Goal: Task Accomplishment & Management: Manage account settings

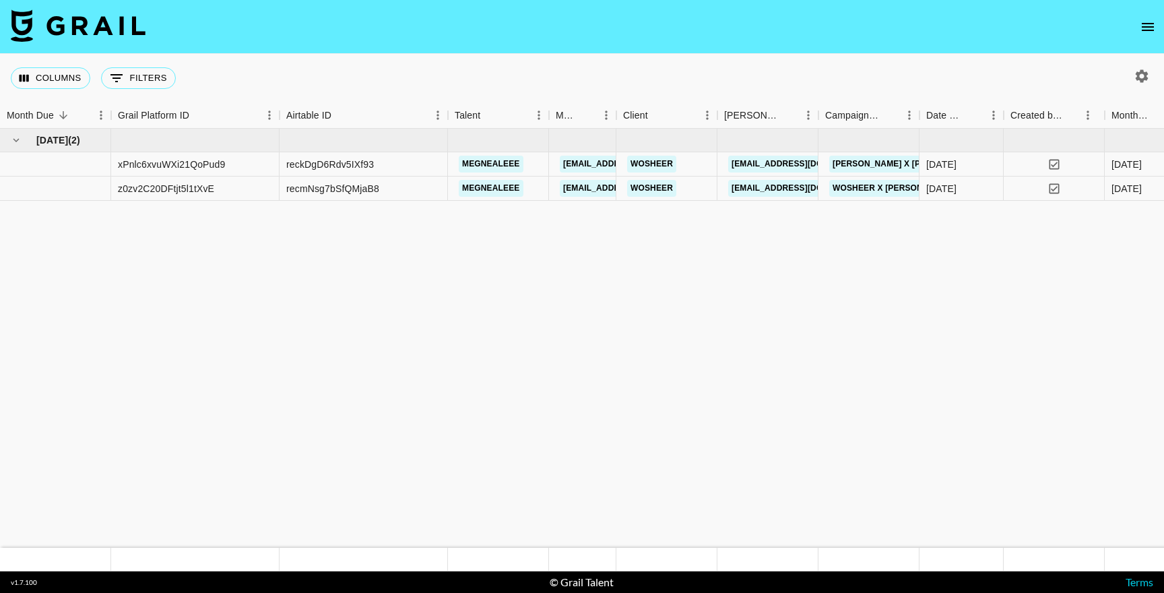
click at [1152, 22] on icon "open drawer" at bounding box center [1148, 27] width 16 height 16
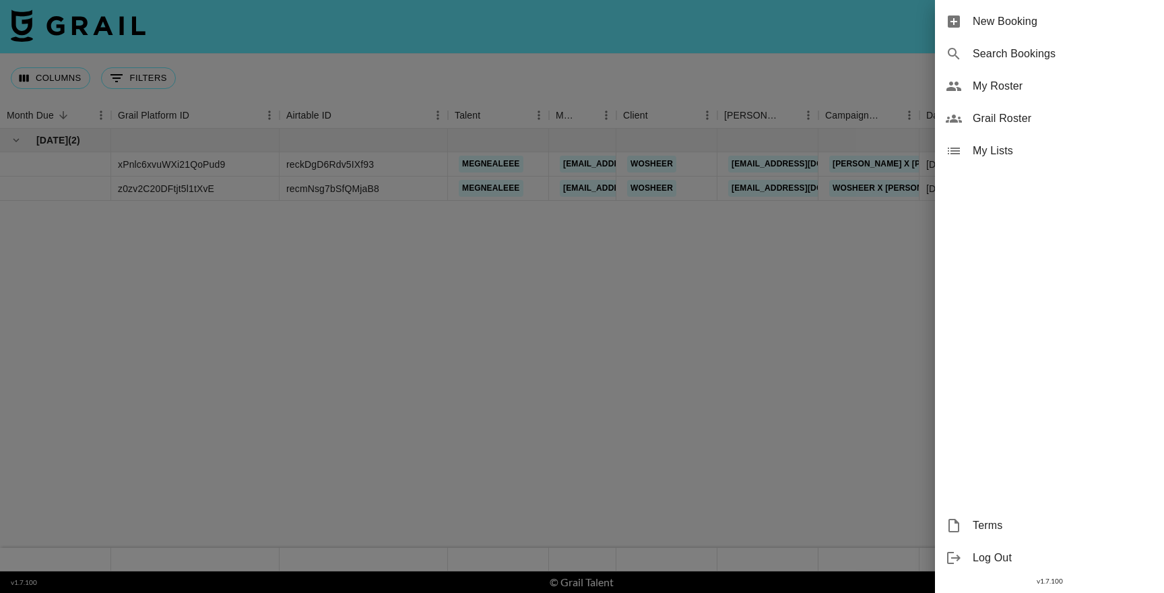
click at [997, 82] on span "My Roster" at bounding box center [1063, 86] width 181 height 16
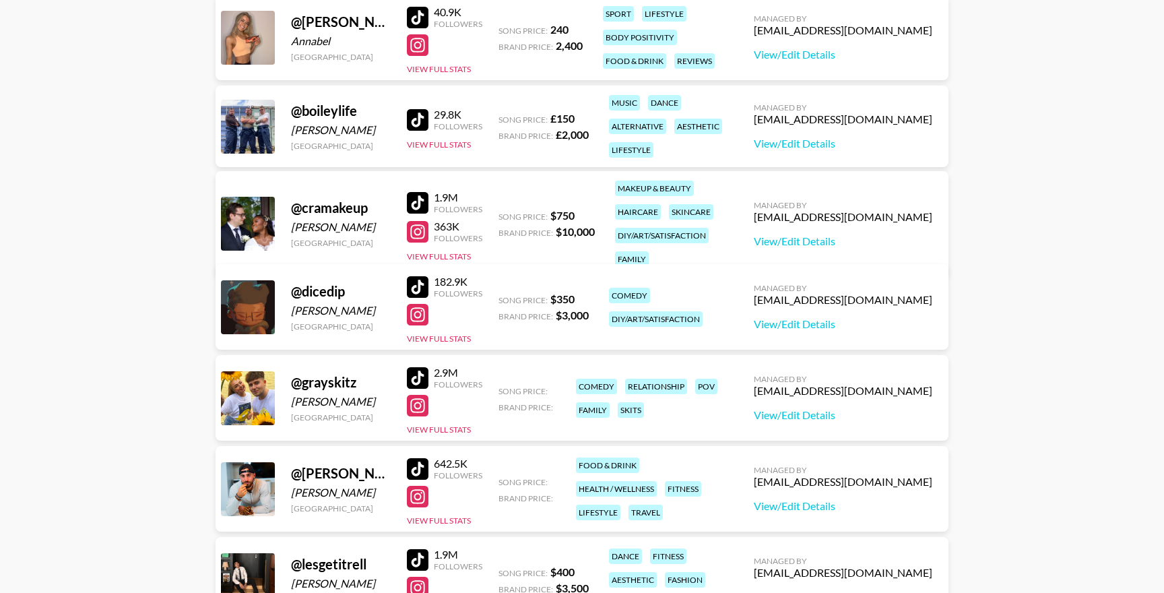
scroll to position [265, 0]
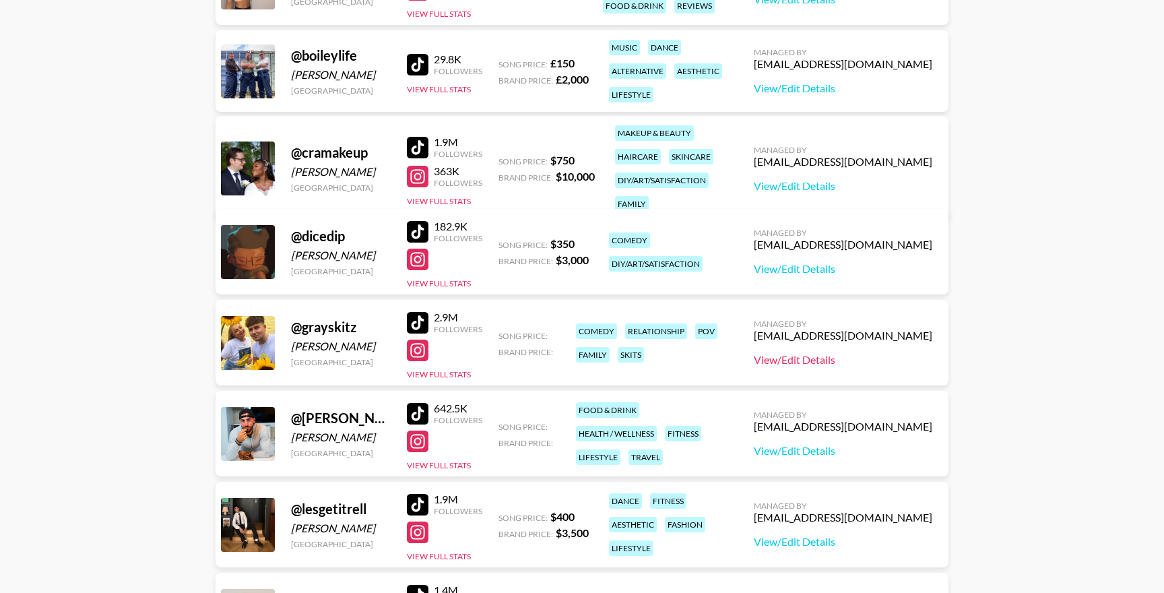
click at [853, 359] on link "View/Edit Details" at bounding box center [843, 359] width 179 height 13
click at [840, 450] on link "View/Edit Details" at bounding box center [843, 450] width 179 height 13
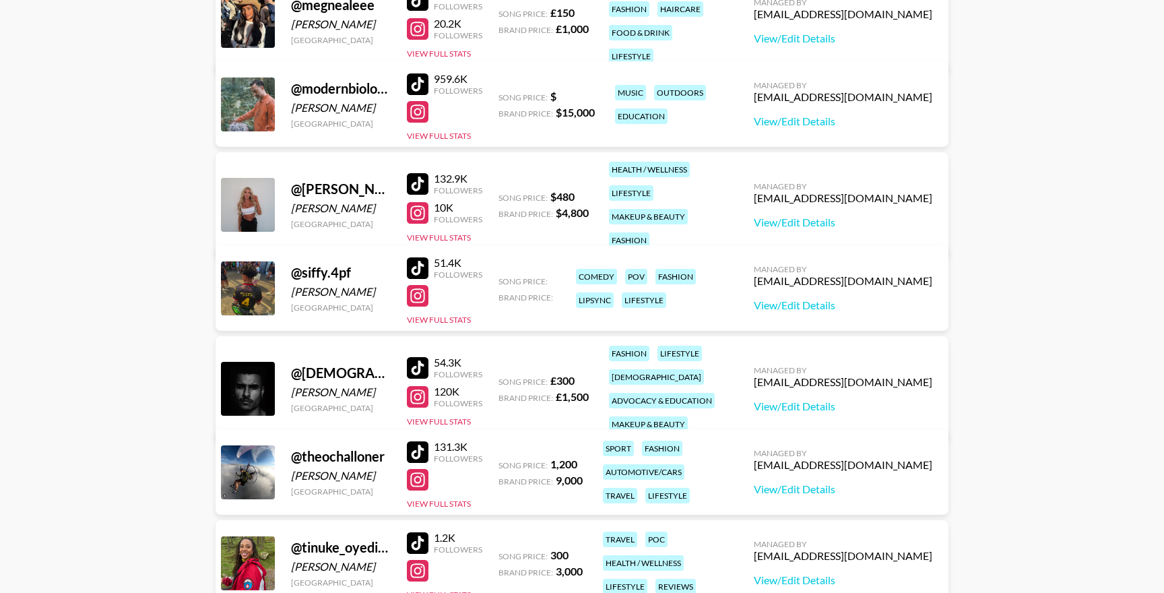
scroll to position [1090, 0]
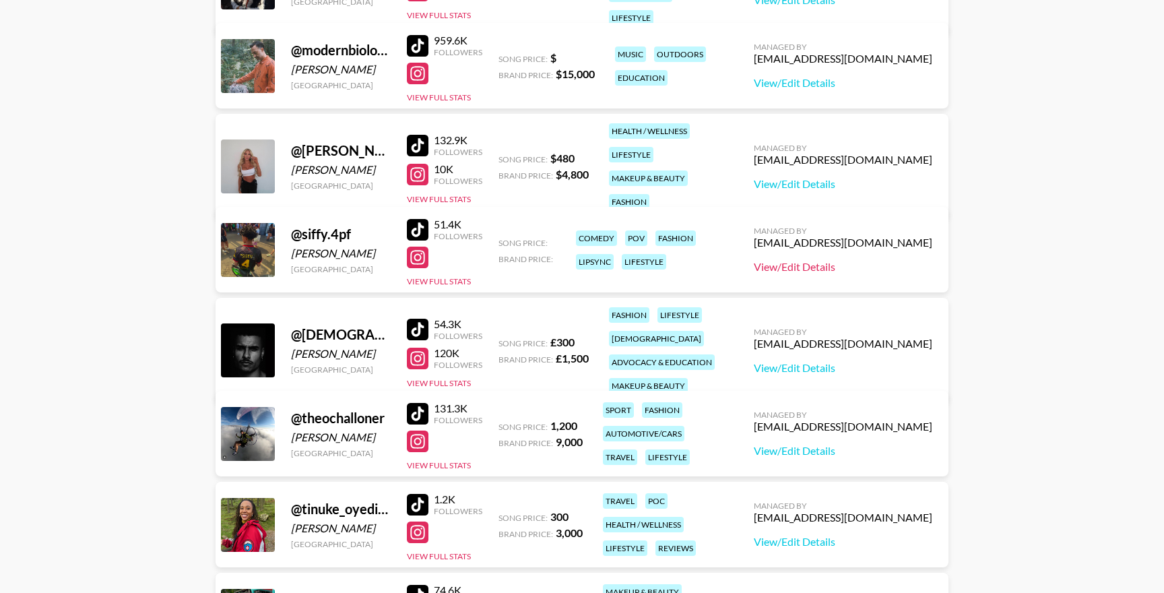
click at [854, 269] on link "View/Edit Details" at bounding box center [843, 266] width 179 height 13
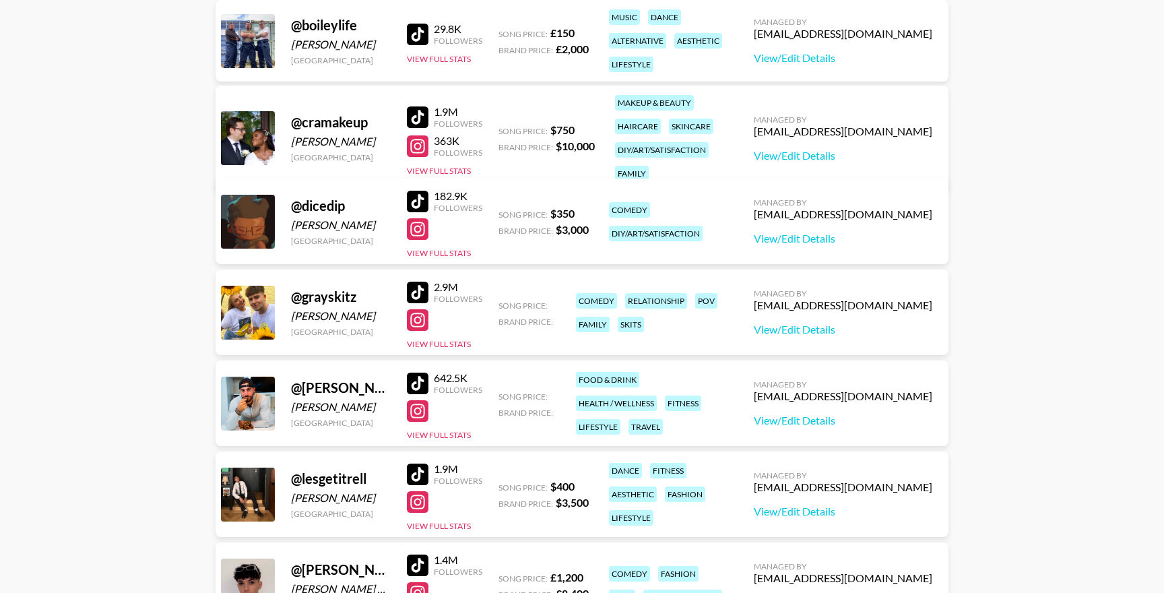
scroll to position [0, 0]
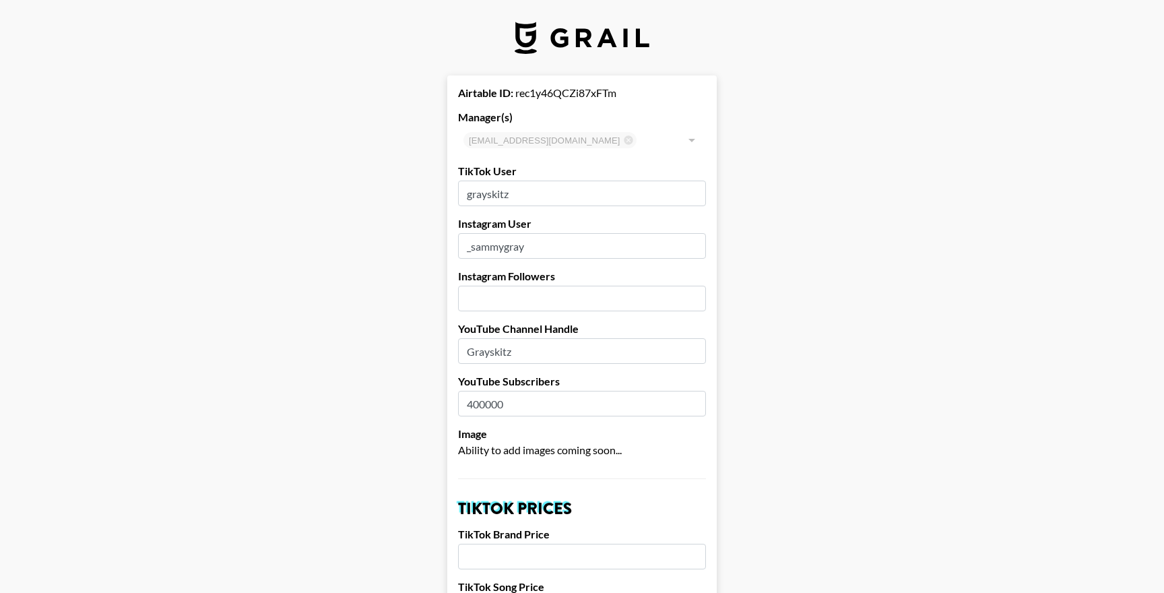
select select "USD"
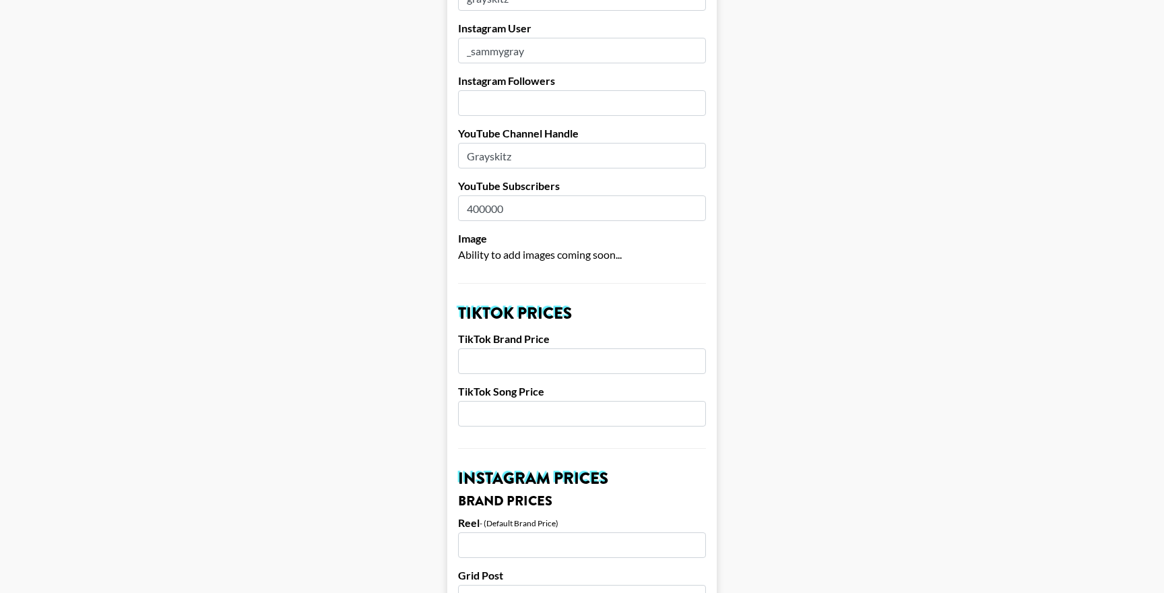
scroll to position [226, 0]
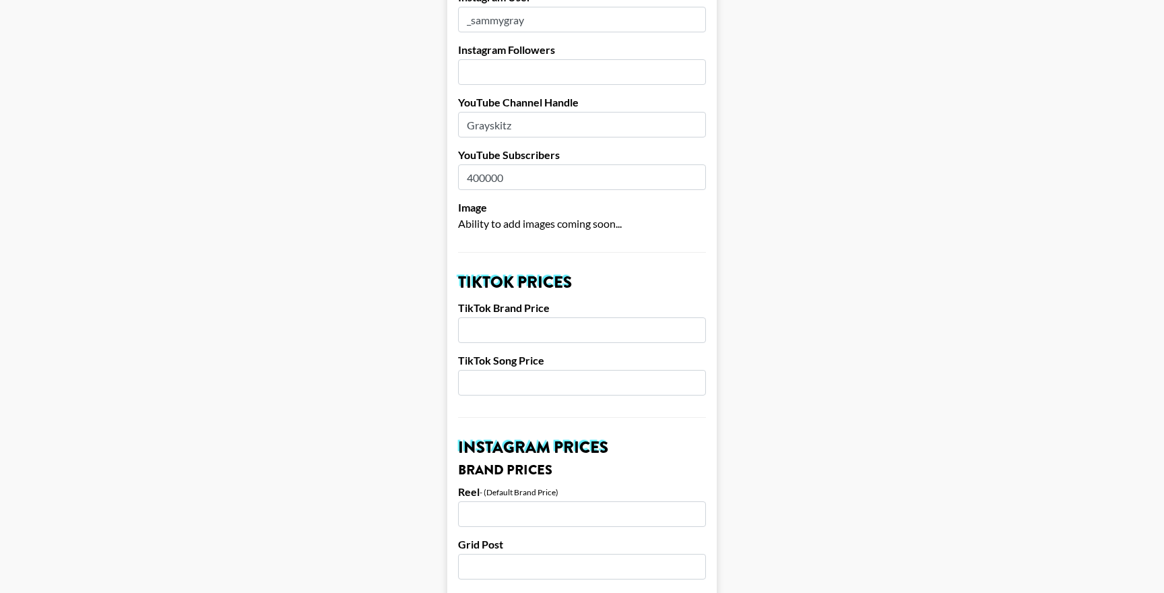
click at [531, 331] on input "number" at bounding box center [582, 330] width 248 height 26
type input "4000"
click at [590, 389] on input "4000" at bounding box center [582, 383] width 248 height 26
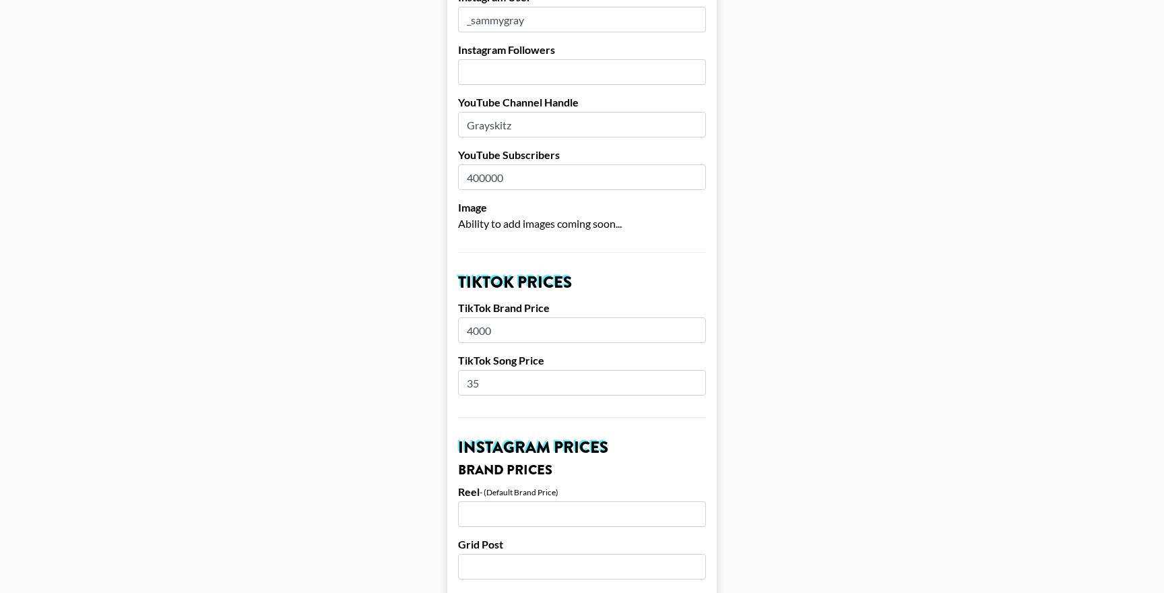
click at [531, 393] on input "35" at bounding box center [582, 383] width 248 height 26
type input "3"
type input "4"
type input "3"
type input "400"
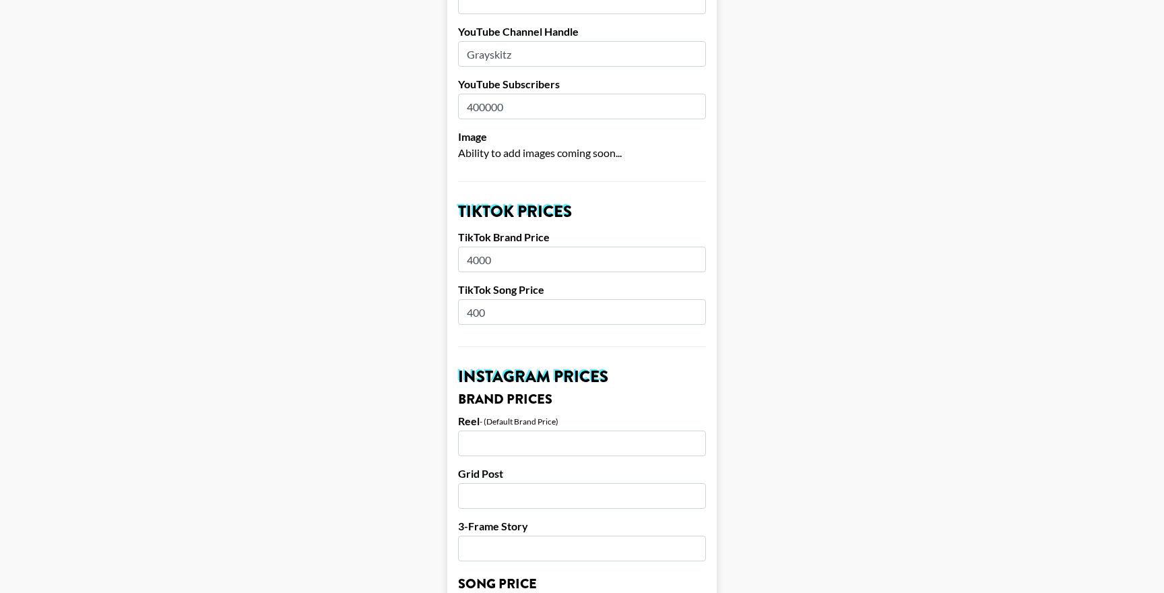
scroll to position [302, 0]
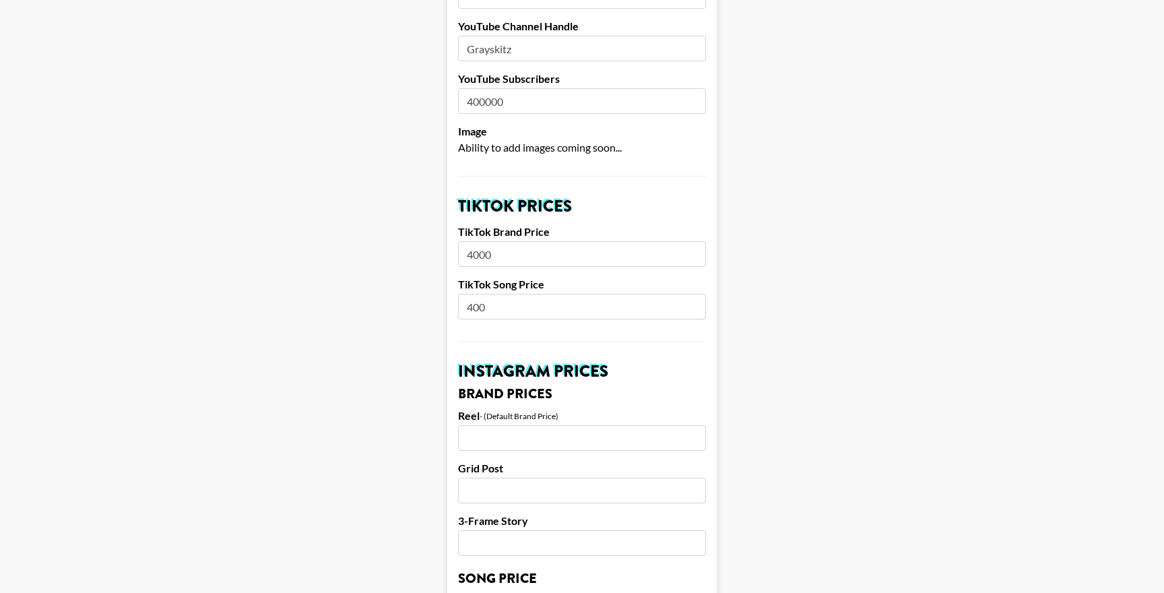
click at [506, 433] on input "number" at bounding box center [582, 438] width 248 height 26
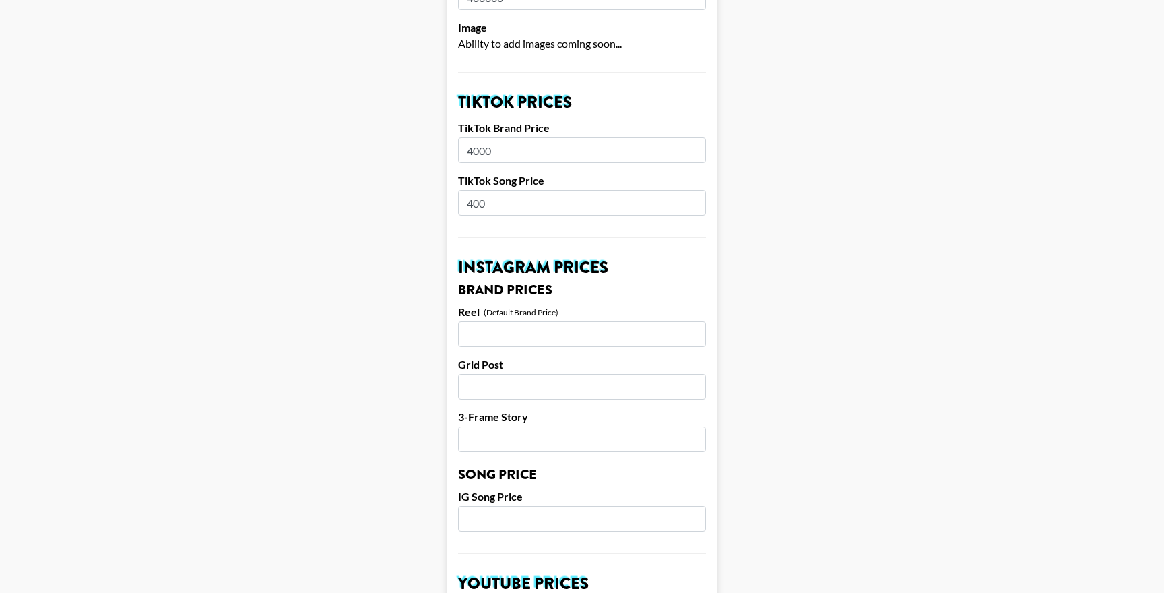
scroll to position [427, 0]
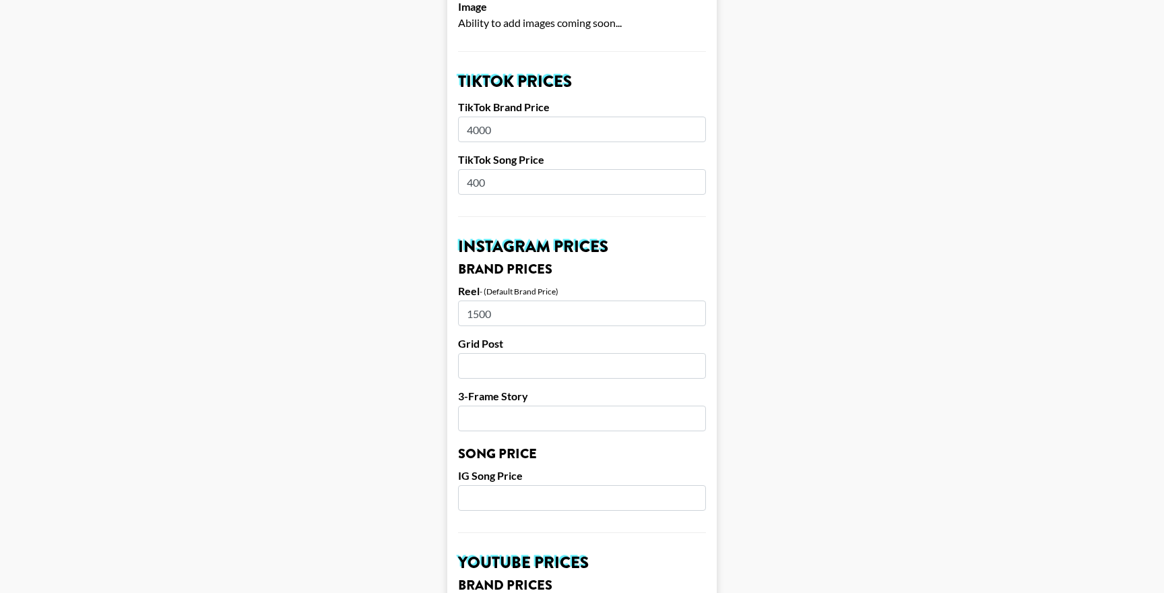
type input "1500"
click at [642, 373] on input "125" at bounding box center [582, 366] width 248 height 26
type input "1250"
type input "1000"
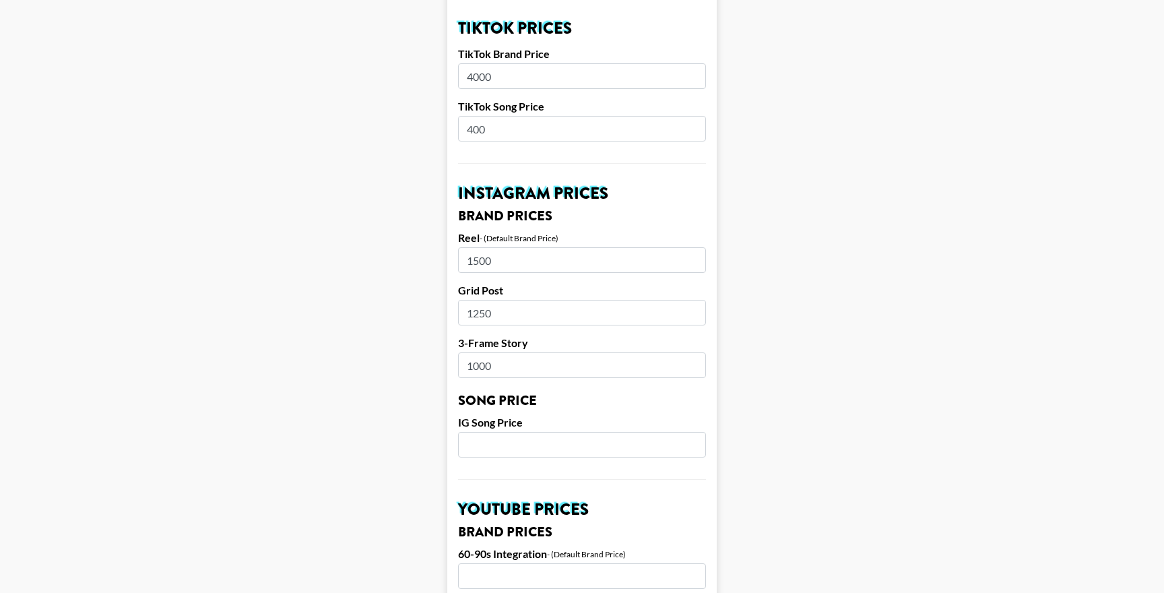
click at [534, 454] on input "number" at bounding box center [582, 445] width 248 height 26
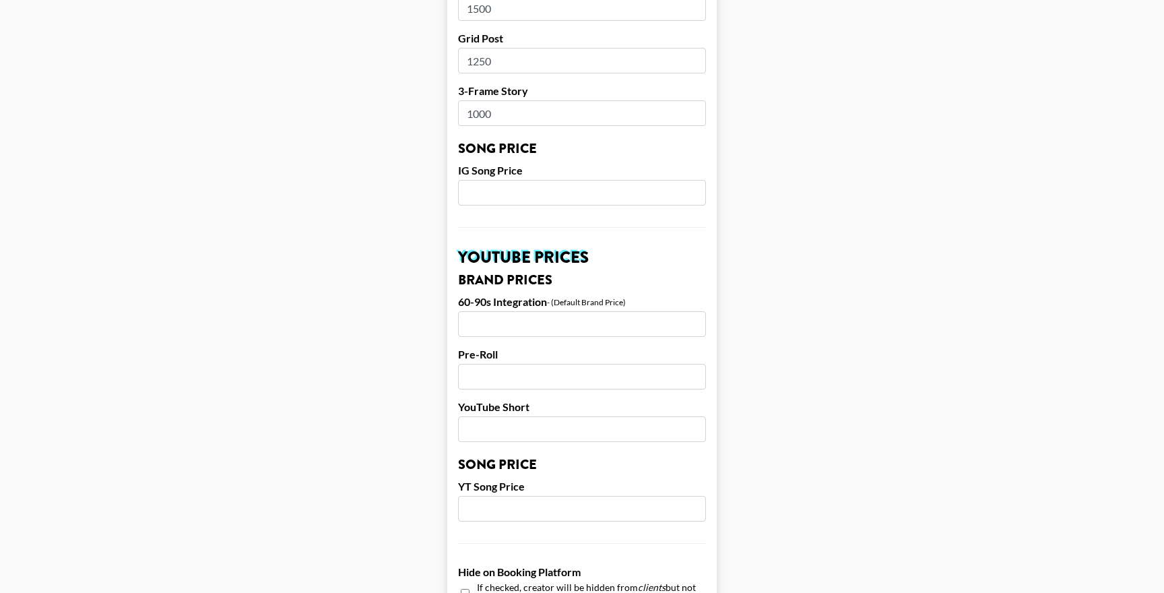
scroll to position [608, 0]
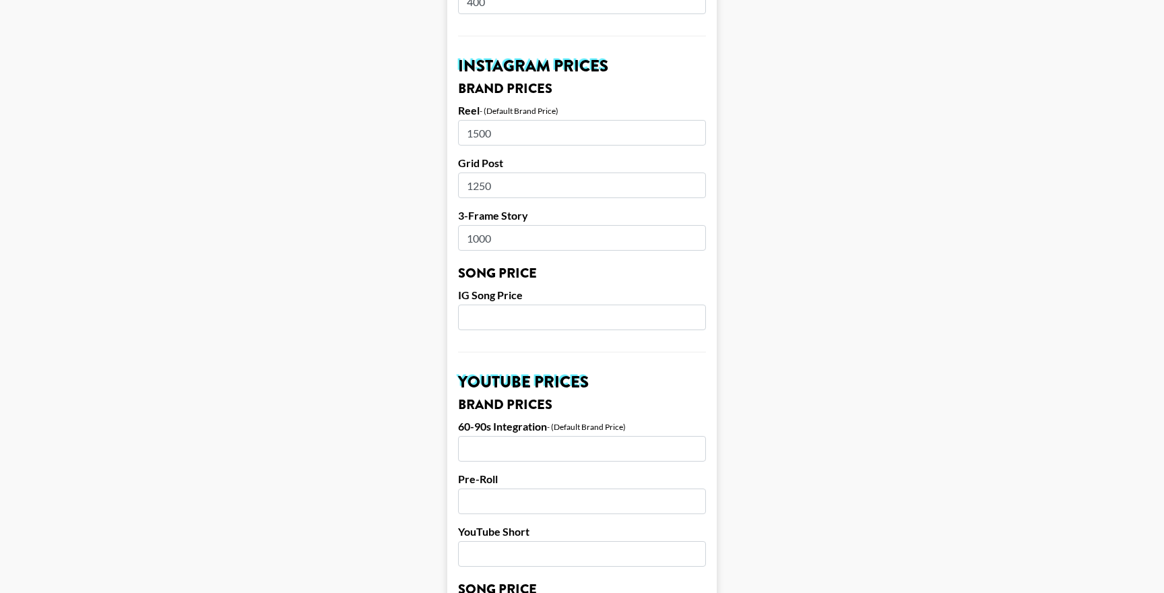
click at [536, 307] on input "number" at bounding box center [582, 317] width 248 height 26
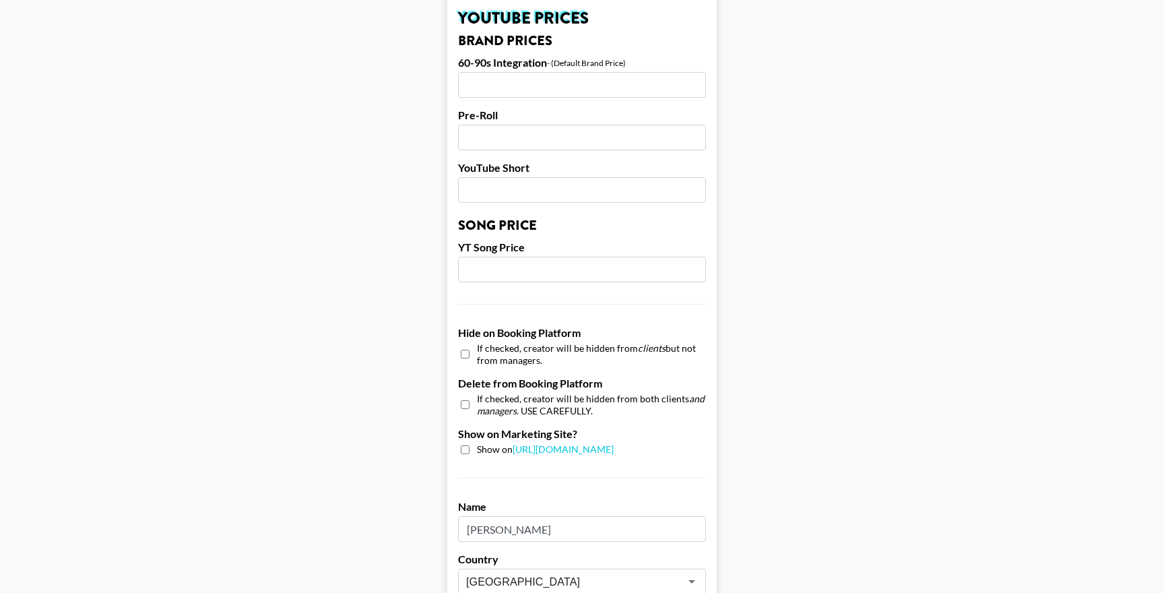
scroll to position [1235, 0]
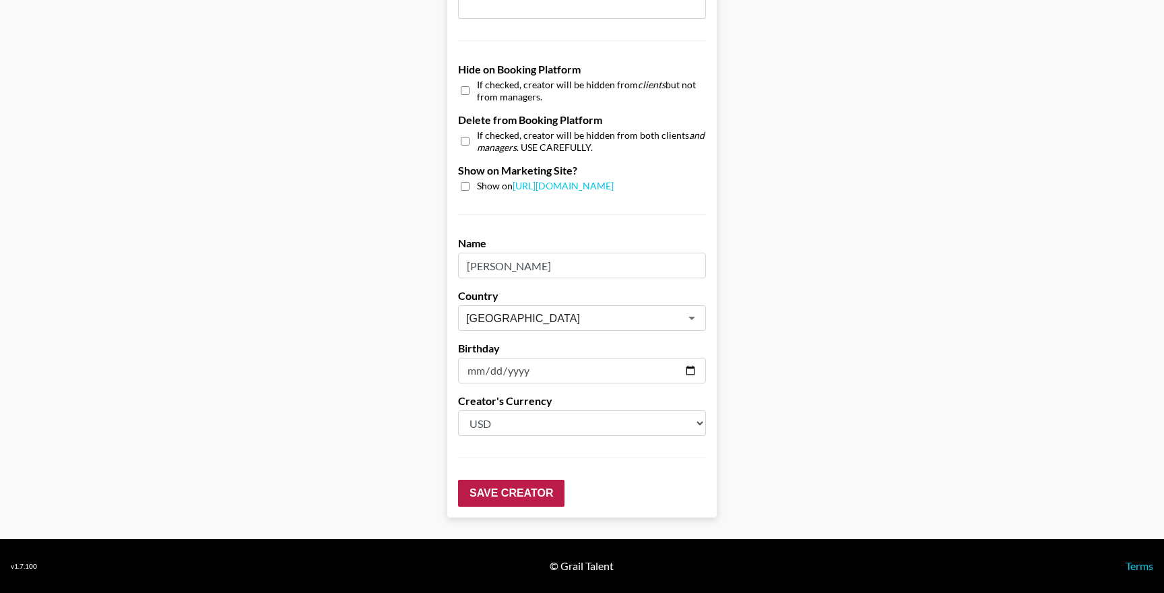
type input "200"
click at [523, 495] on input "Save Creator" at bounding box center [511, 493] width 106 height 27
click at [531, 491] on input "Save Creator" at bounding box center [511, 493] width 106 height 27
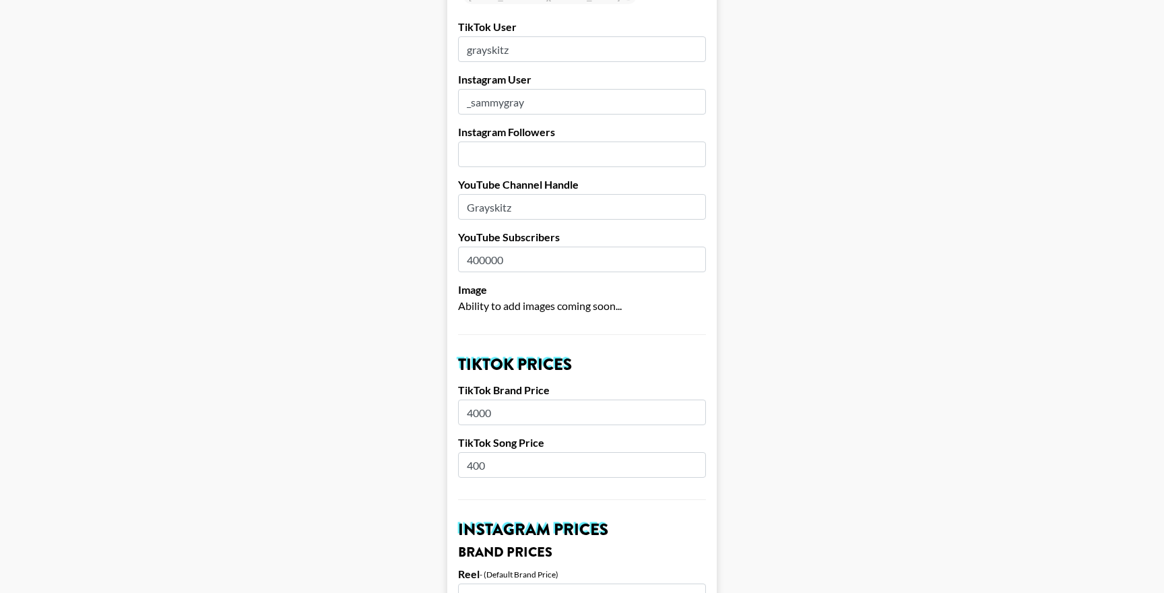
scroll to position [0, 0]
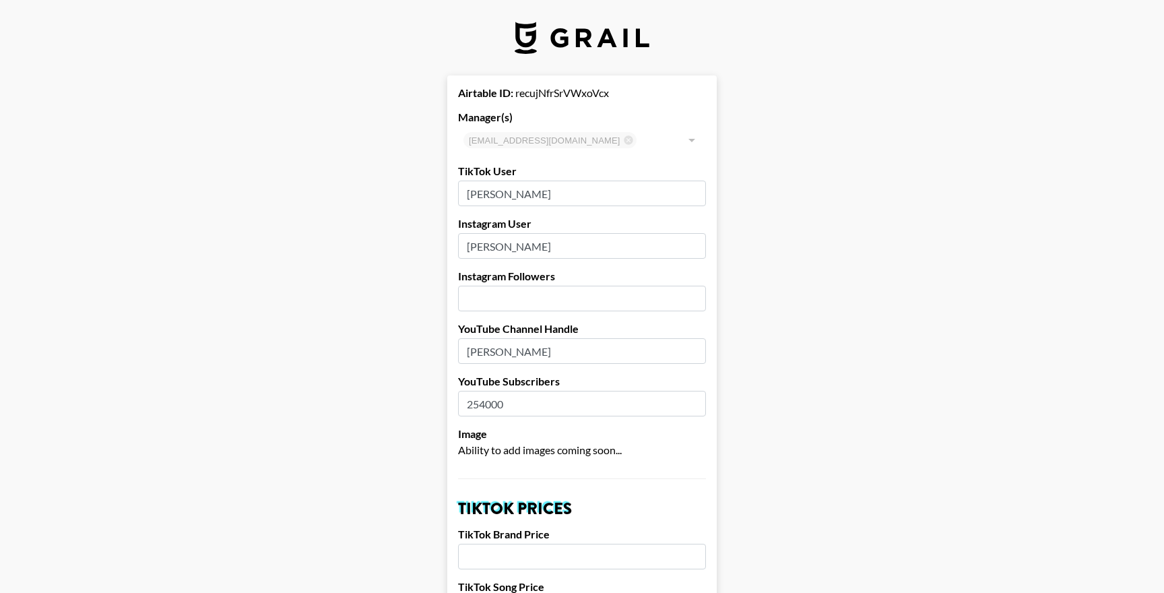
select select "USD"
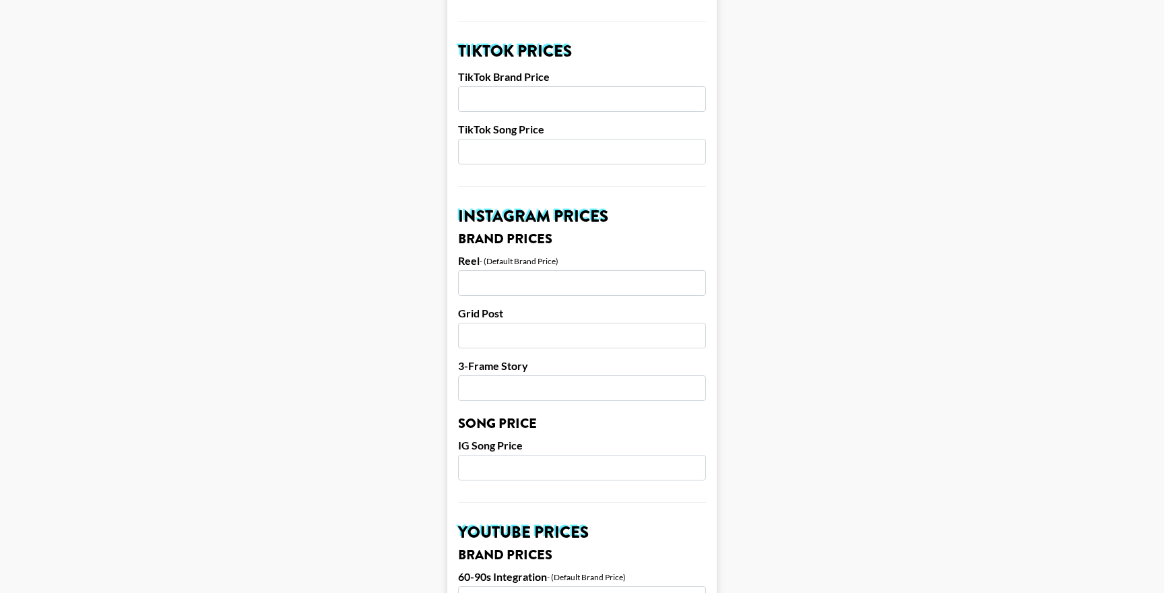
scroll to position [575, 0]
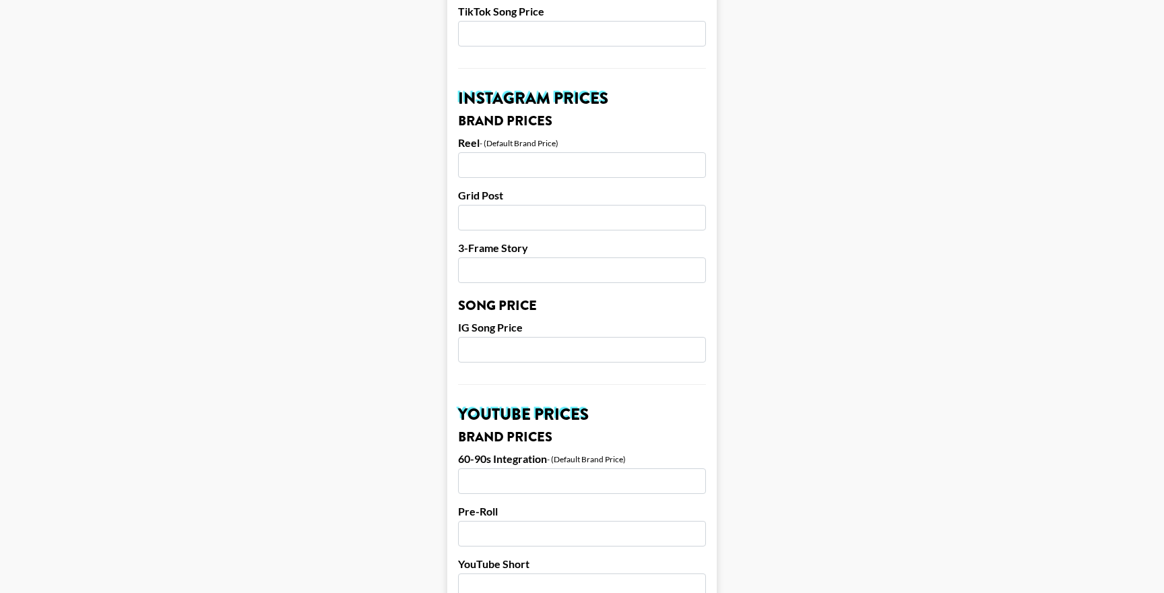
click at [526, 162] on input "number" at bounding box center [582, 165] width 248 height 26
type input "84"
type input "8400"
type input "8000"
type input "7000"
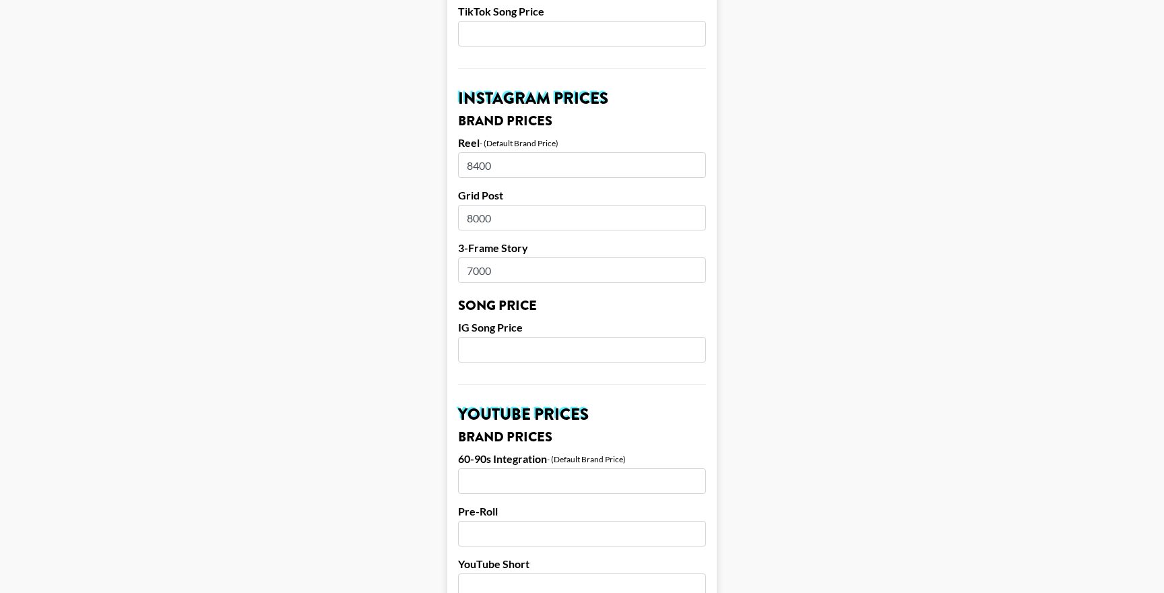
click at [558, 356] on input "number" at bounding box center [582, 350] width 248 height 26
type input "9"
type input "800"
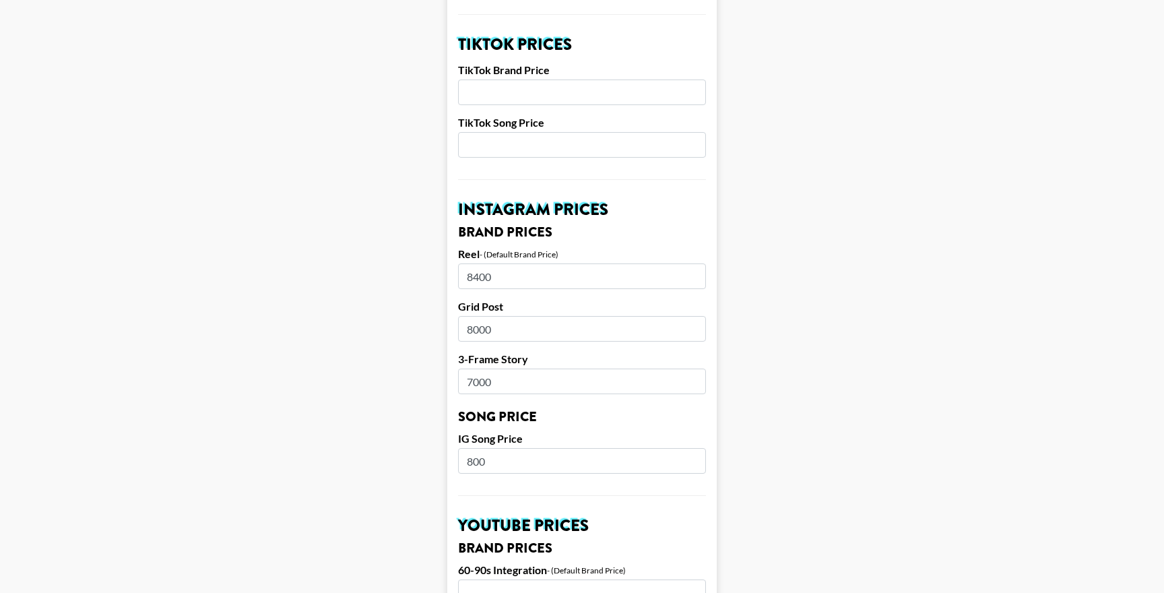
scroll to position [345, 0]
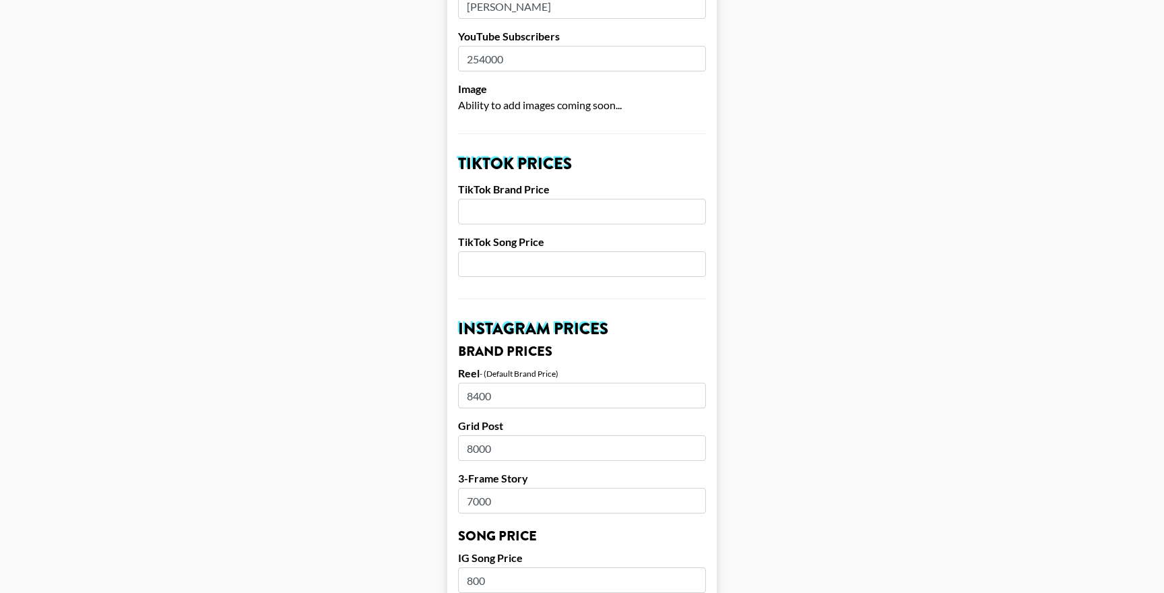
click at [539, 213] on input "number" at bounding box center [582, 212] width 248 height 26
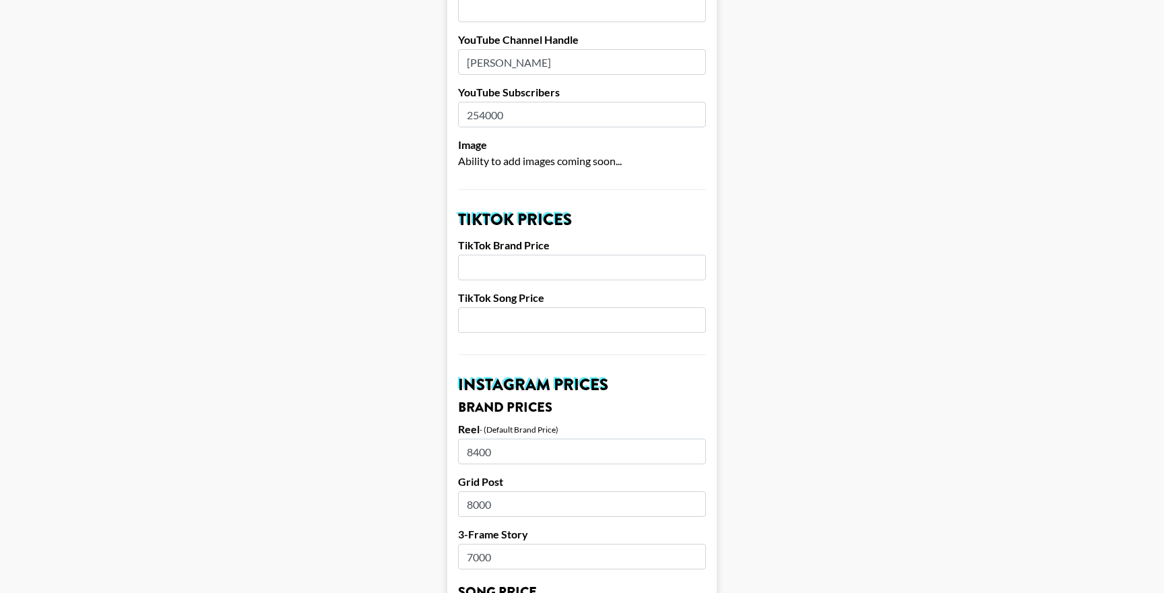
scroll to position [288, 0]
click at [548, 269] on input "number" at bounding box center [582, 268] width 248 height 26
type input "8400"
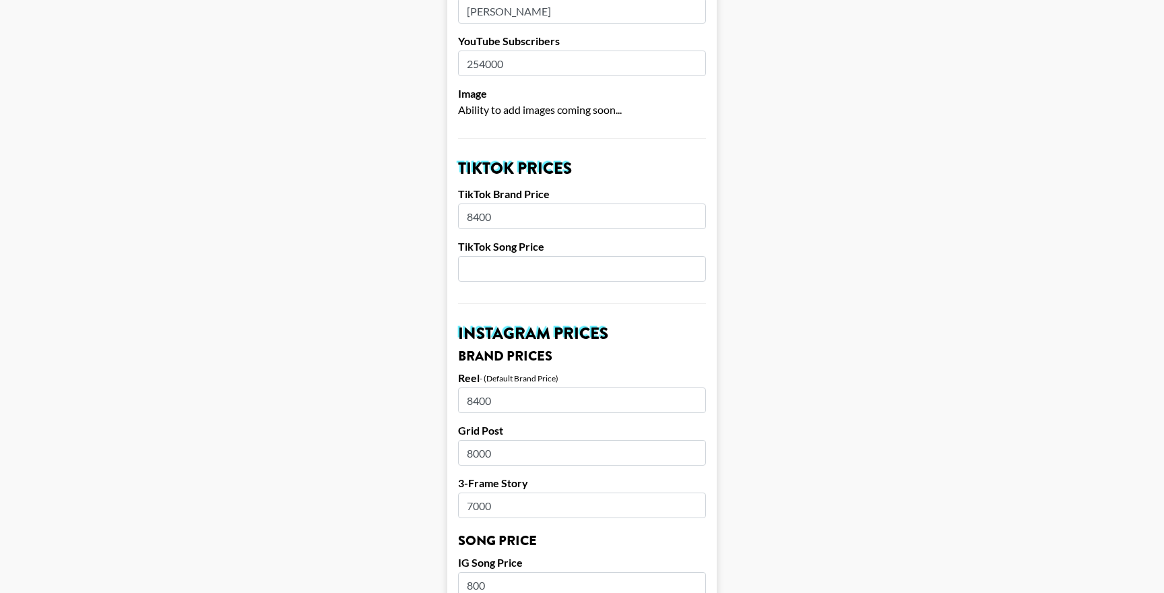
scroll to position [331, 0]
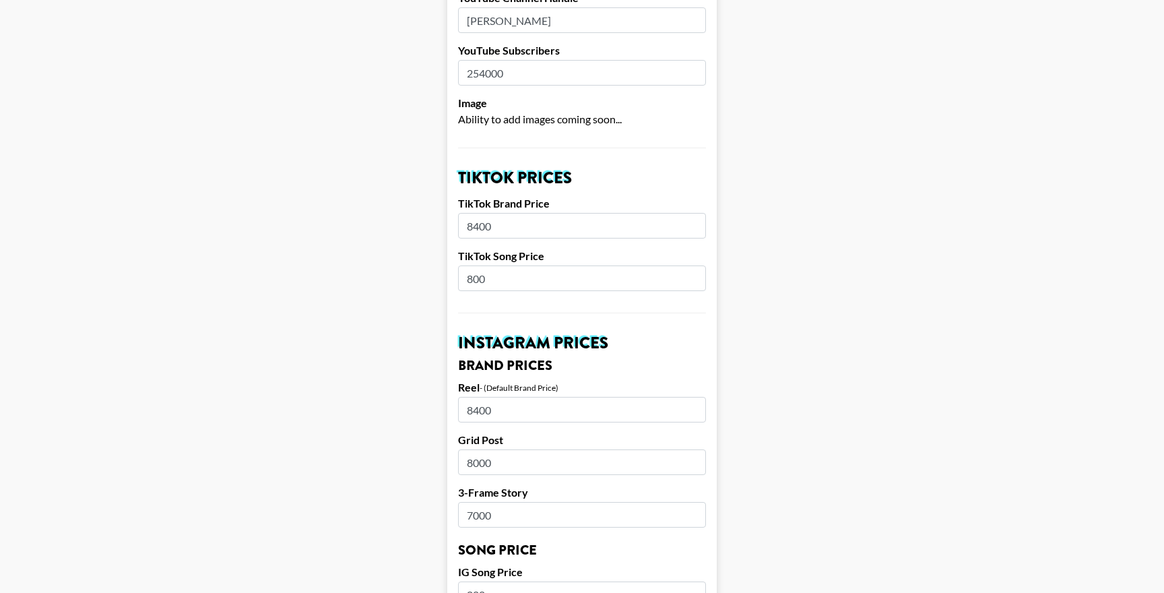
type input "800"
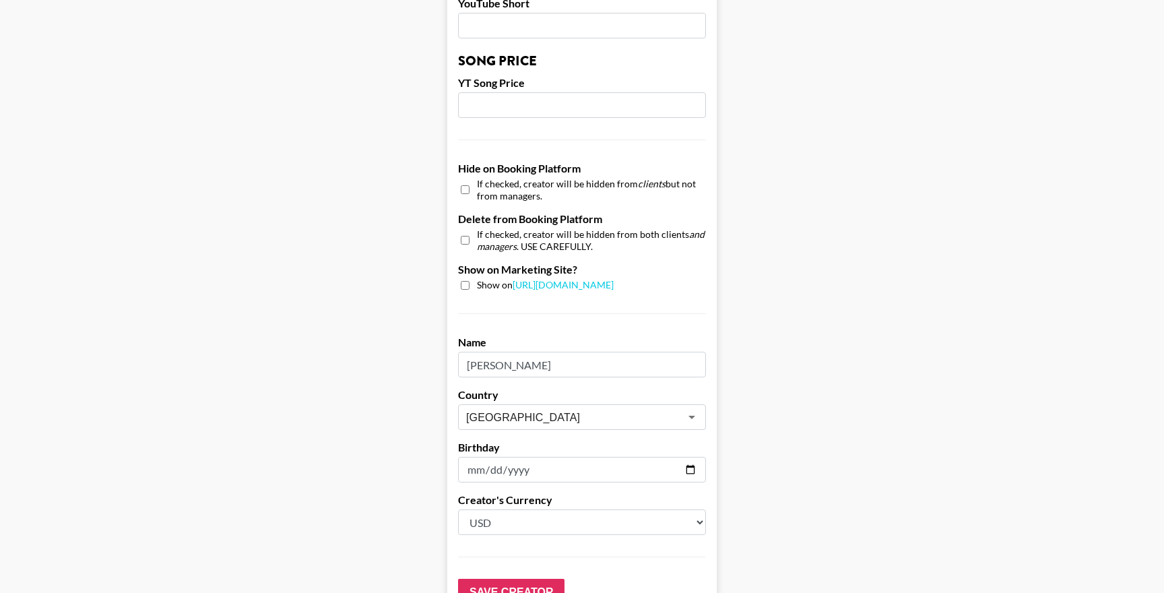
scroll to position [1235, 0]
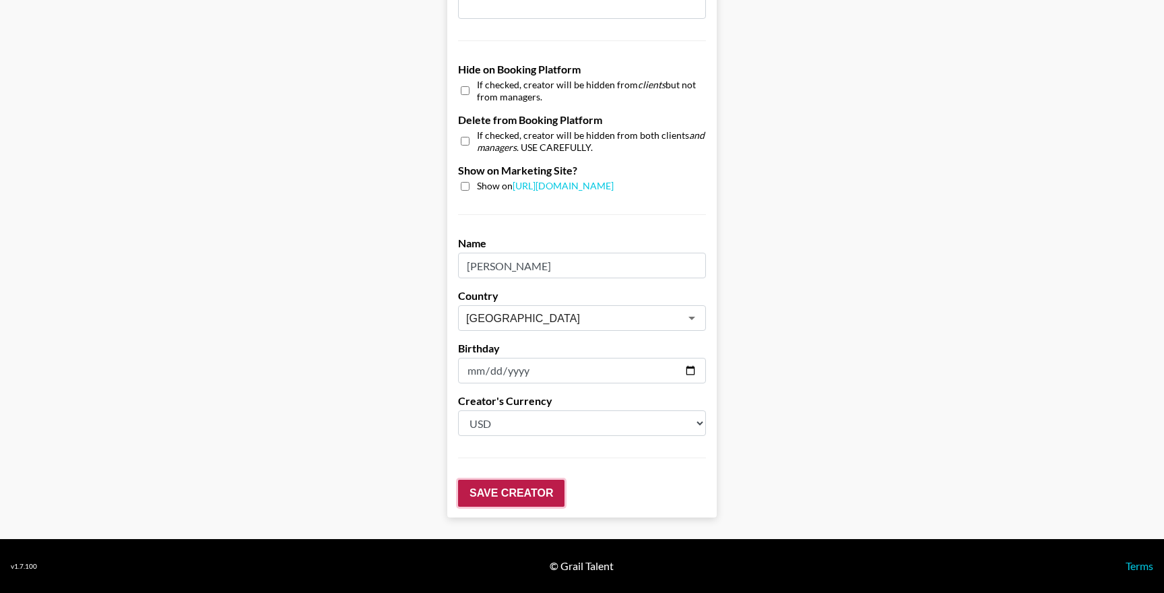
click at [525, 498] on input "Save Creator" at bounding box center [511, 493] width 106 height 27
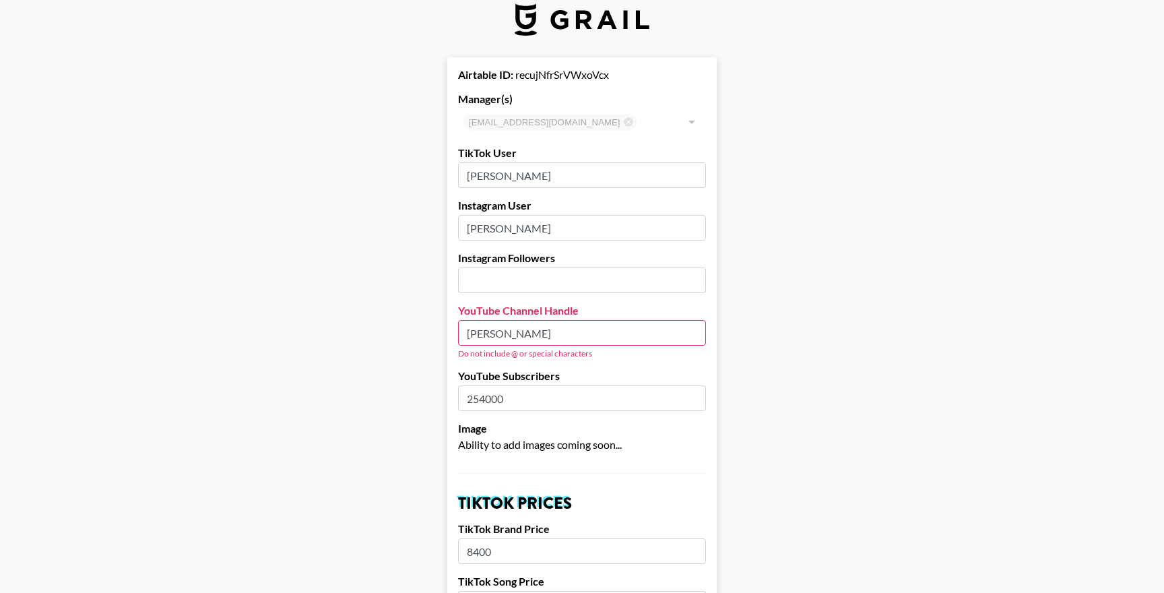
scroll to position [32, 0]
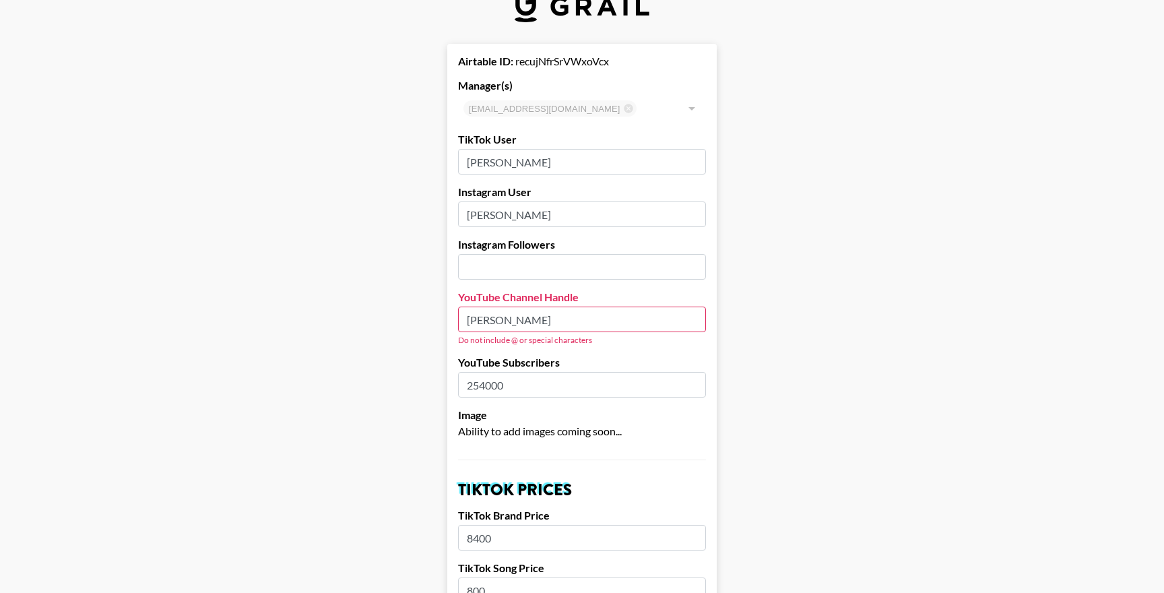
click at [569, 321] on input "joey wellness" at bounding box center [582, 319] width 248 height 26
click at [490, 321] on input "joey wellness" at bounding box center [582, 319] width 248 height 26
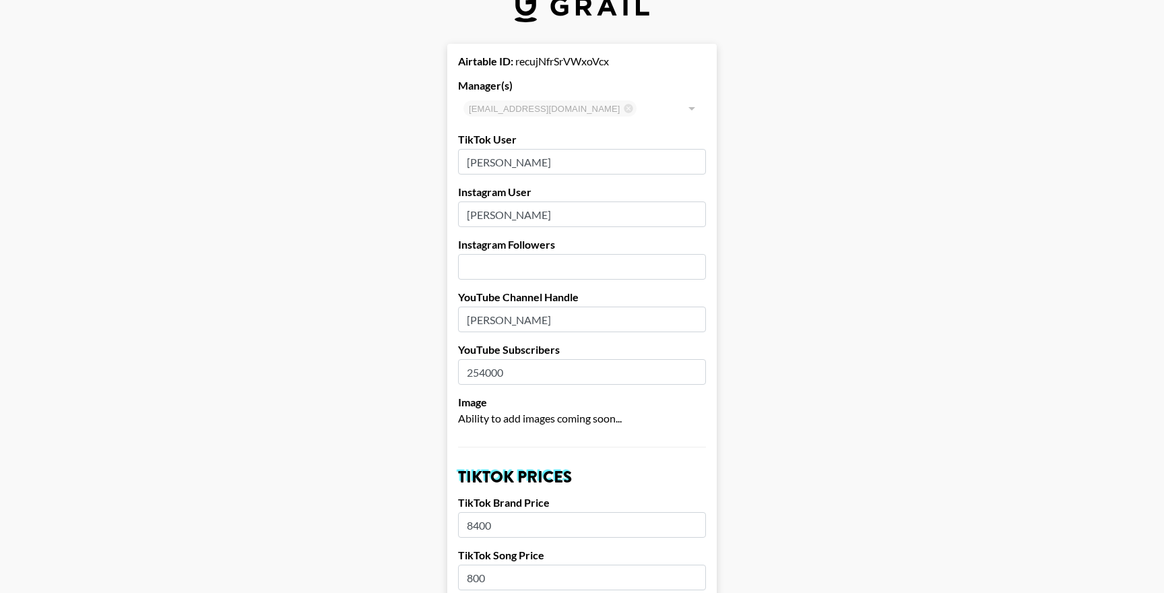
type input "joeywellness"
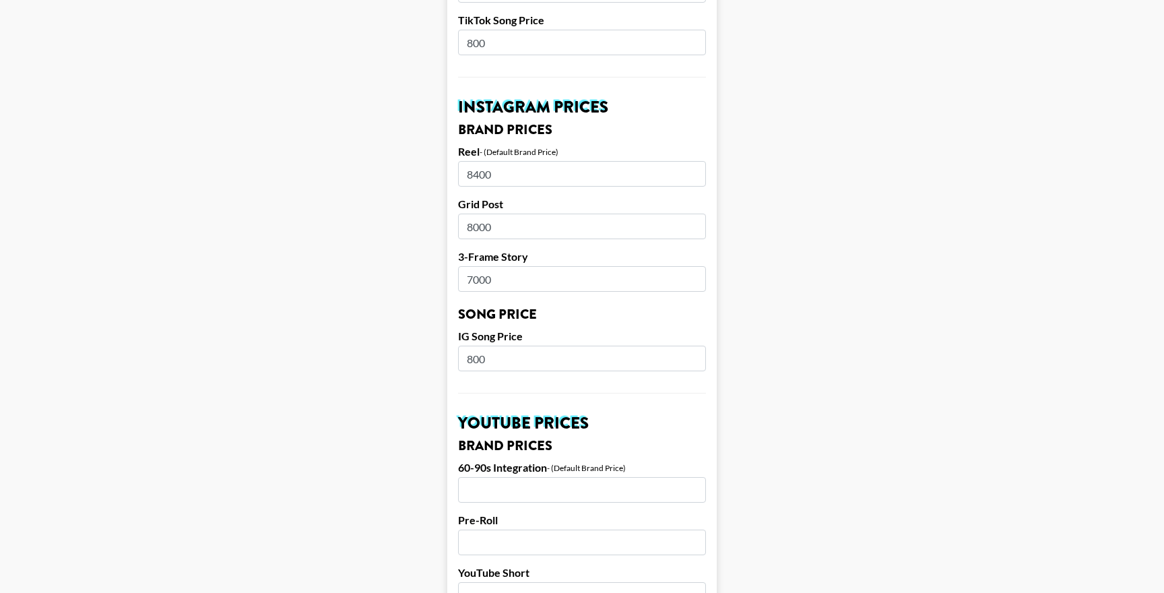
scroll to position [0, 0]
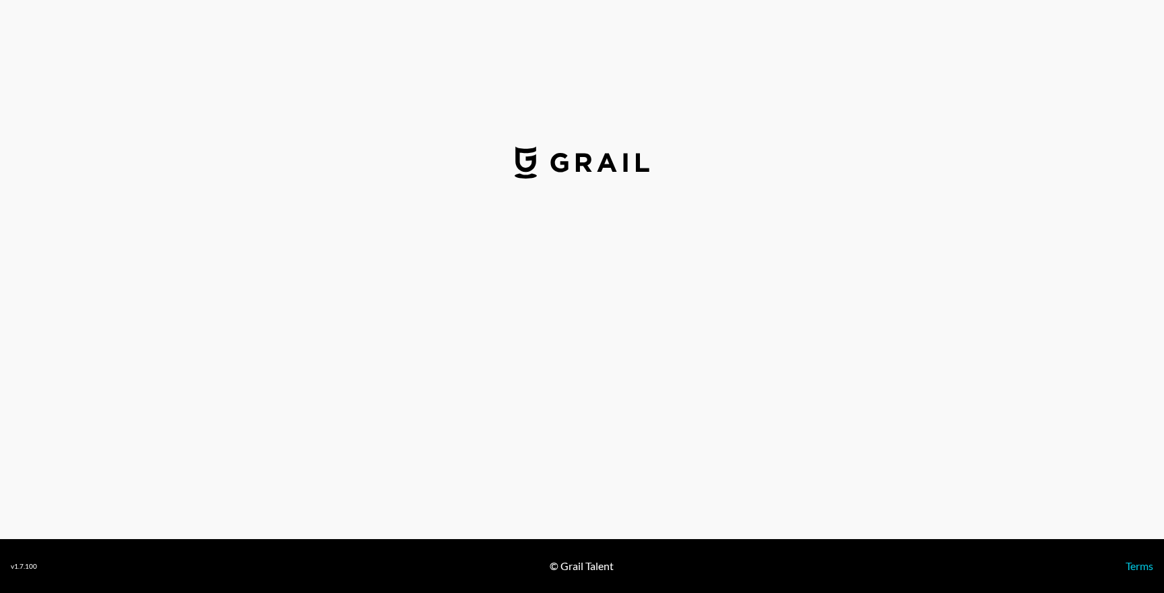
select select "USD"
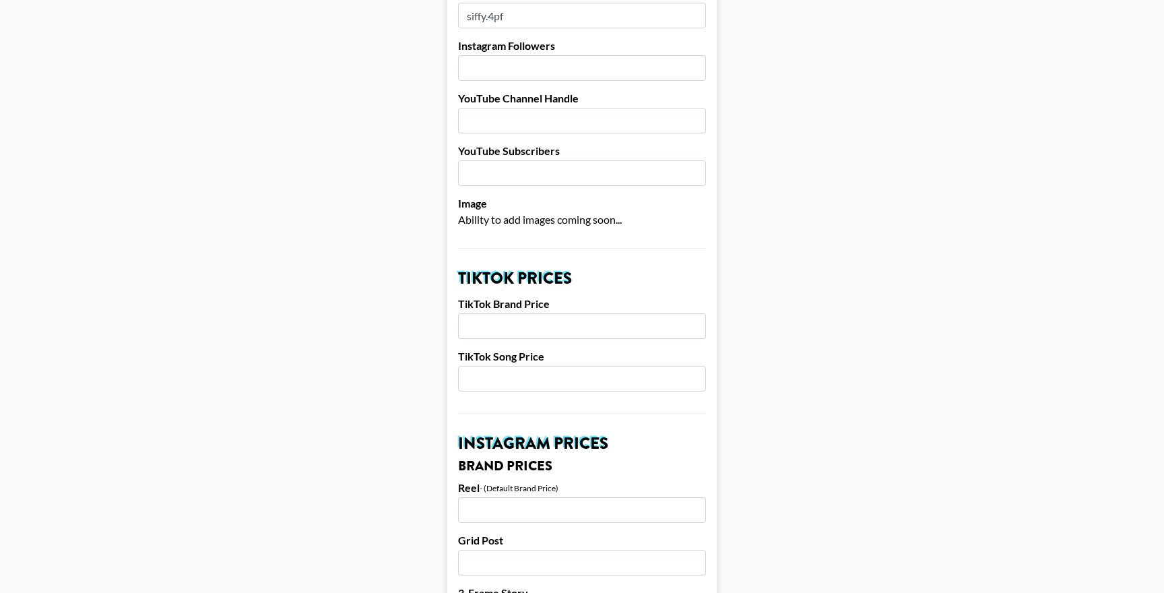
scroll to position [284, 0]
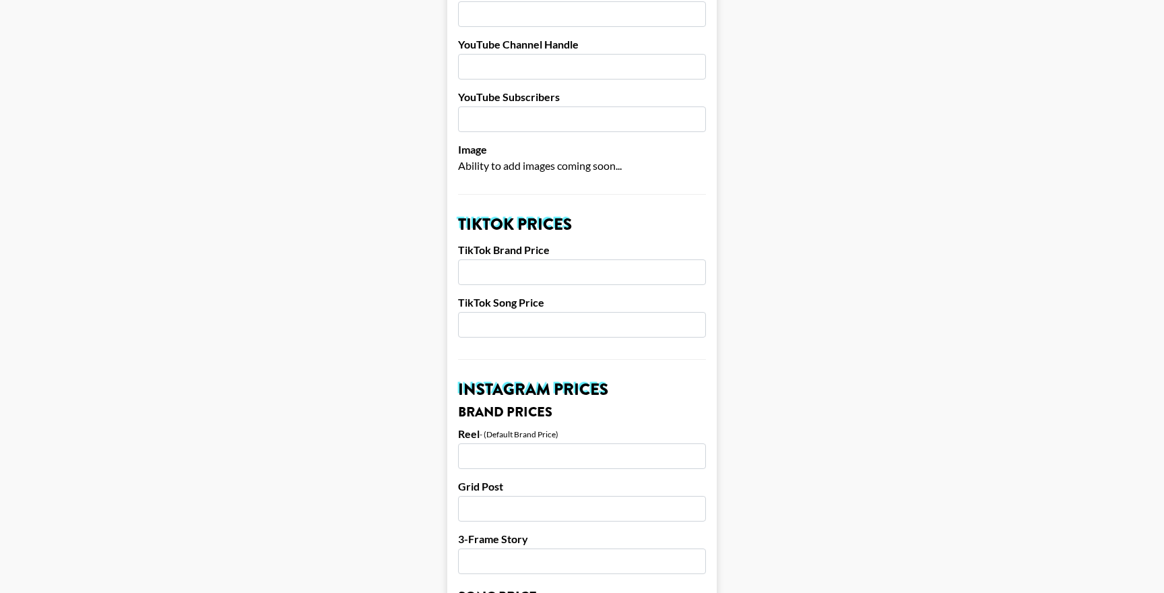
click at [568, 254] on label "TikTok Brand Price" at bounding box center [582, 249] width 248 height 13
click at [566, 263] on input "number" at bounding box center [582, 272] width 248 height 26
click at [564, 278] on input "number" at bounding box center [582, 272] width 248 height 26
type input "1500"
type input "200"
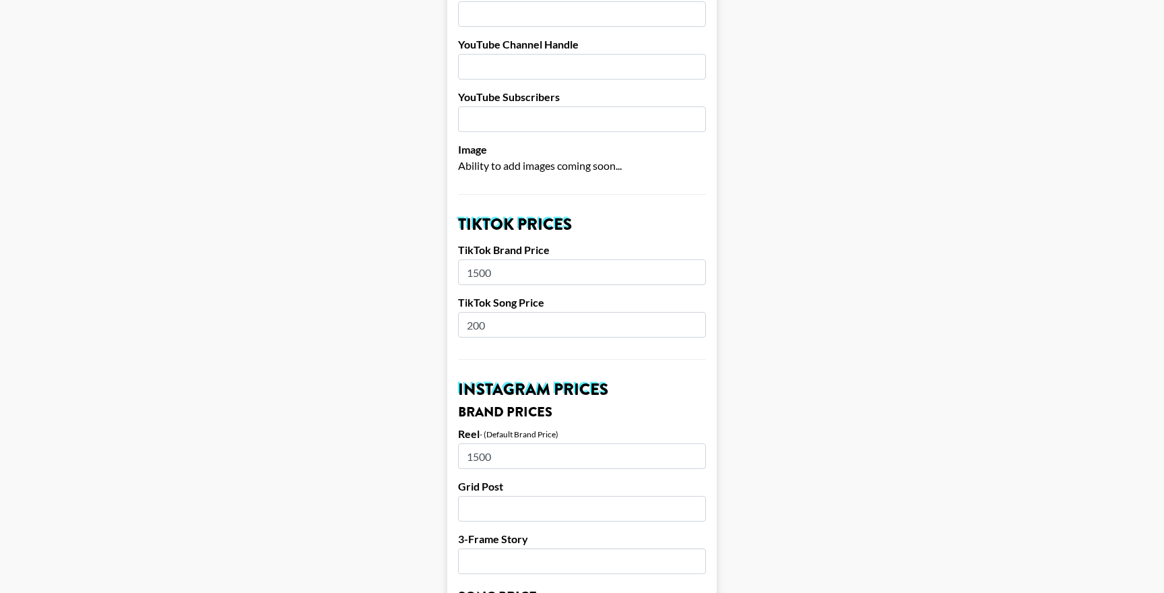
type input "1500"
type input "1250"
type input "1000"
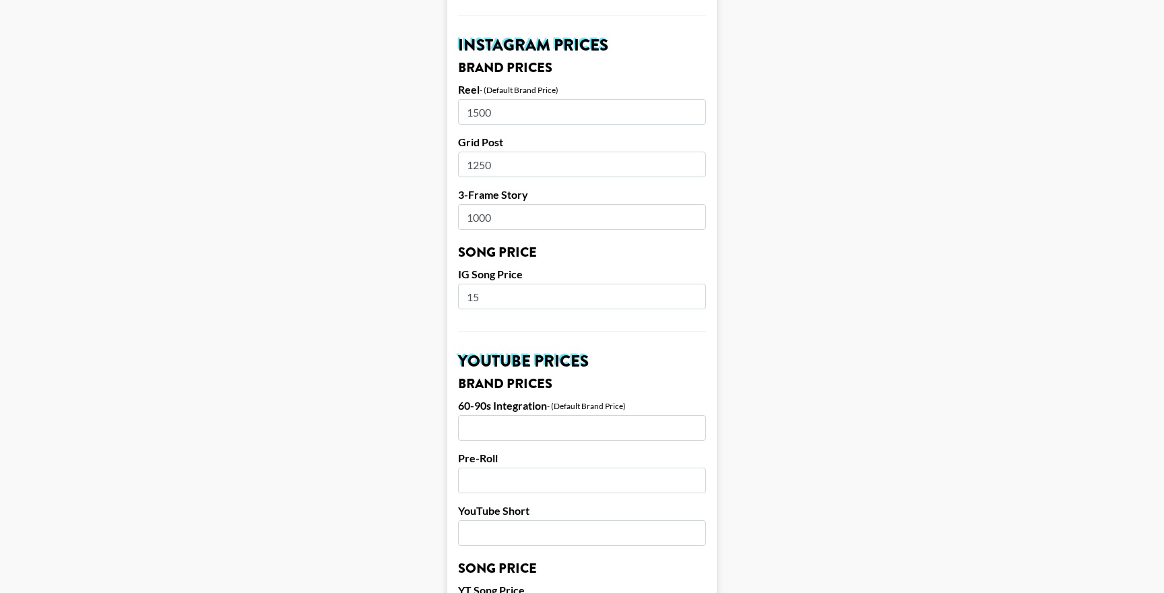
type input "1"
type input "200"
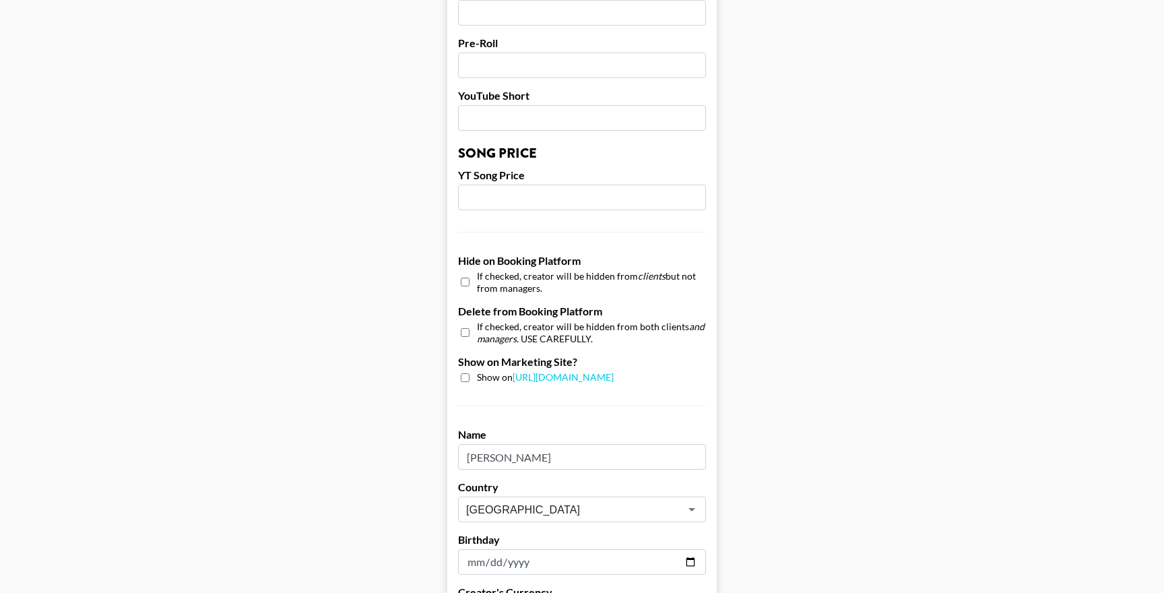
scroll to position [1235, 0]
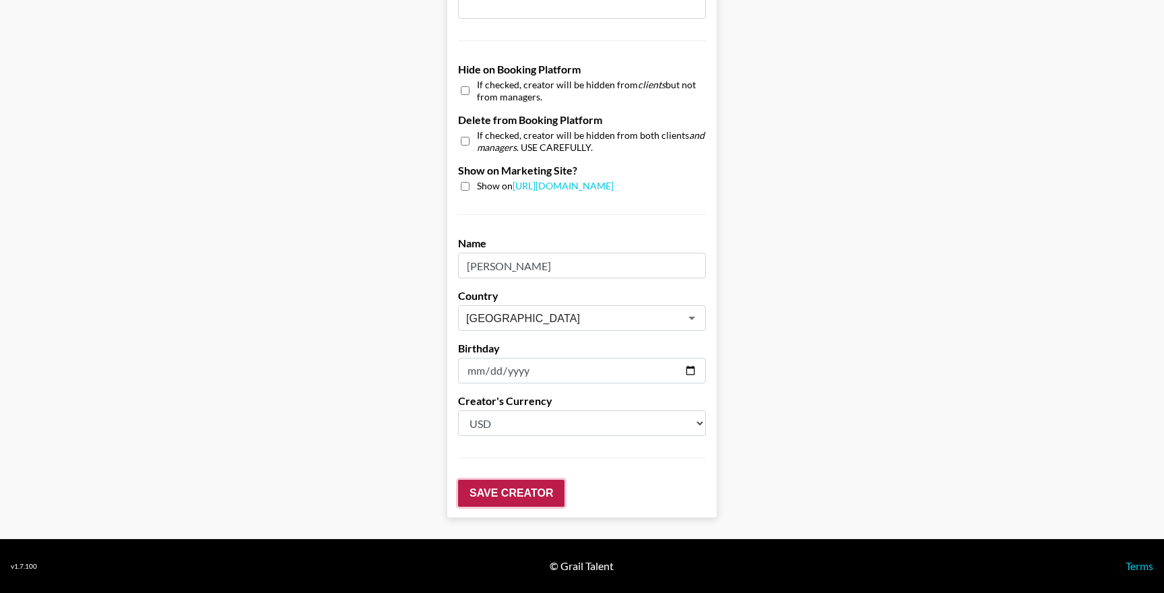
click at [530, 498] on input "Save Creator" at bounding box center [511, 493] width 106 height 27
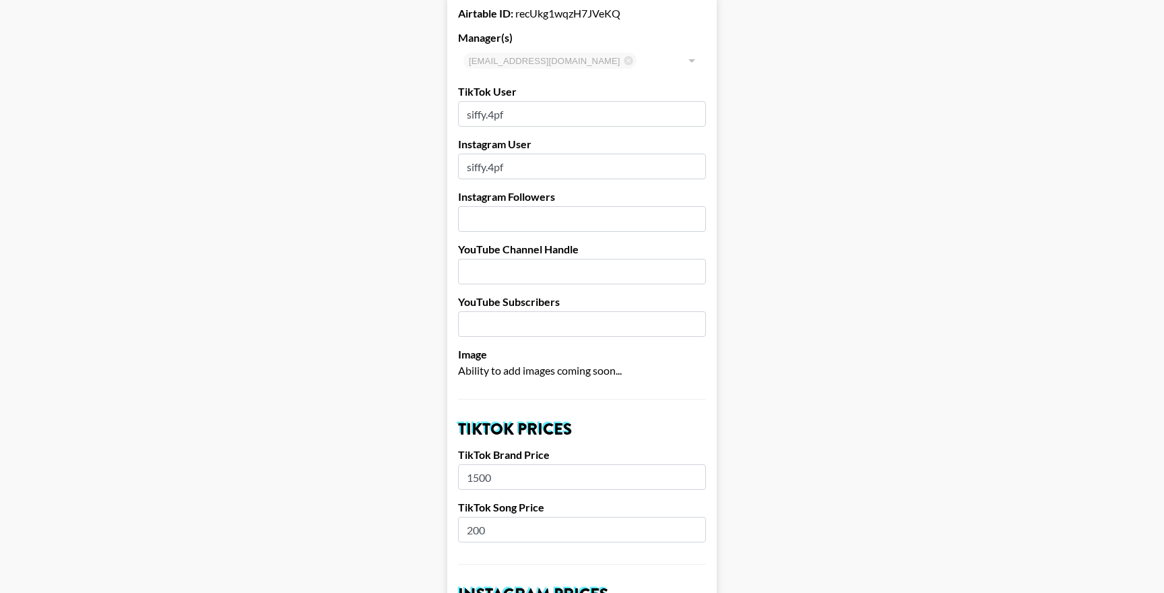
scroll to position [0, 0]
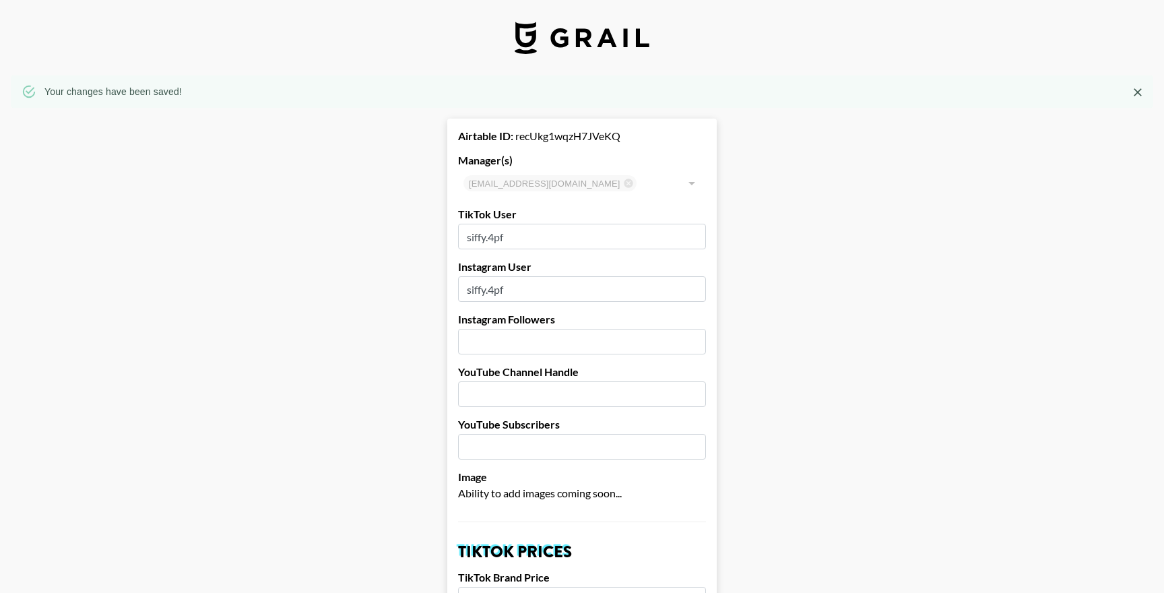
click at [1138, 92] on icon "Close" at bounding box center [1138, 92] width 8 height 8
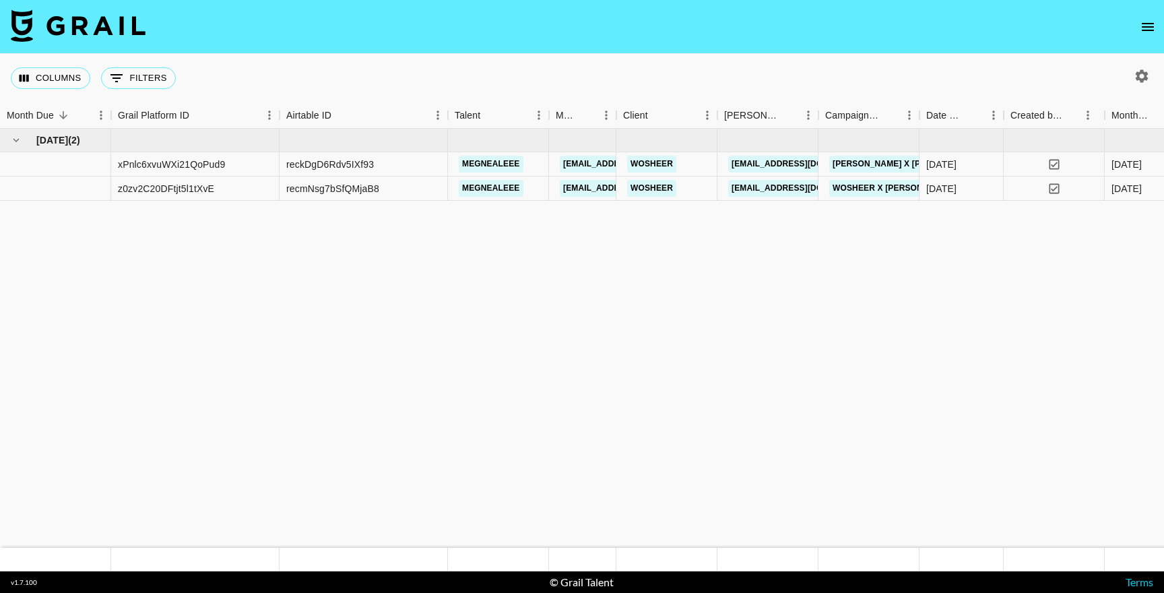
click at [1150, 32] on icon "open drawer" at bounding box center [1148, 27] width 16 height 16
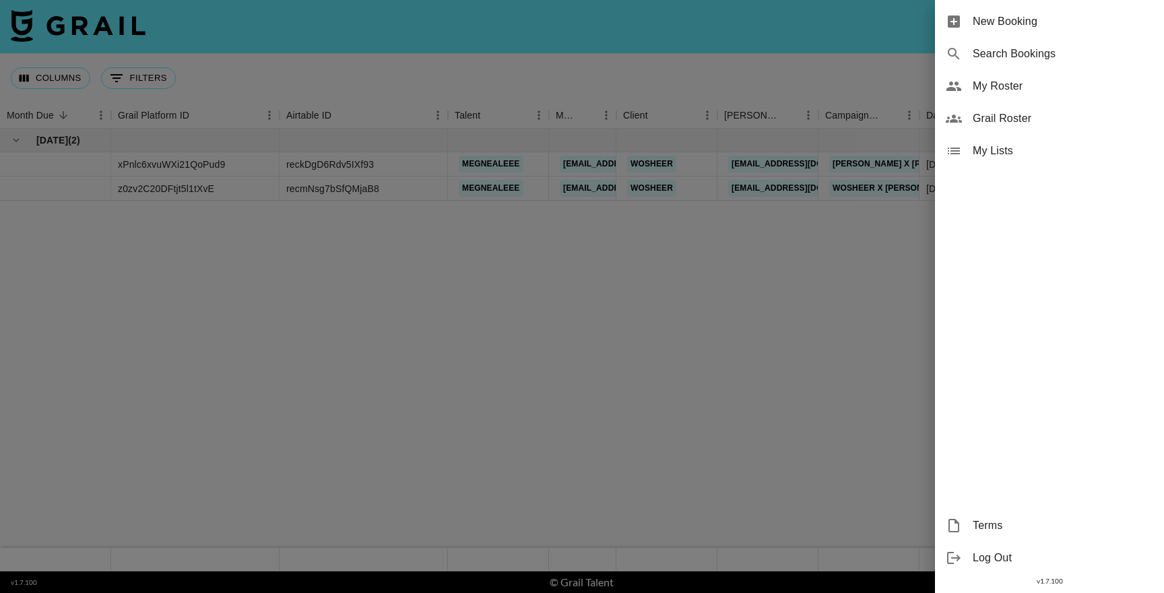
click at [1004, 89] on span "My Roster" at bounding box center [1063, 86] width 181 height 16
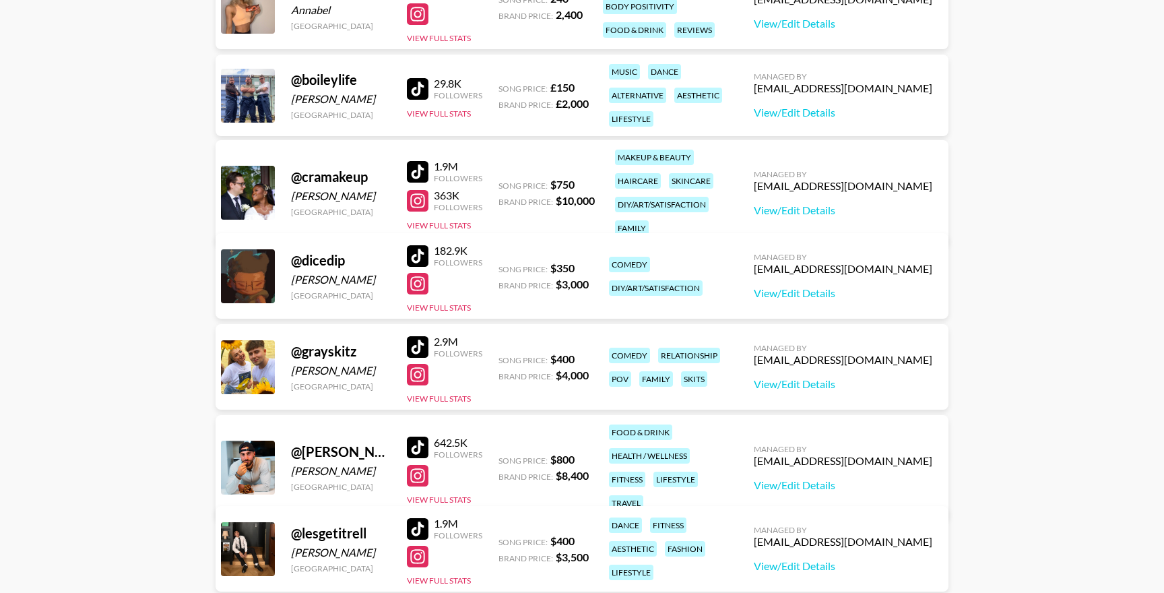
scroll to position [244, 0]
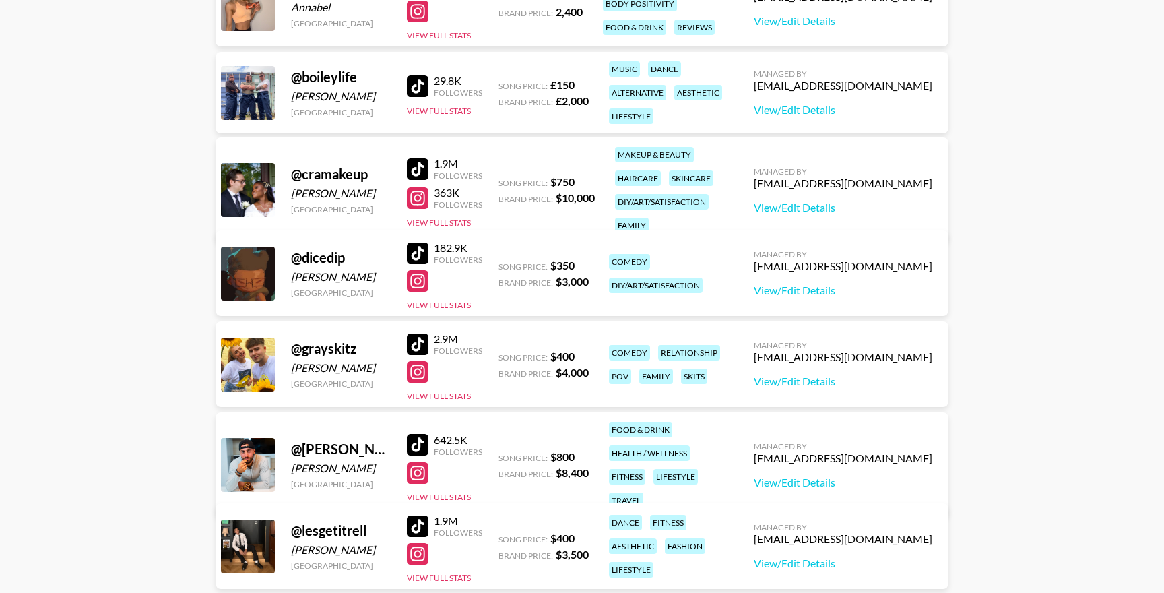
click at [415, 253] on div at bounding box center [418, 254] width 22 height 22
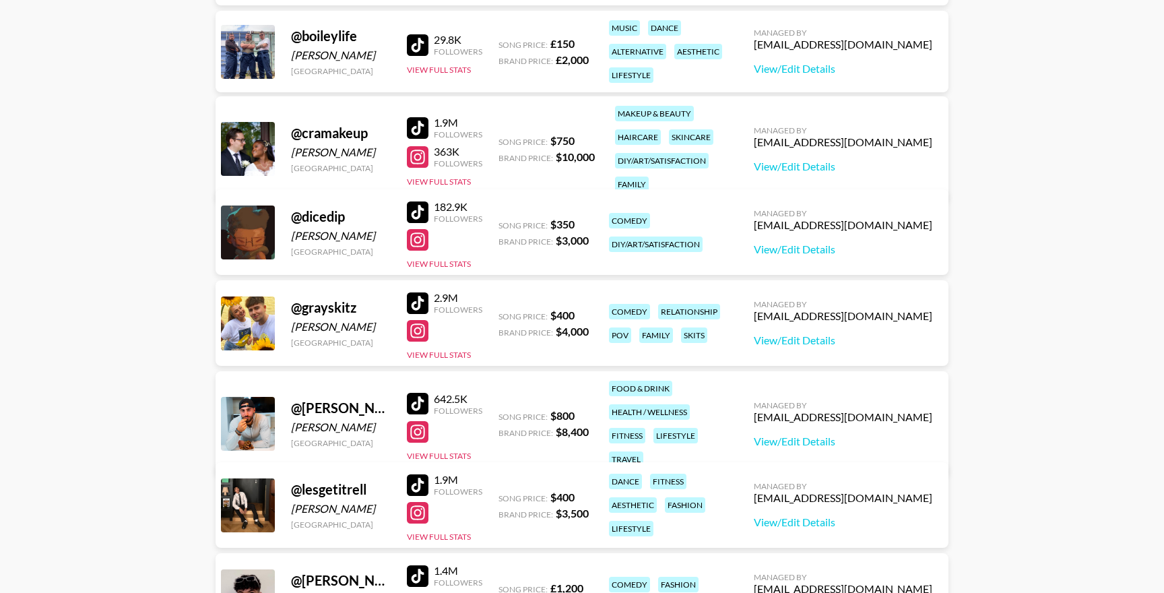
scroll to position [311, 0]
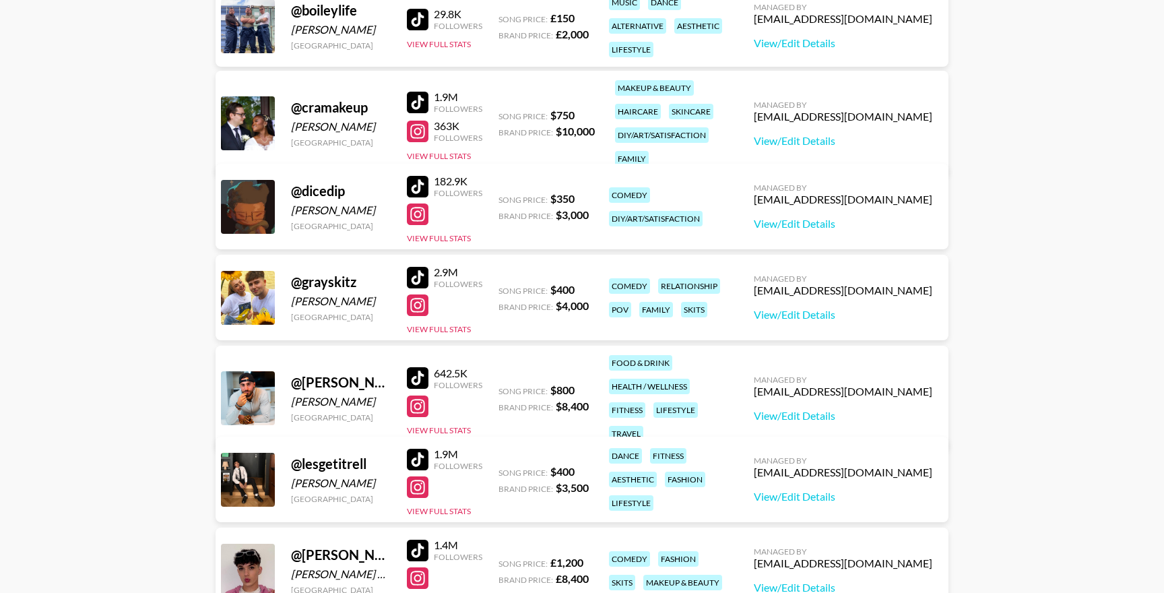
click at [420, 282] on div at bounding box center [418, 278] width 22 height 22
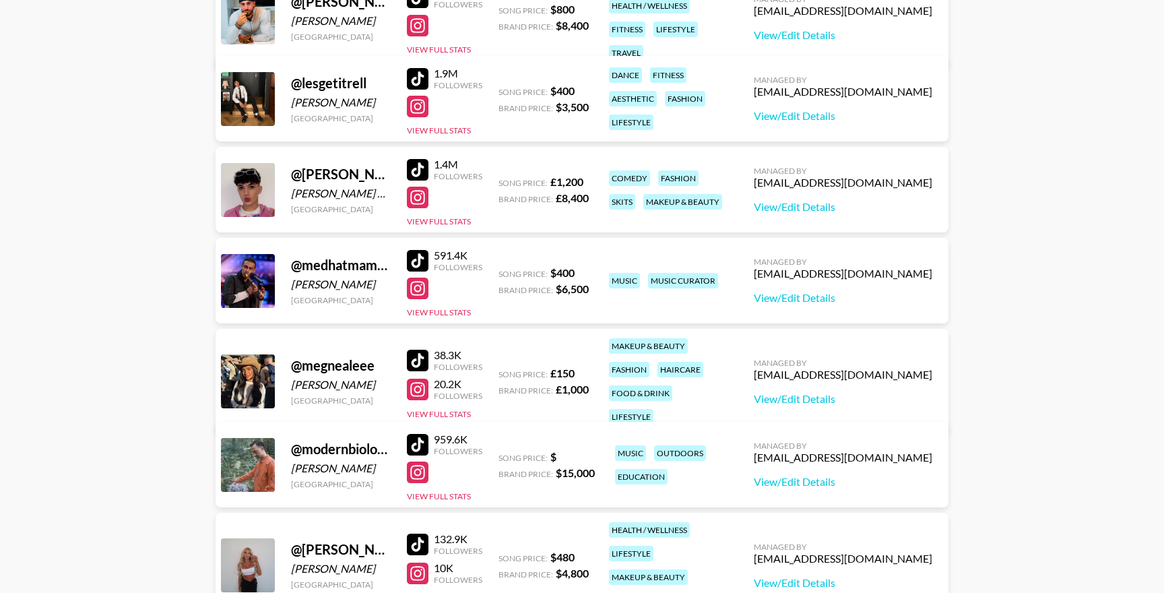
scroll to position [703, 0]
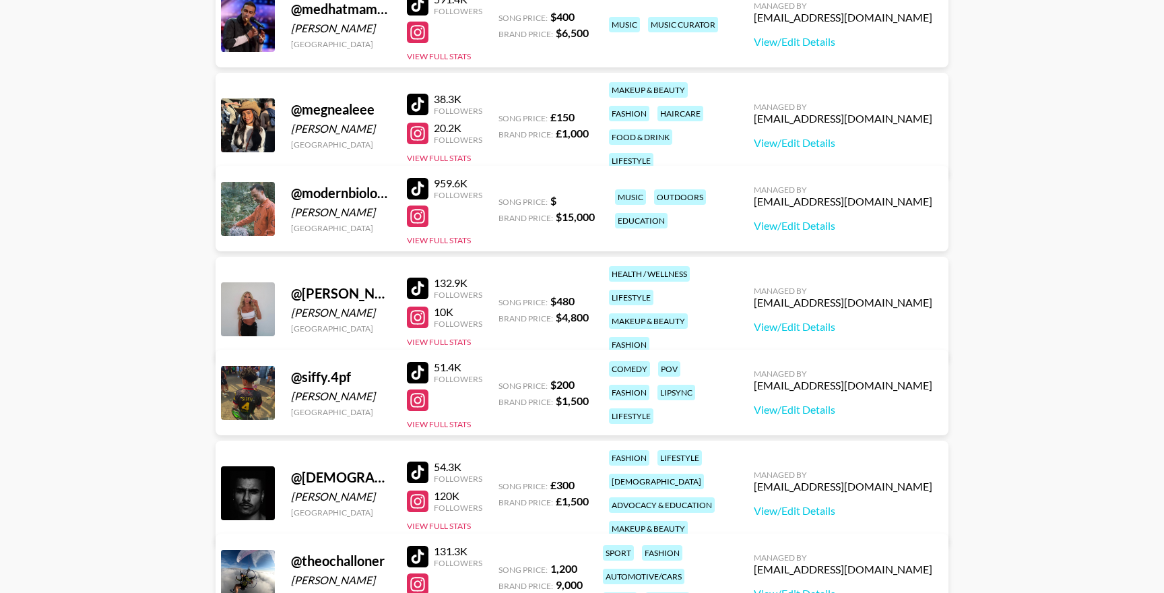
click at [418, 368] on div at bounding box center [418, 373] width 22 height 22
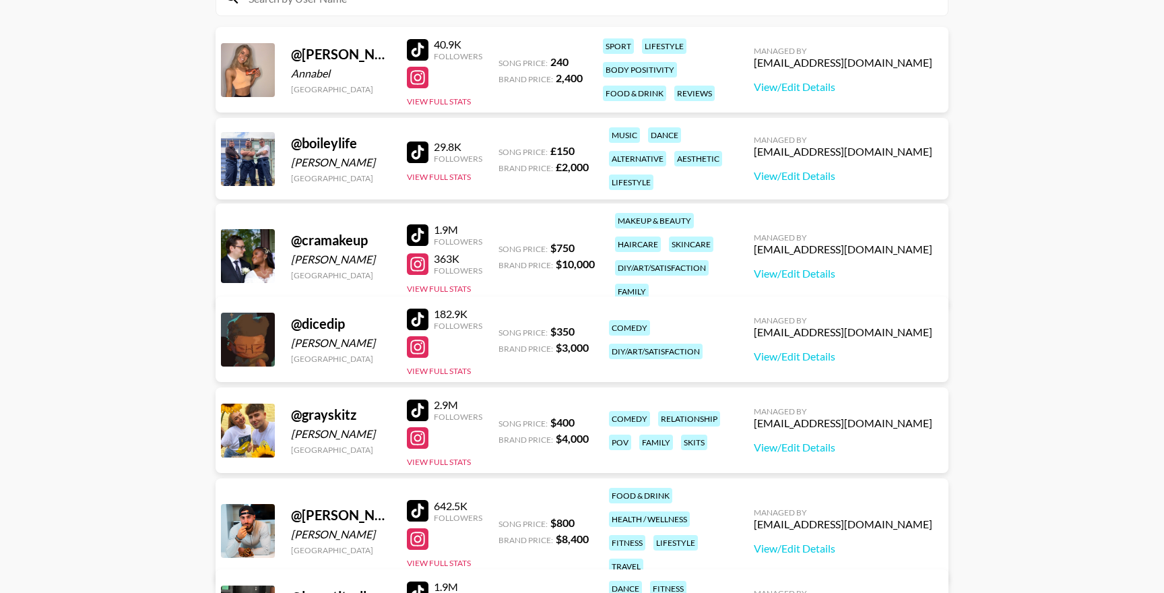
scroll to position [179, 0]
click at [420, 154] on div at bounding box center [418, 152] width 22 height 22
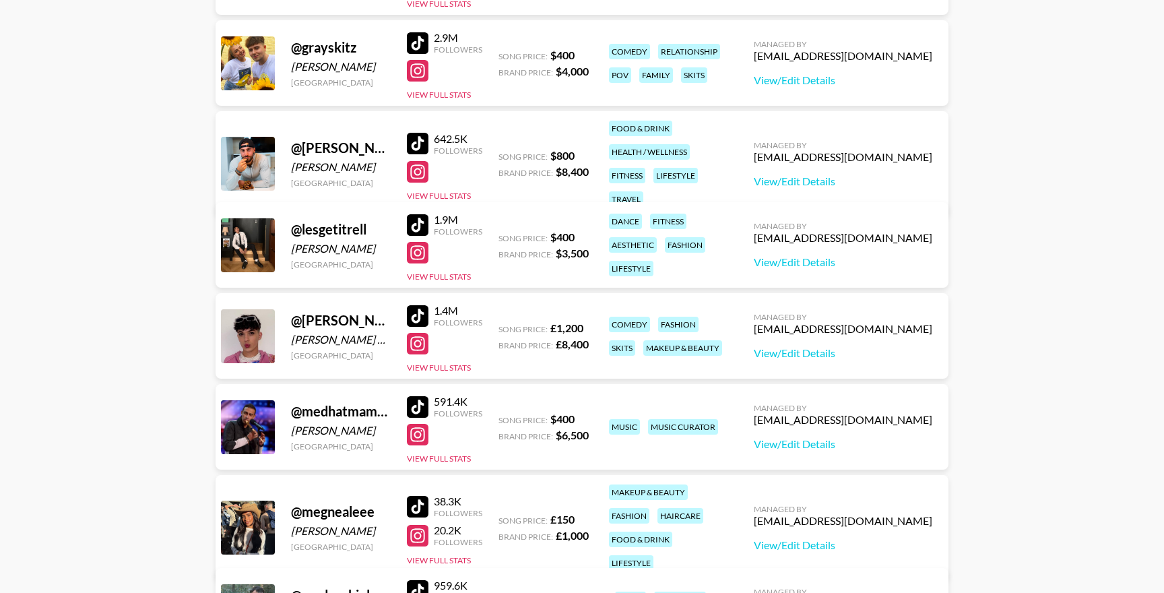
scroll to position [555, 0]
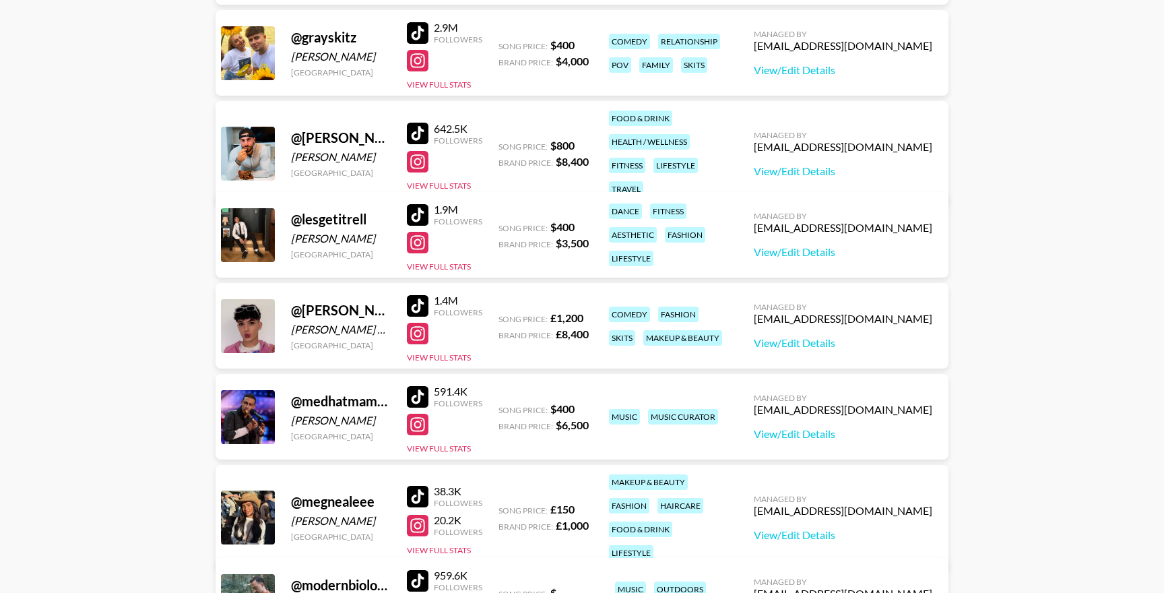
click at [421, 397] on div at bounding box center [418, 397] width 22 height 22
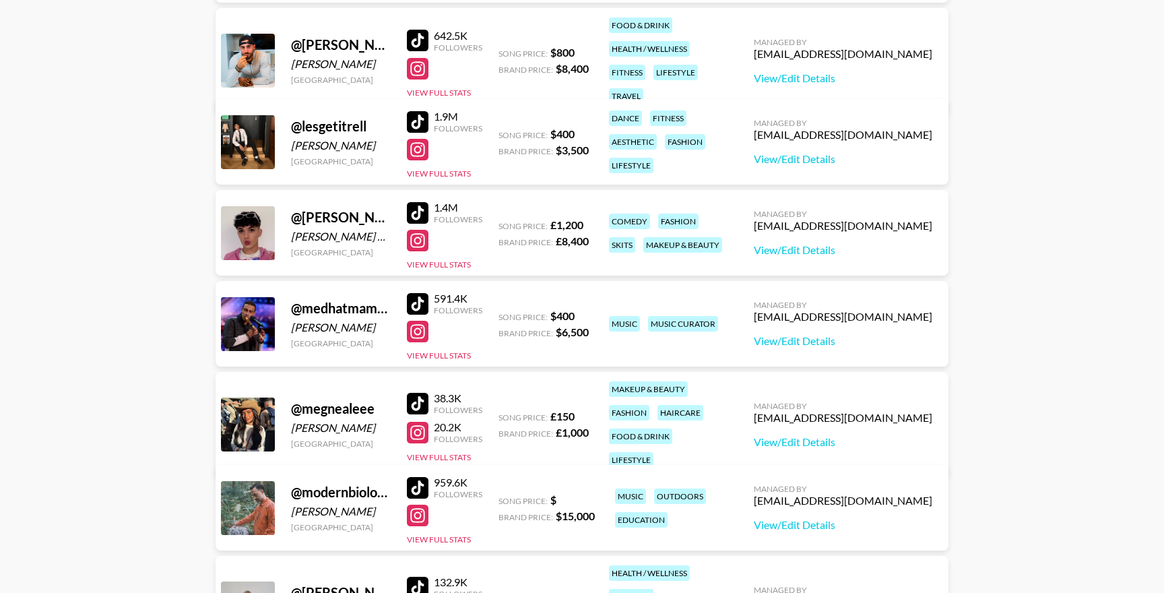
scroll to position [796, 0]
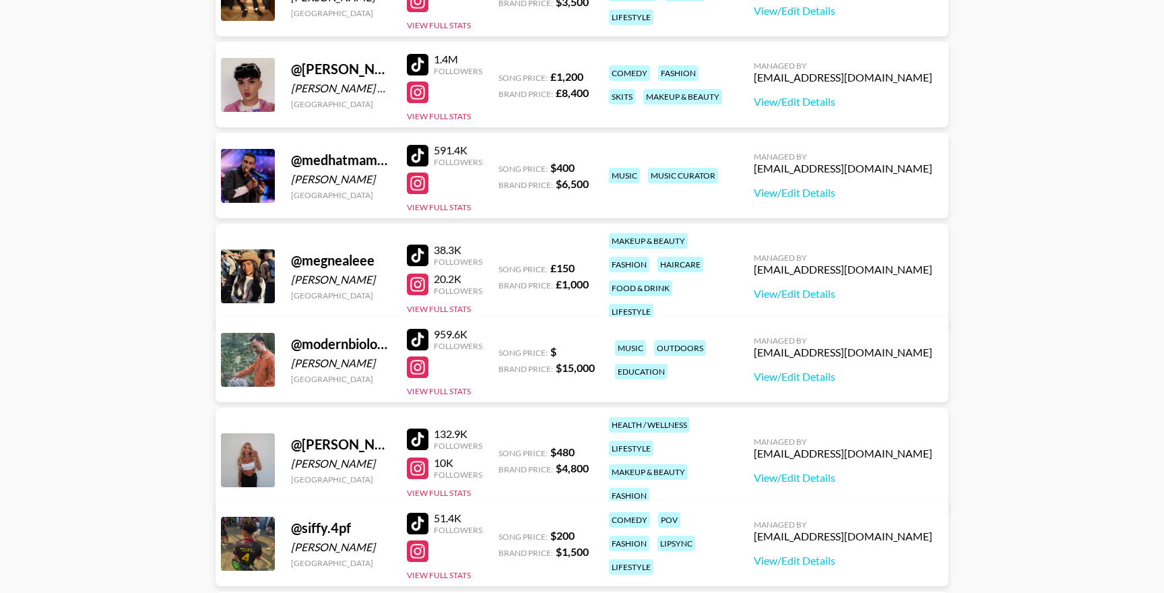
click at [422, 245] on div at bounding box center [418, 256] width 22 height 22
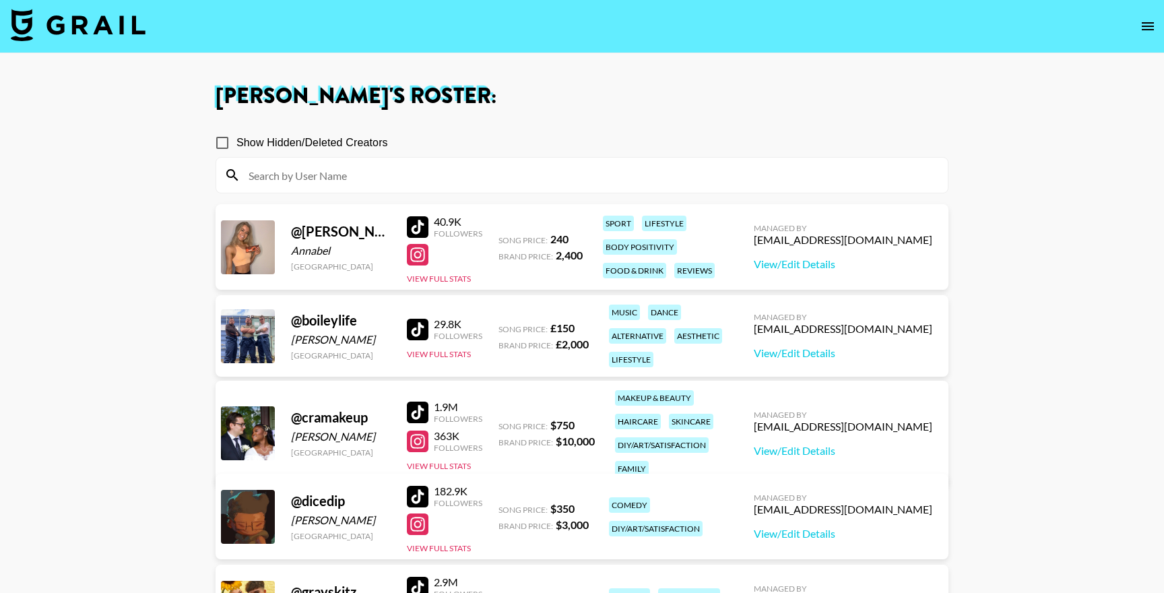
scroll to position [0, 0]
click at [1149, 36] on button "open drawer" at bounding box center [1147, 26] width 27 height 27
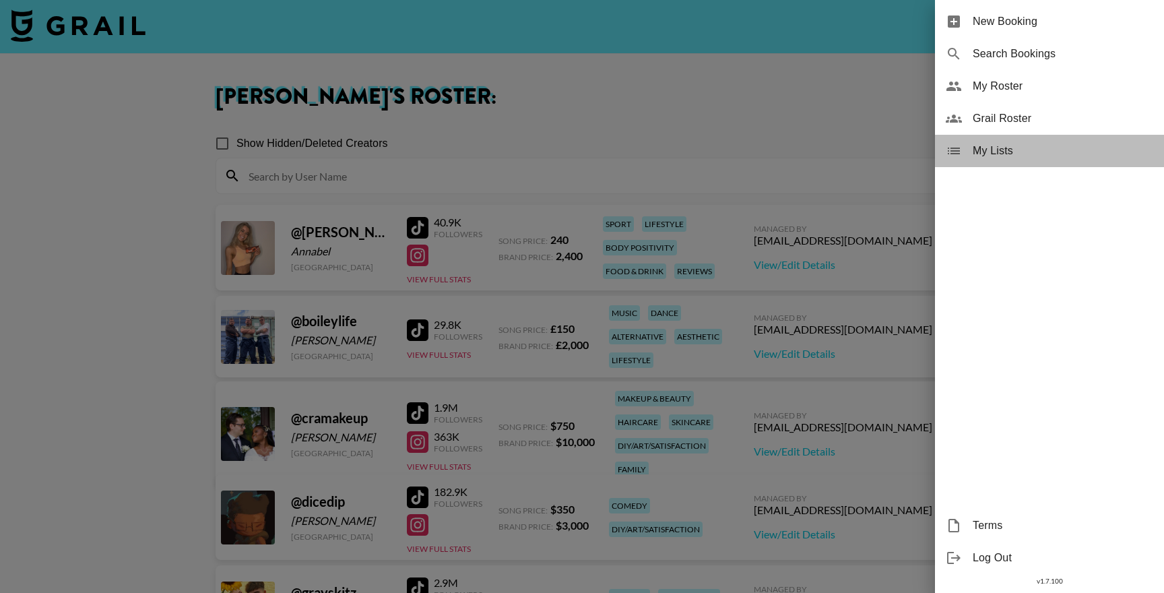
click at [1006, 146] on span "My Lists" at bounding box center [1063, 151] width 181 height 16
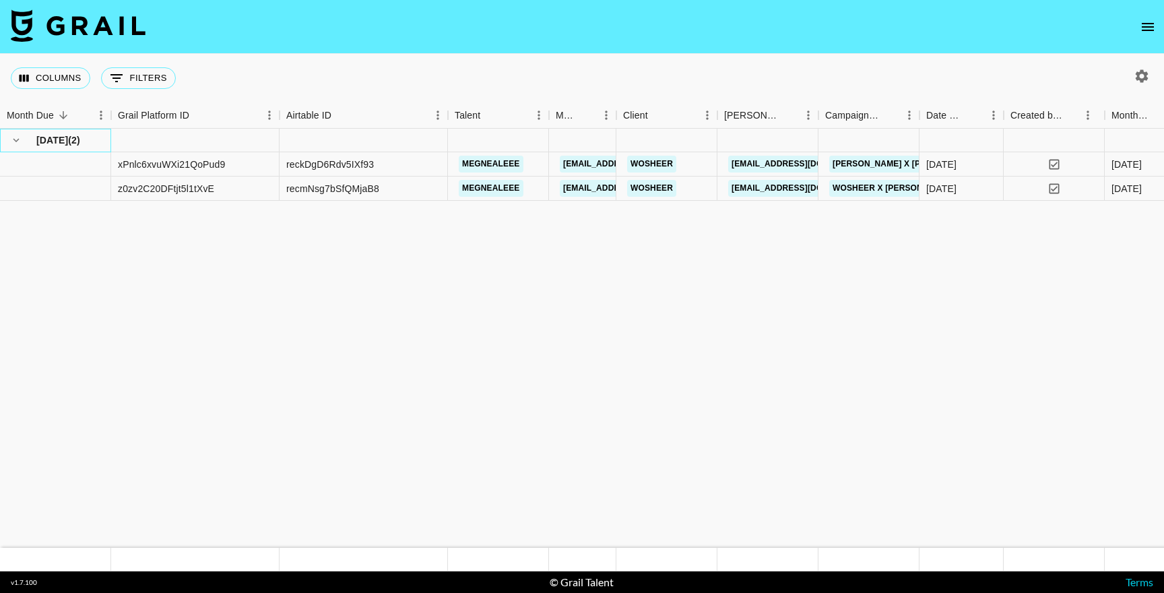
click at [55, 135] on span "[DATE]" at bounding box center [52, 139] width 32 height 13
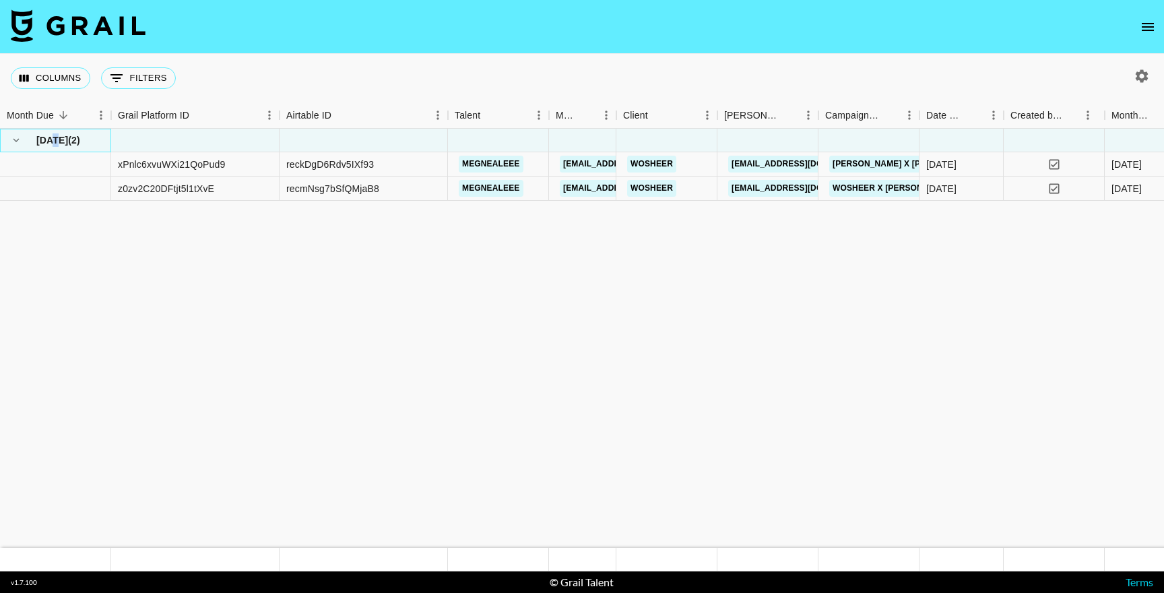
click at [55, 135] on span "[DATE]" at bounding box center [52, 139] width 32 height 13
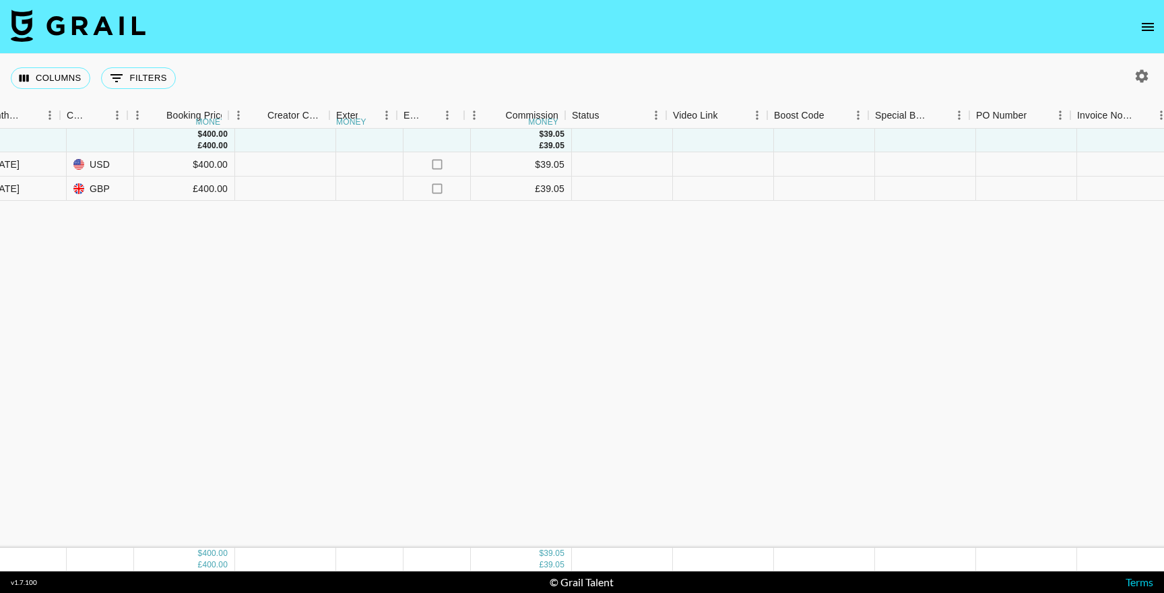
scroll to position [0, 1129]
click at [712, 166] on div at bounding box center [716, 164] width 101 height 24
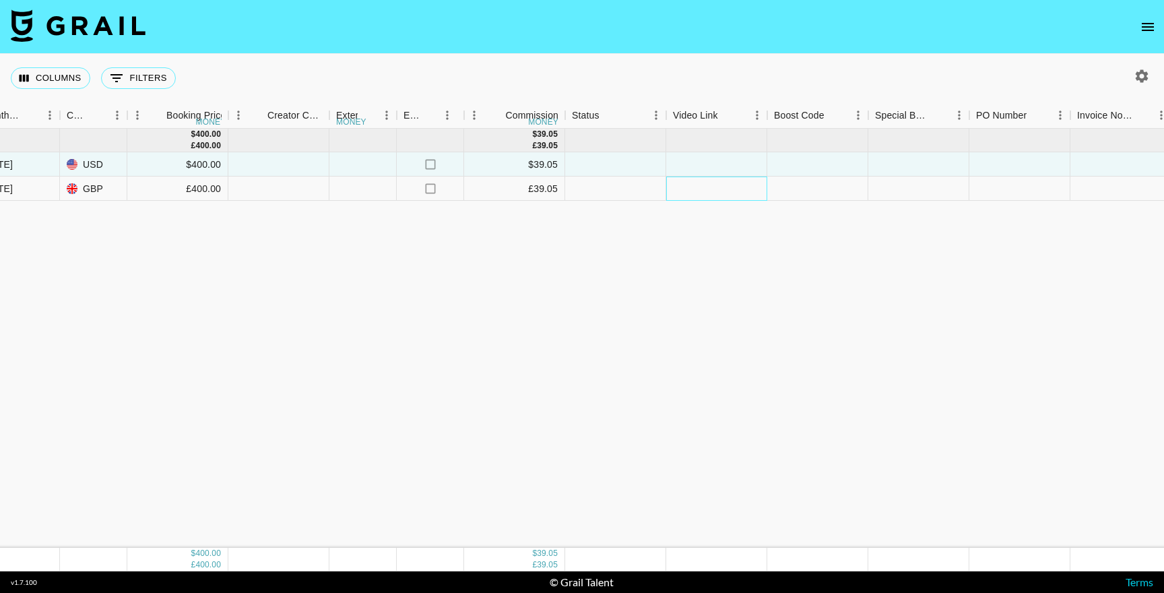
click at [697, 193] on div at bounding box center [716, 188] width 101 height 24
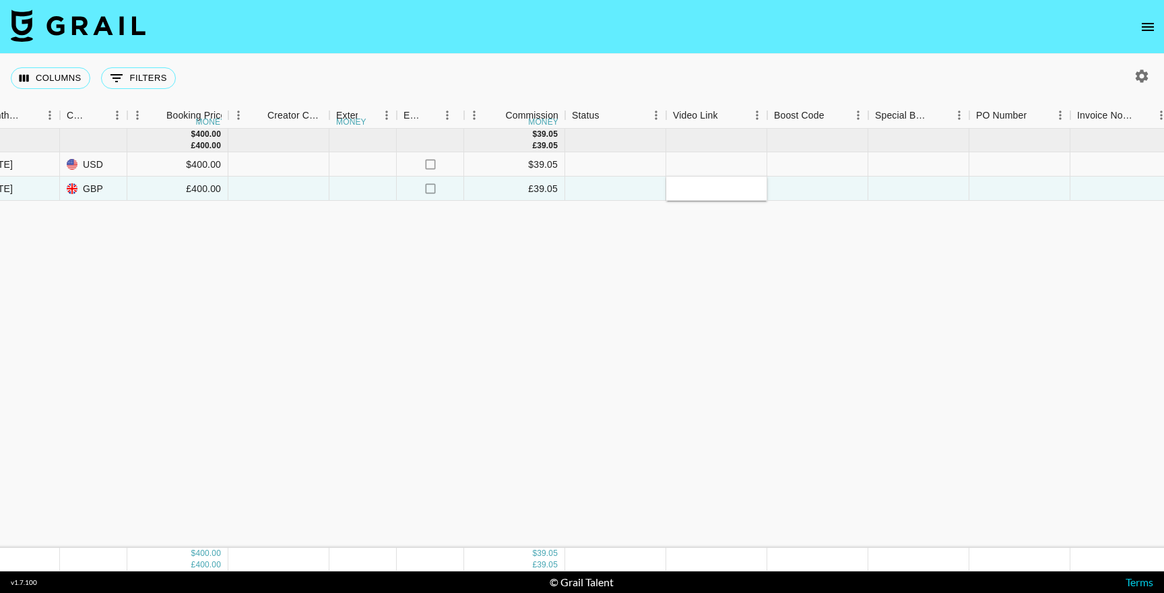
click at [697, 193] on input "text" at bounding box center [716, 188] width 99 height 11
type input "https://www.tiktok.com/@megnealeee/video/7545057628708261142?lang=en"
click at [798, 236] on div "Aug '25 ( 2 ) $ 400.00 £ 400.00 $ 39.05 £ 39.05 xPnlc6xvuWXi21QoPud9 reckDgD6Rd…" at bounding box center [301, 338] width 2860 height 419
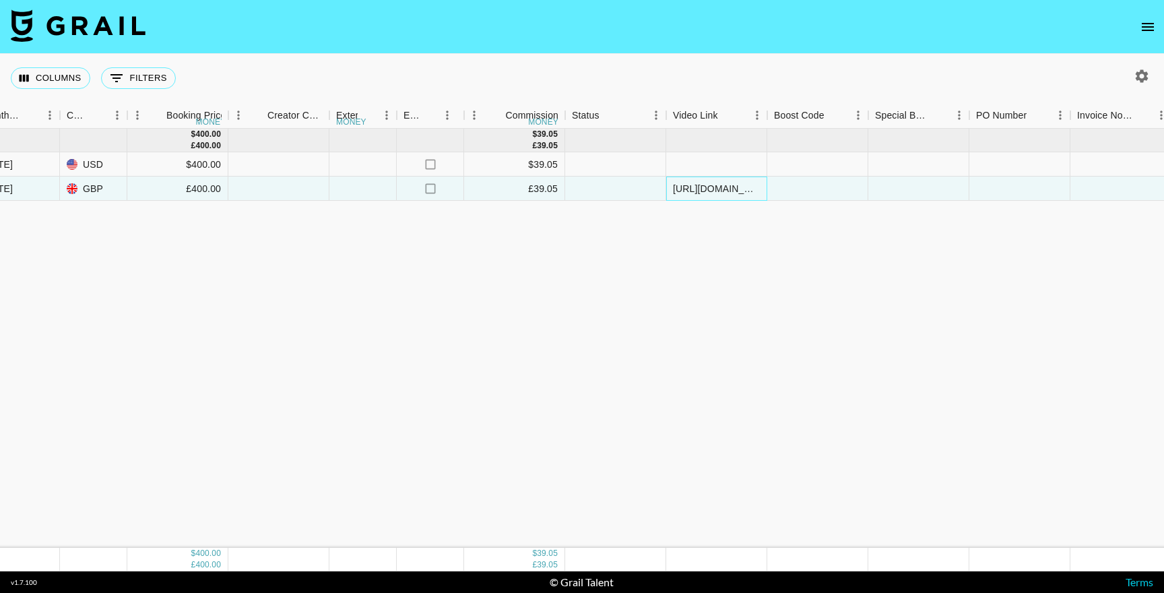
click at [700, 186] on div "https://www.tiktok.com/@megnealeee/video/7545057628708261142?lang=en" at bounding box center [716, 188] width 87 height 13
click at [700, 186] on input "https://www.tiktok.com/@megnealeee/video/7545057628708261142?lang=en" at bounding box center [716, 188] width 99 height 11
type input "[URL][DOMAIN_NAME]"
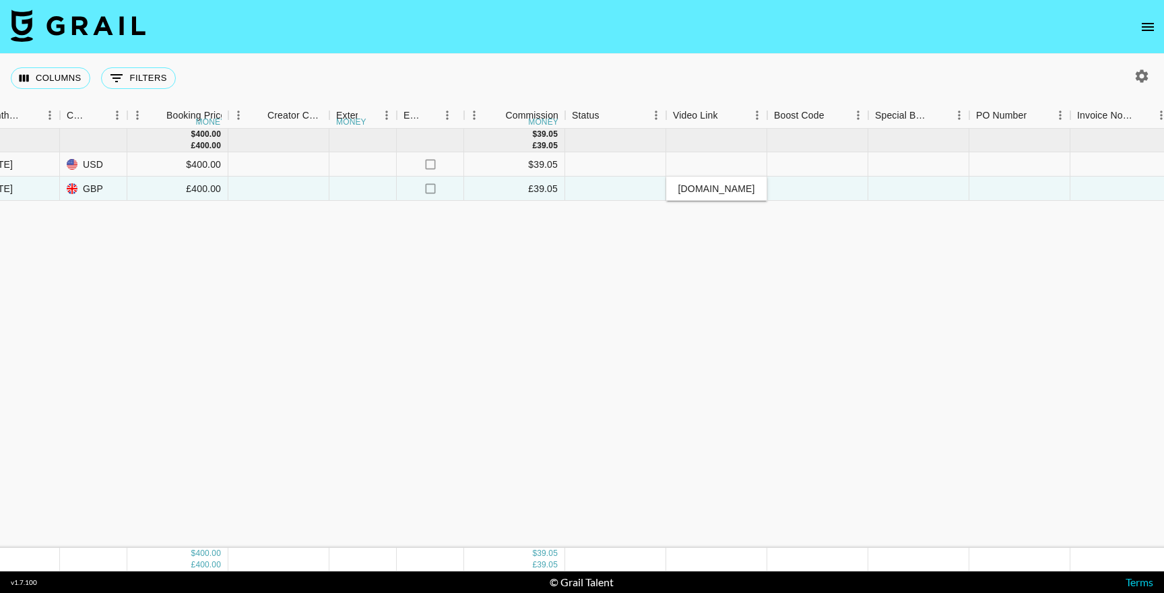
scroll to position [0, 0]
click at [715, 262] on div "Aug '25 ( 2 ) $ 400.00 £ 400.00 $ 39.05 £ 39.05 xPnlc6xvuWXi21QoPud9 reckDgD6Rd…" at bounding box center [301, 338] width 2860 height 419
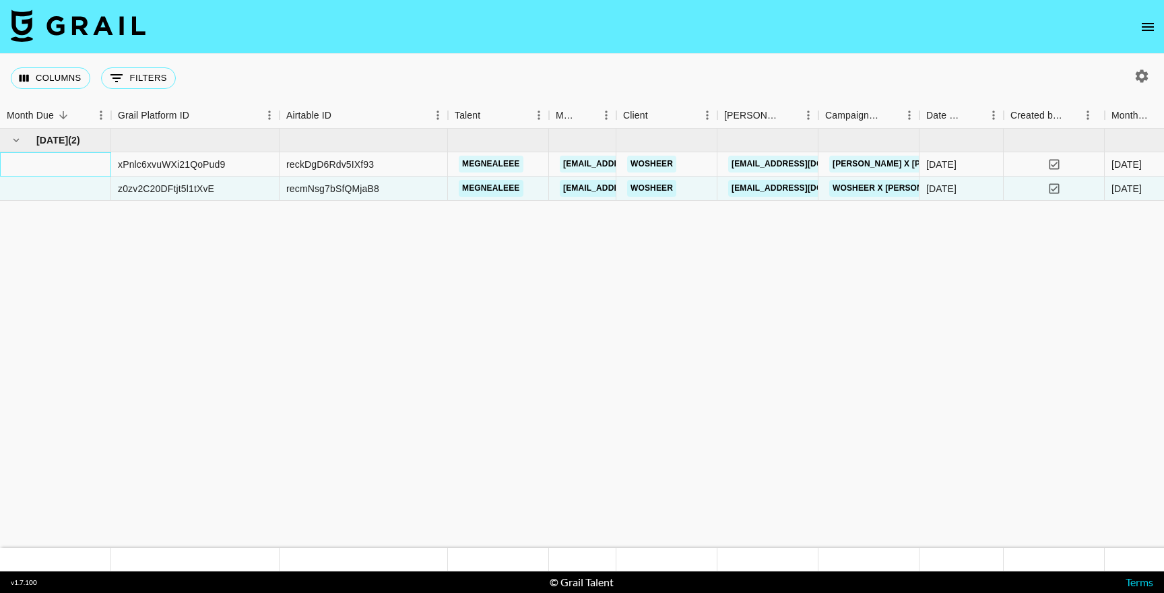
click at [54, 160] on div at bounding box center [55, 164] width 111 height 24
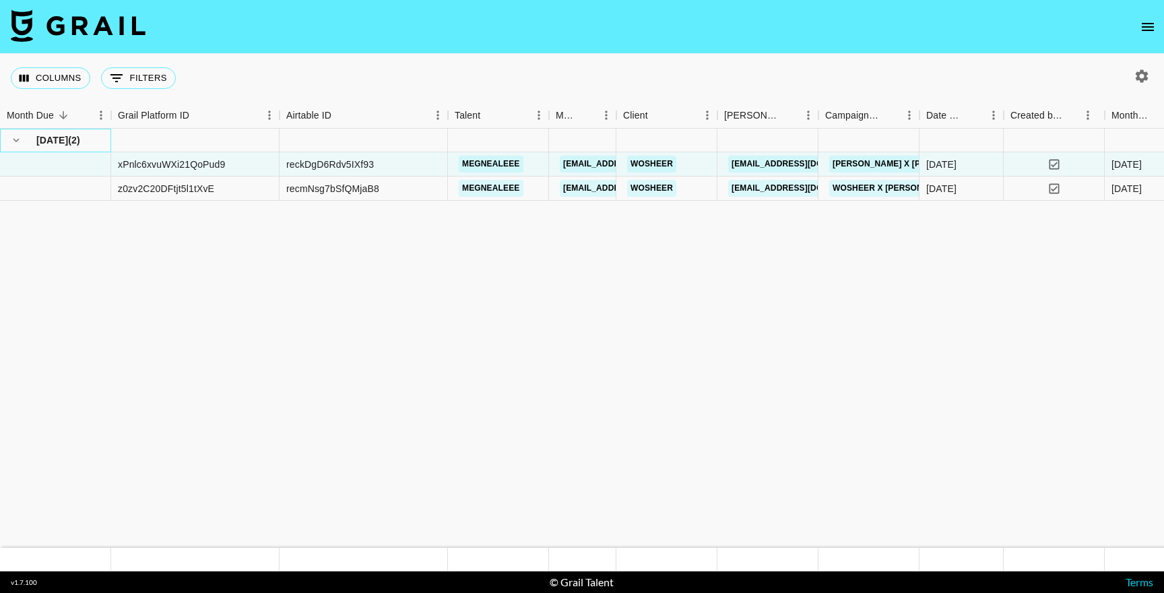
click at [66, 147] on div "Aug '25 ( 2 )" at bounding box center [55, 140] width 97 height 19
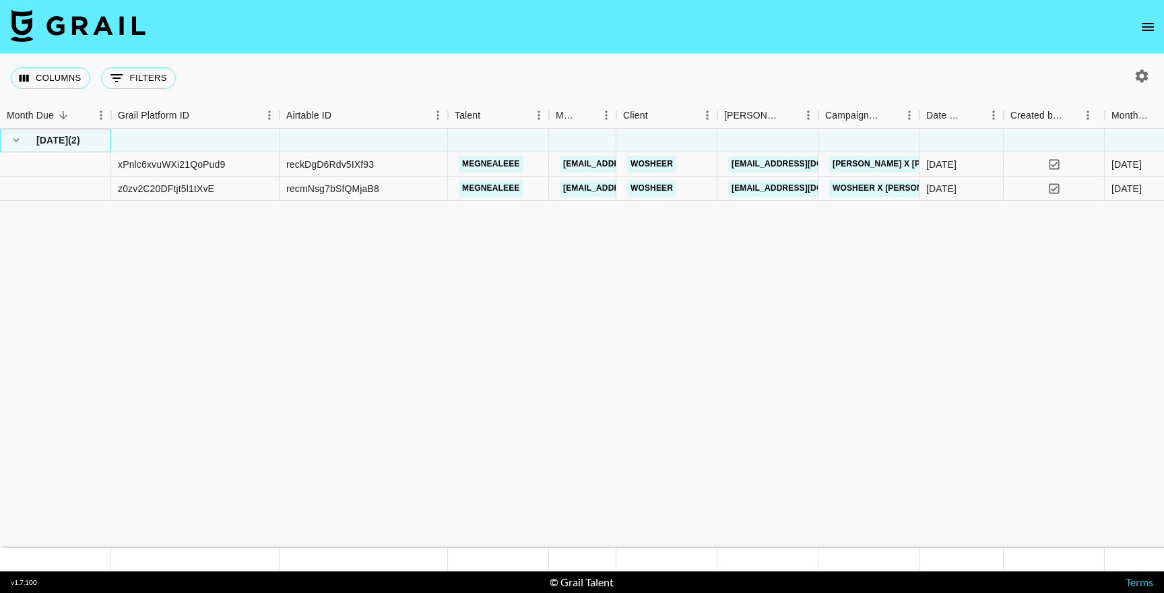
click at [66, 147] on div "Aug '25 ( 2 )" at bounding box center [55, 140] width 97 height 19
click at [73, 146] on span "( 2 )" at bounding box center [74, 139] width 12 height 13
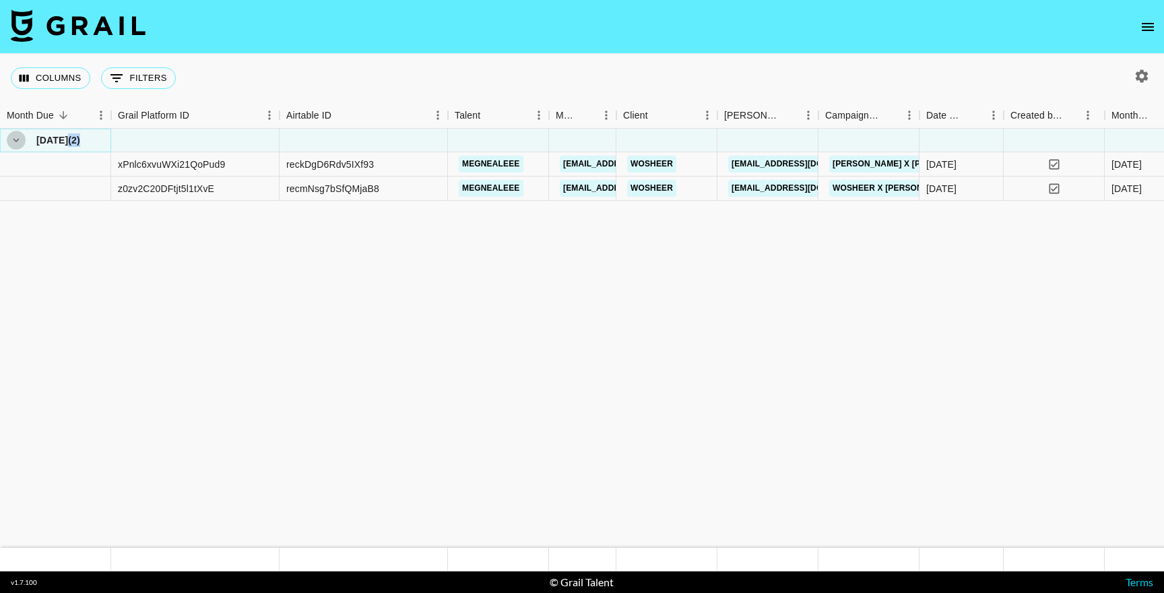
click at [20, 144] on icon "hide children" at bounding box center [16, 140] width 12 height 12
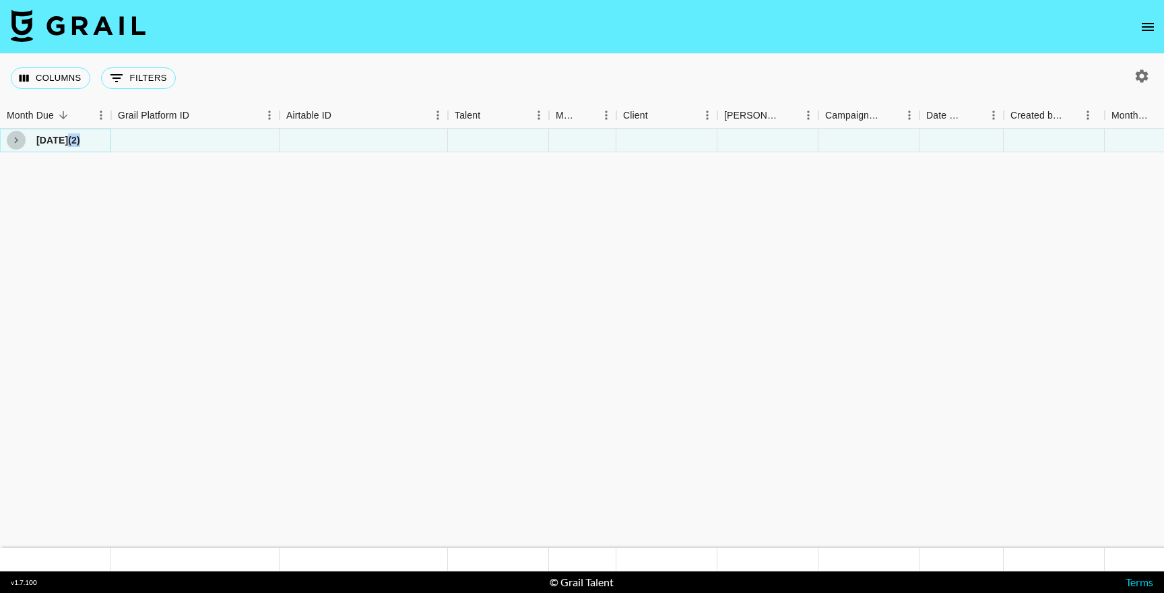
click at [20, 144] on icon "see children" at bounding box center [16, 140] width 12 height 12
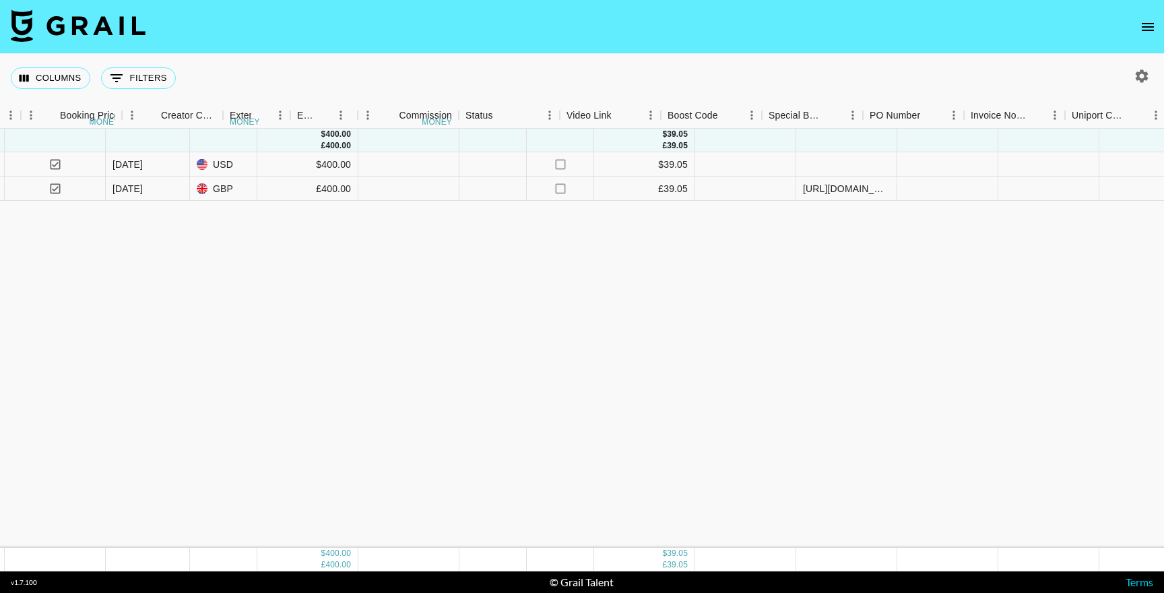
scroll to position [0, 1696]
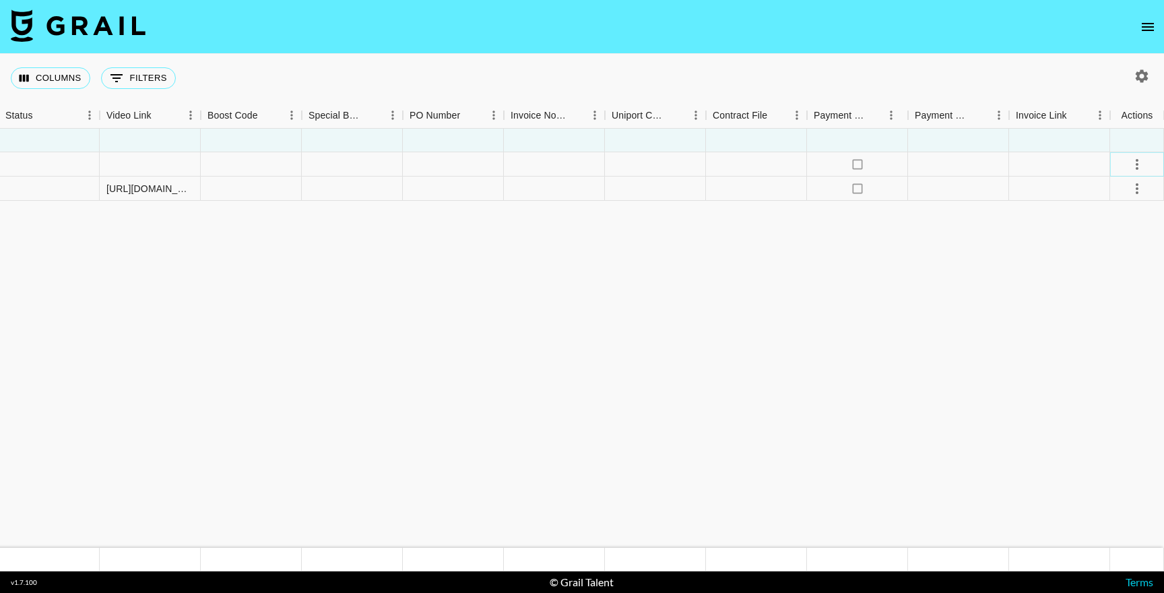
click at [1144, 169] on icon "select merge strategy" at bounding box center [1137, 164] width 16 height 16
click at [1135, 83] on icon "button" at bounding box center [1142, 76] width 16 height 16
select select "Jun '25"
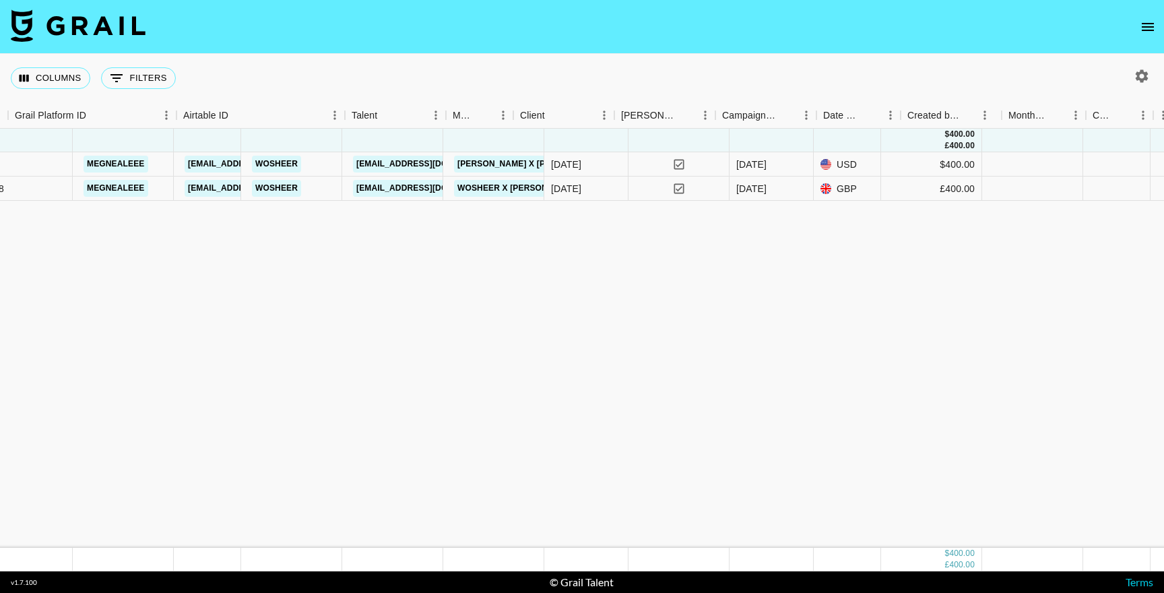
scroll to position [0, 0]
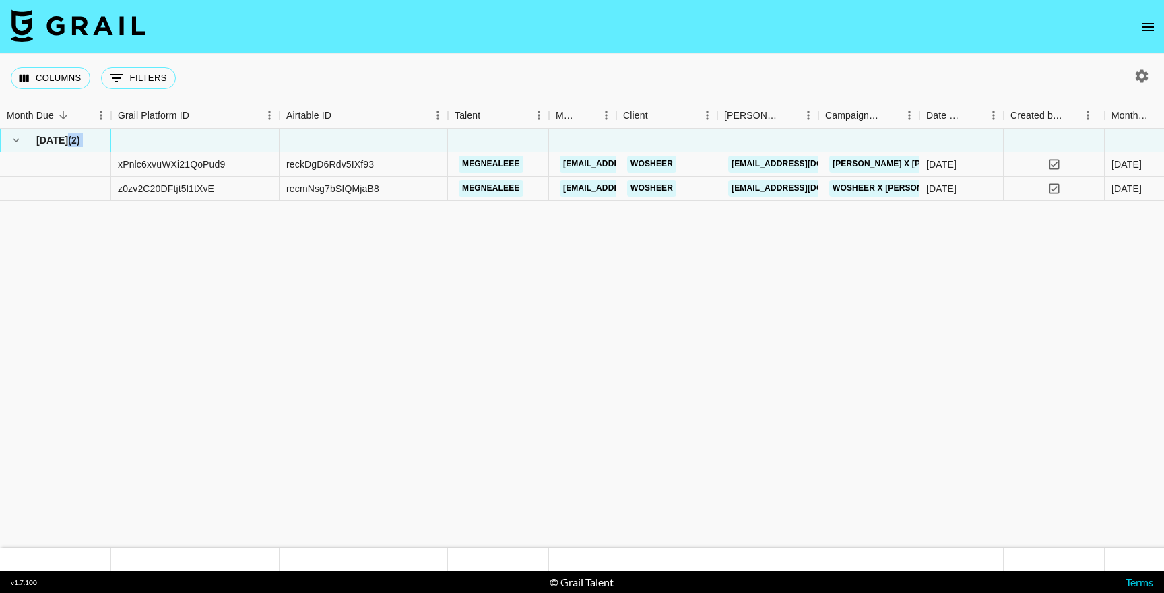
drag, startPoint x: 67, startPoint y: 139, endPoint x: 71, endPoint y: 154, distance: 15.4
click at [36, 131] on div "Aug '25 ( 2 )" at bounding box center [55, 140] width 97 height 19
click at [41, 117] on div "Month Due" at bounding box center [30, 115] width 47 height 26
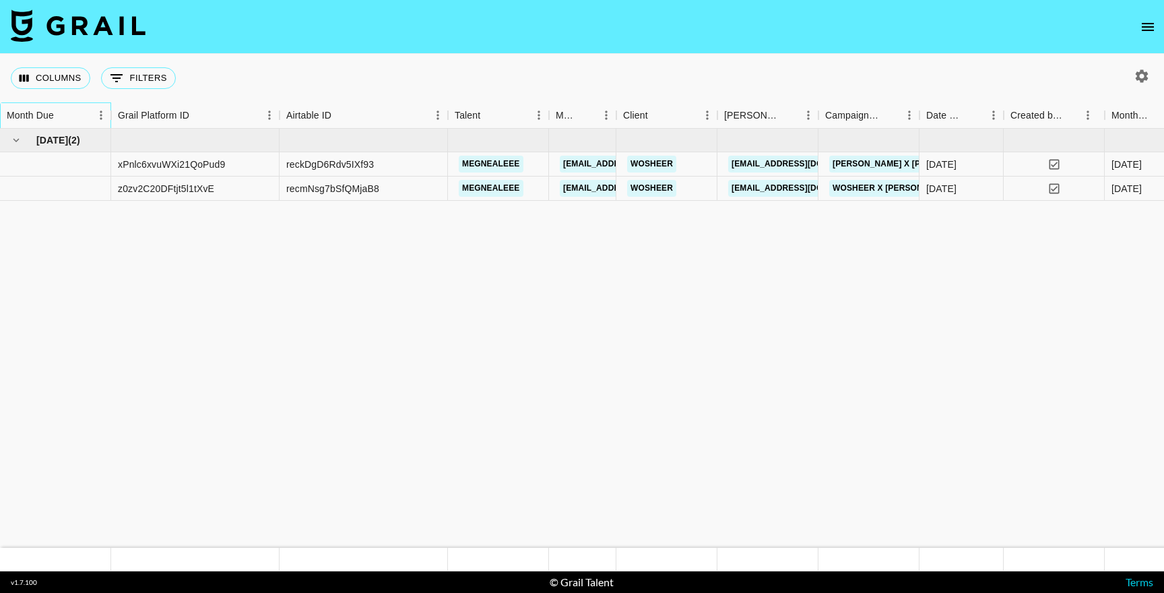
click at [41, 117] on div "Month Due" at bounding box center [30, 115] width 47 height 26
click at [73, 108] on div "Month Due" at bounding box center [49, 115] width 84 height 26
click at [141, 84] on button "0 Filters" at bounding box center [138, 78] width 75 height 22
select select "managerIds"
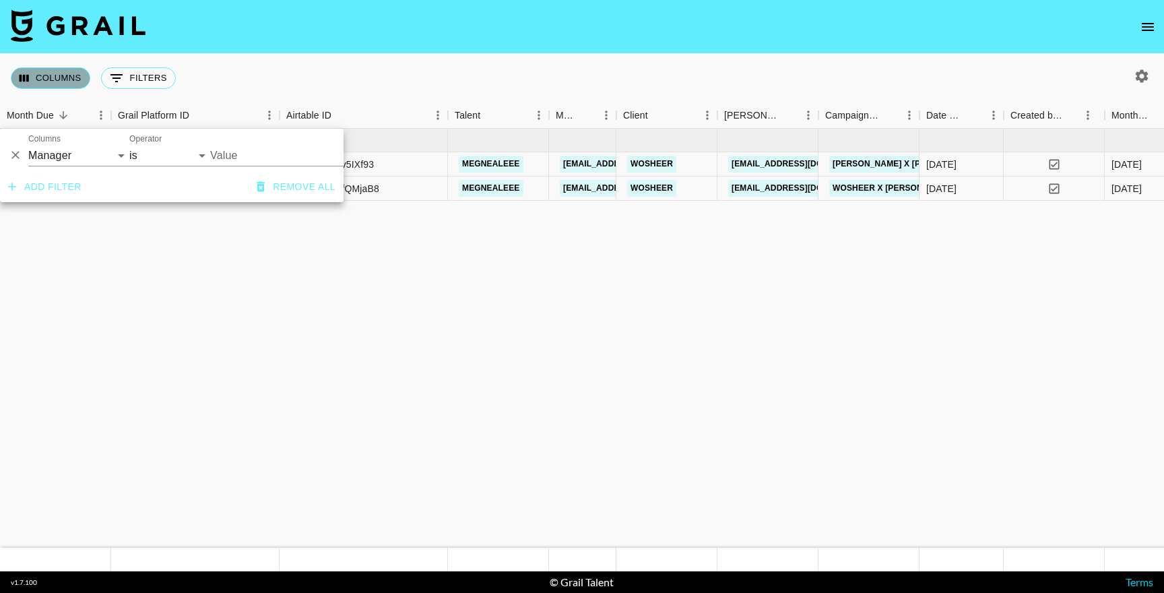
click at [80, 83] on button "Columns" at bounding box center [50, 78] width 79 height 22
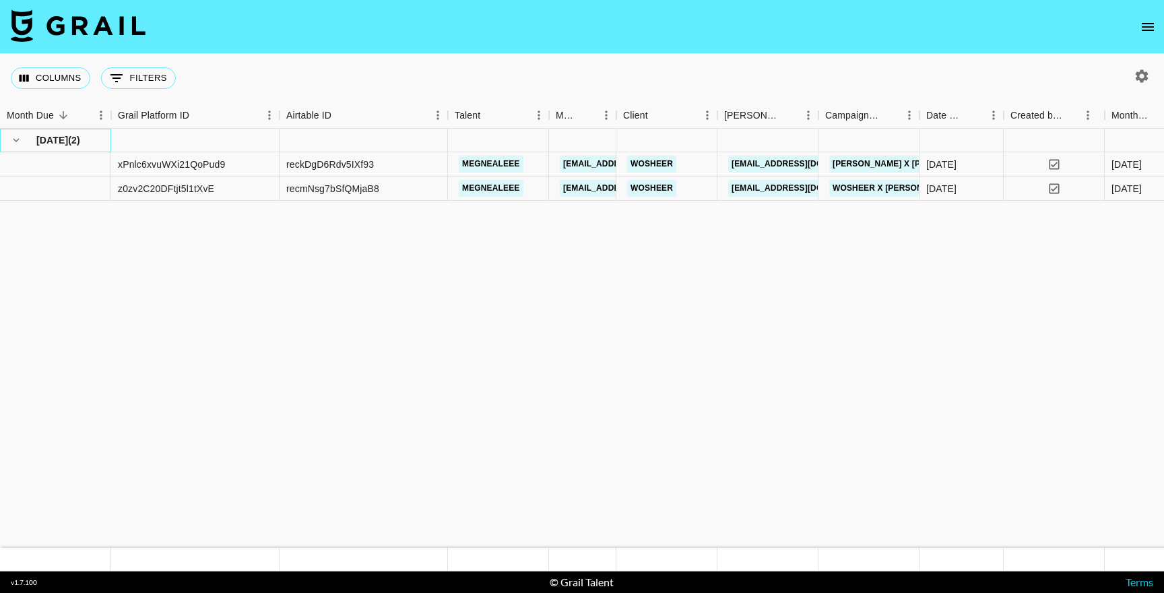
click at [79, 143] on span "( 2 )" at bounding box center [74, 139] width 12 height 13
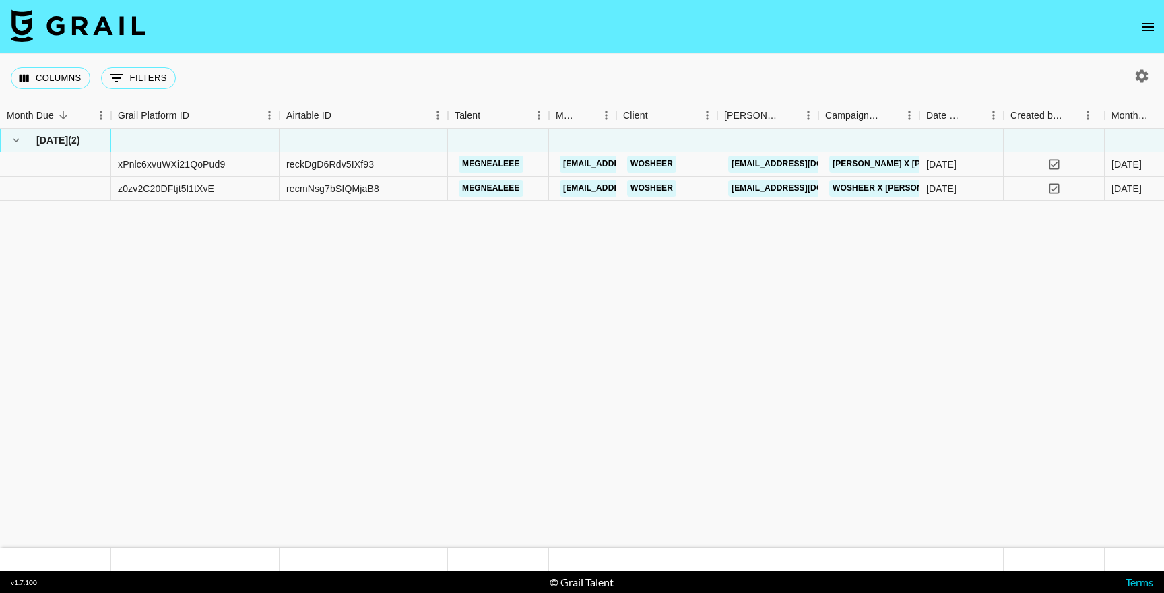
click at [54, 136] on span "[DATE]" at bounding box center [52, 139] width 32 height 13
click at [13, 137] on icon "hide children" at bounding box center [16, 140] width 12 height 12
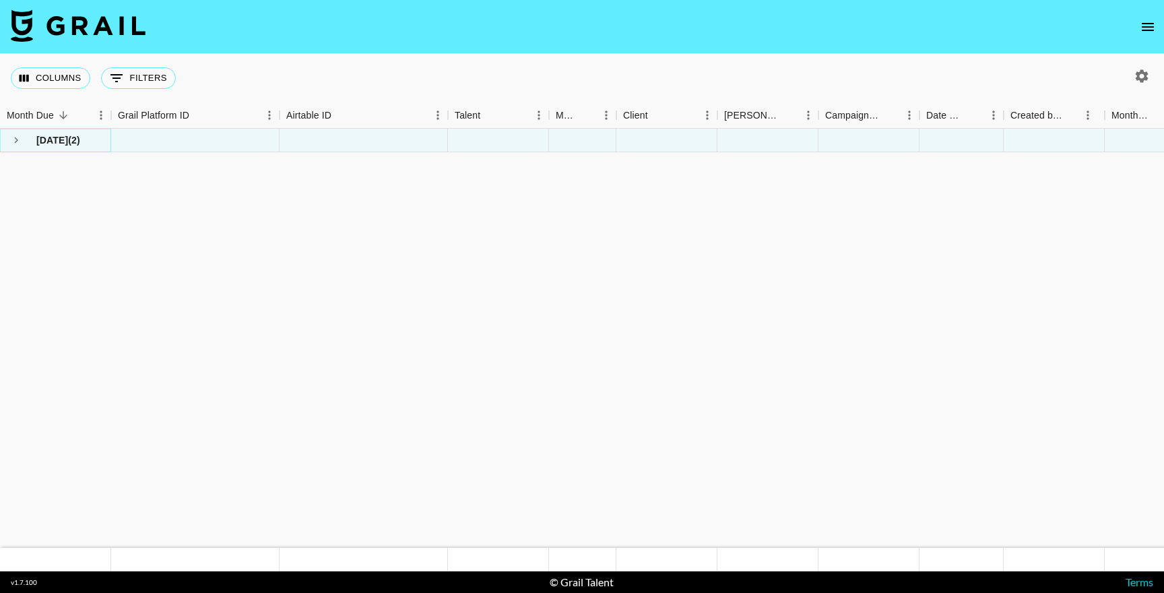
click at [15, 137] on icon "see children" at bounding box center [16, 140] width 4 height 6
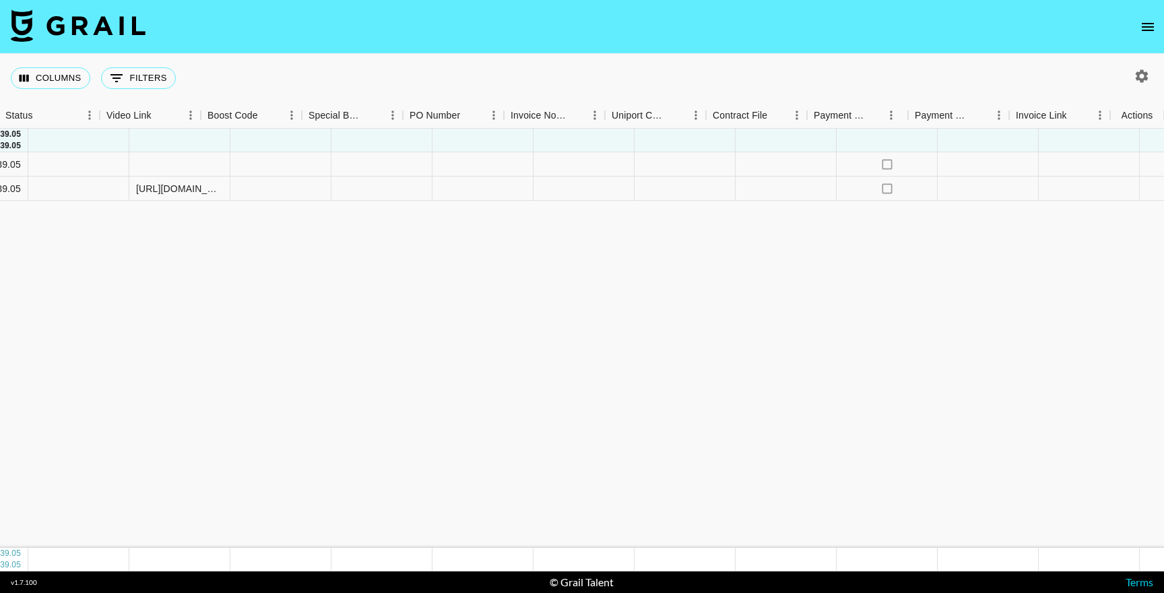
scroll to position [0, 1696]
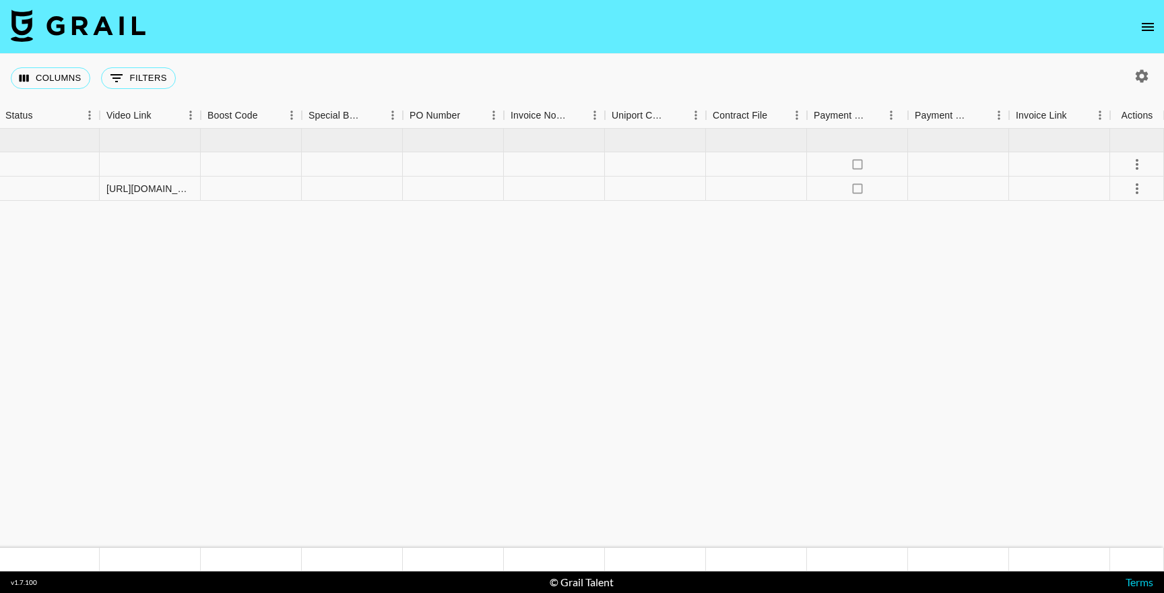
click at [1144, 9] on nav at bounding box center [582, 27] width 1164 height 54
click at [1144, 17] on button "open drawer" at bounding box center [1147, 26] width 27 height 27
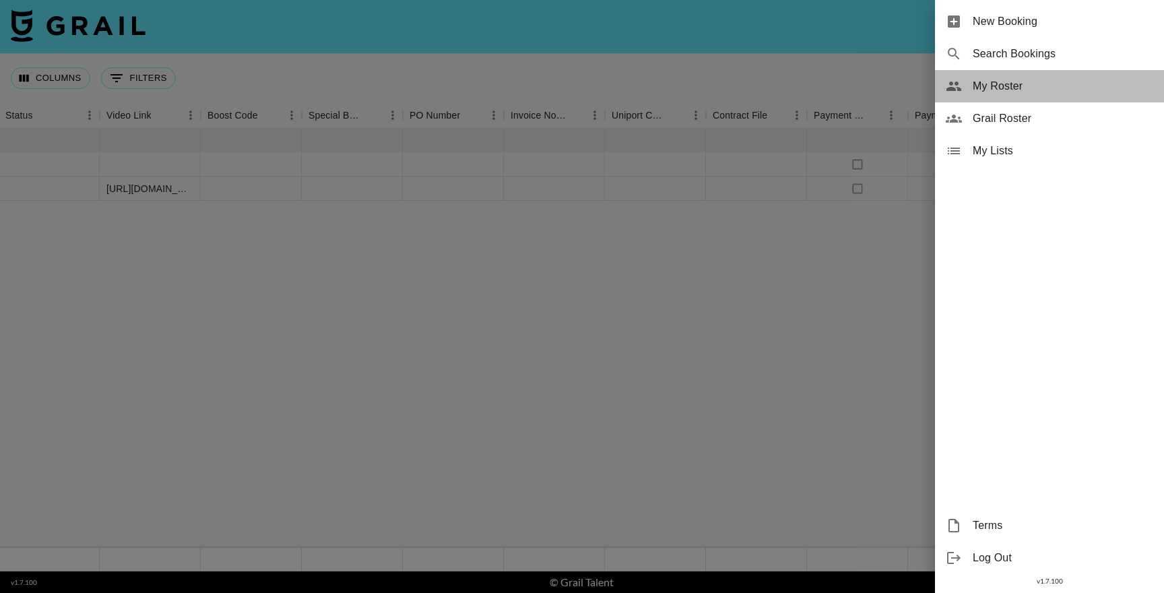
click at [991, 95] on div "My Roster" at bounding box center [1049, 86] width 229 height 32
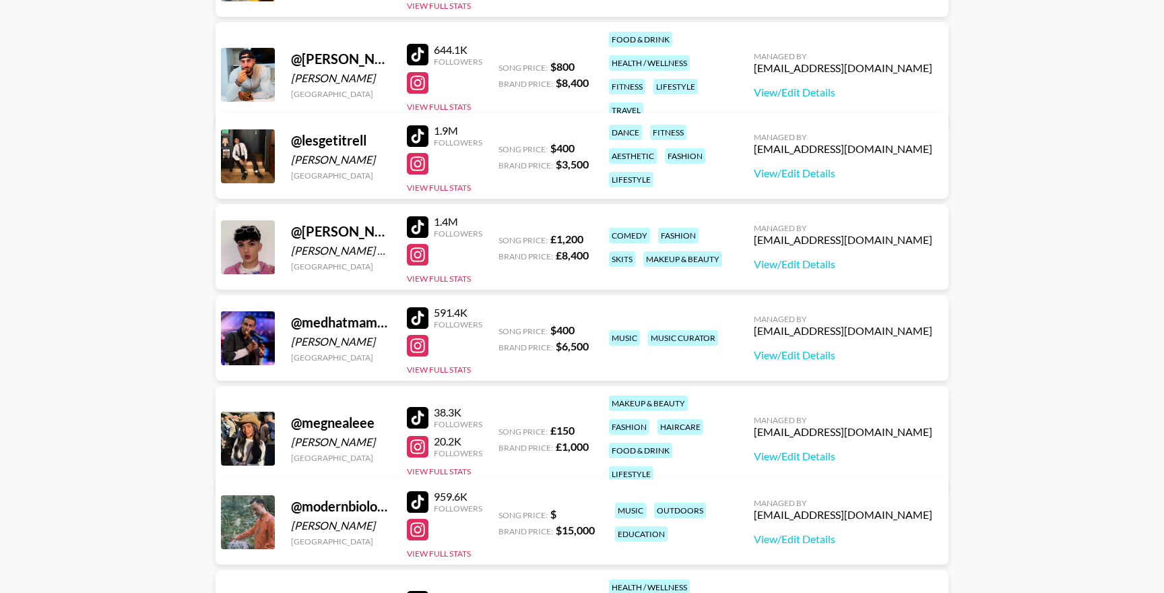
scroll to position [591, 0]
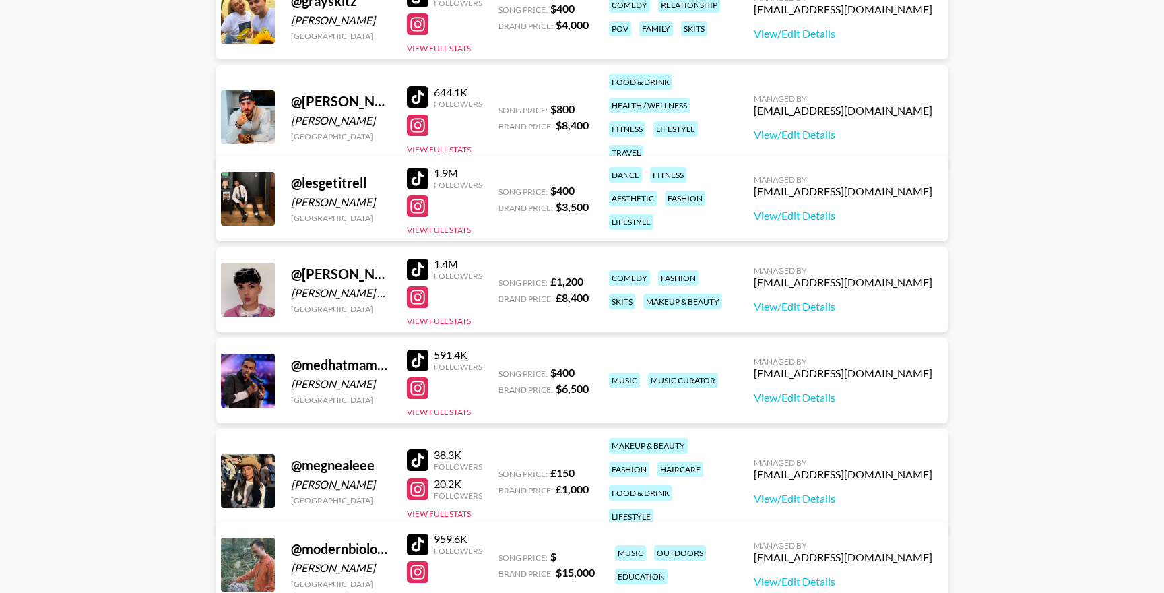
click at [418, 86] on div at bounding box center [418, 97] width 22 height 22
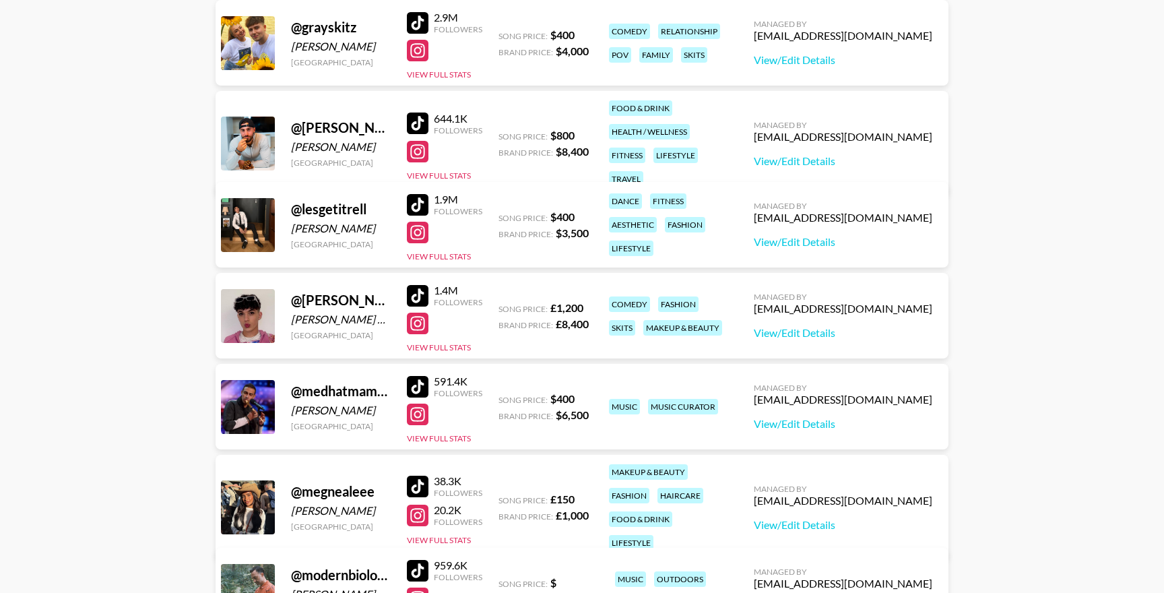
scroll to position [567, 0]
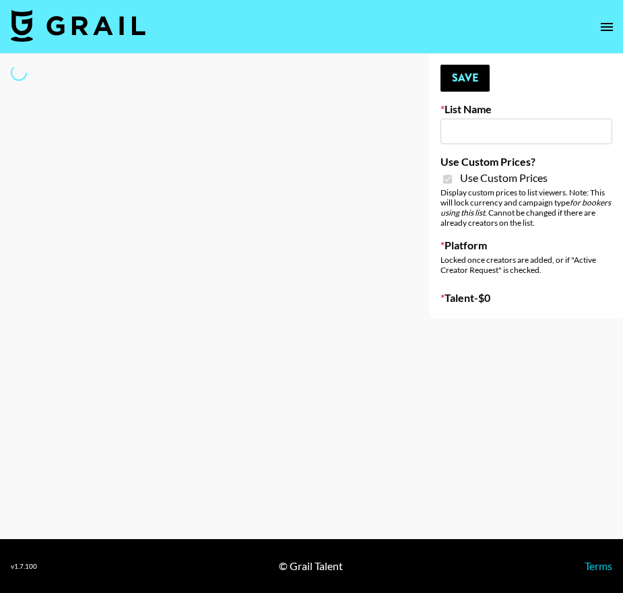
type input "Content Labs for Perplexity"
checkbox input "true"
select select "Brand"
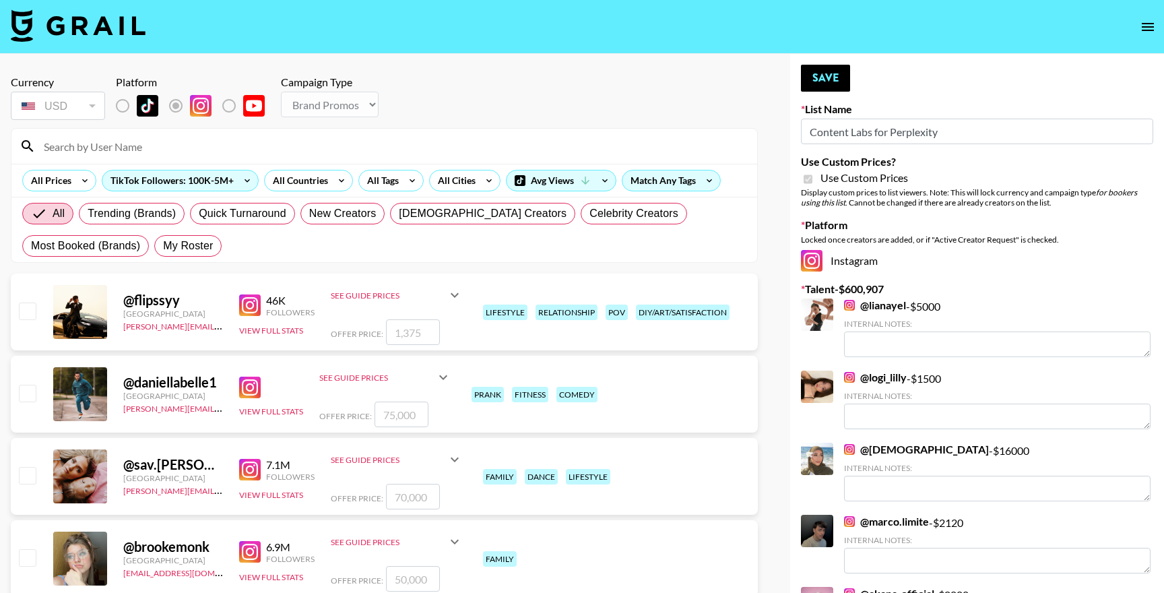
click at [189, 139] on input at bounding box center [392, 146] width 713 height 22
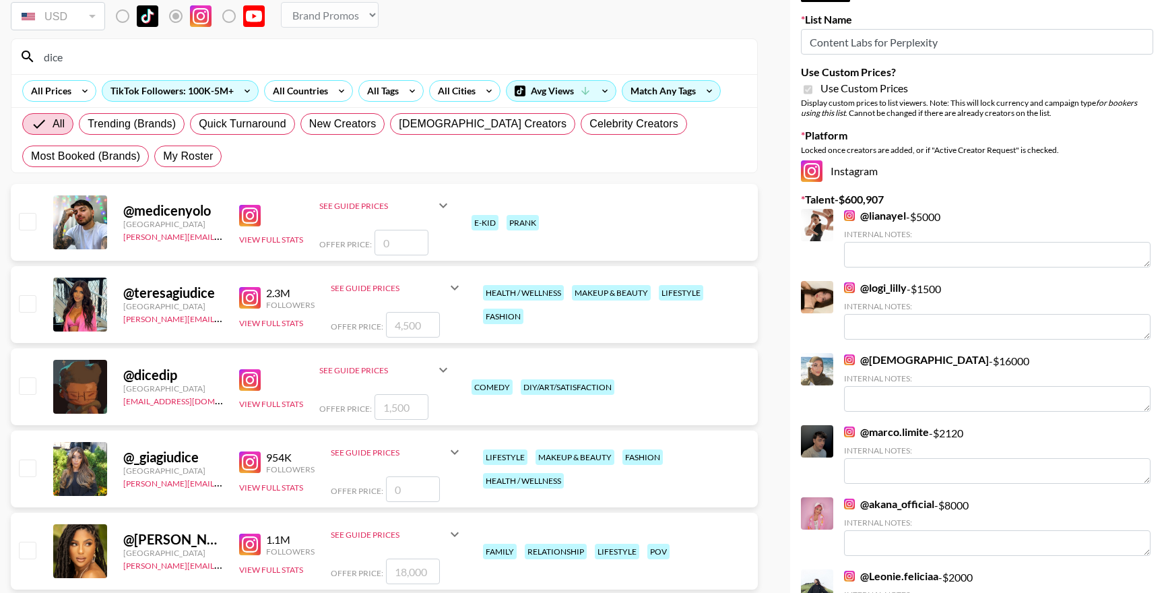
scroll to position [92, 0]
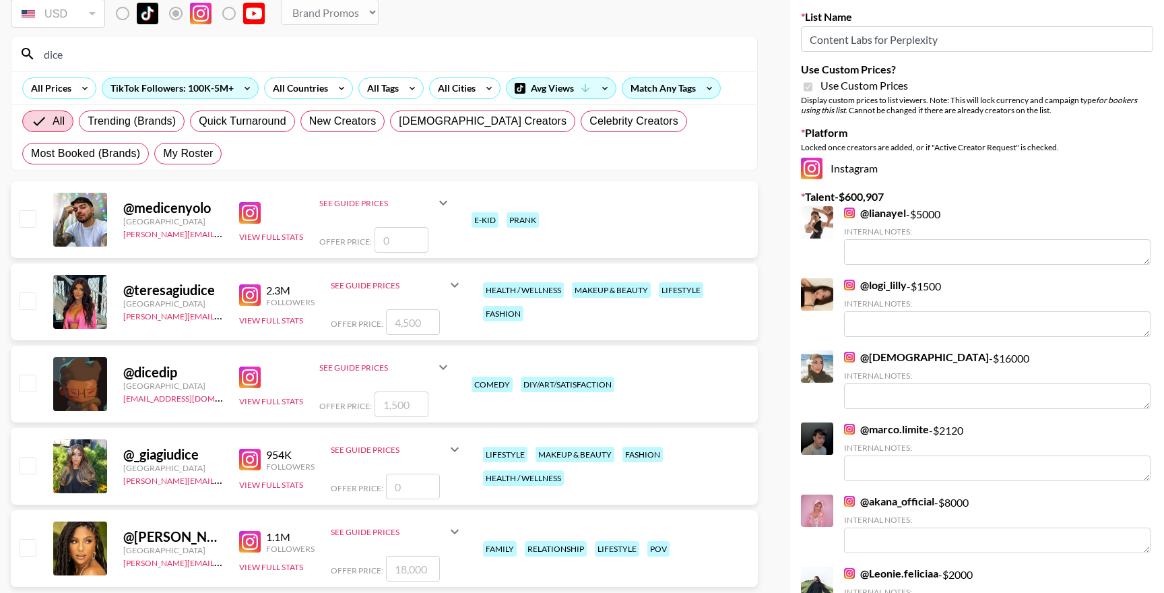
type input "dice"
click at [21, 377] on input "checkbox" at bounding box center [27, 383] width 16 height 16
checkbox input "true"
type input "1500"
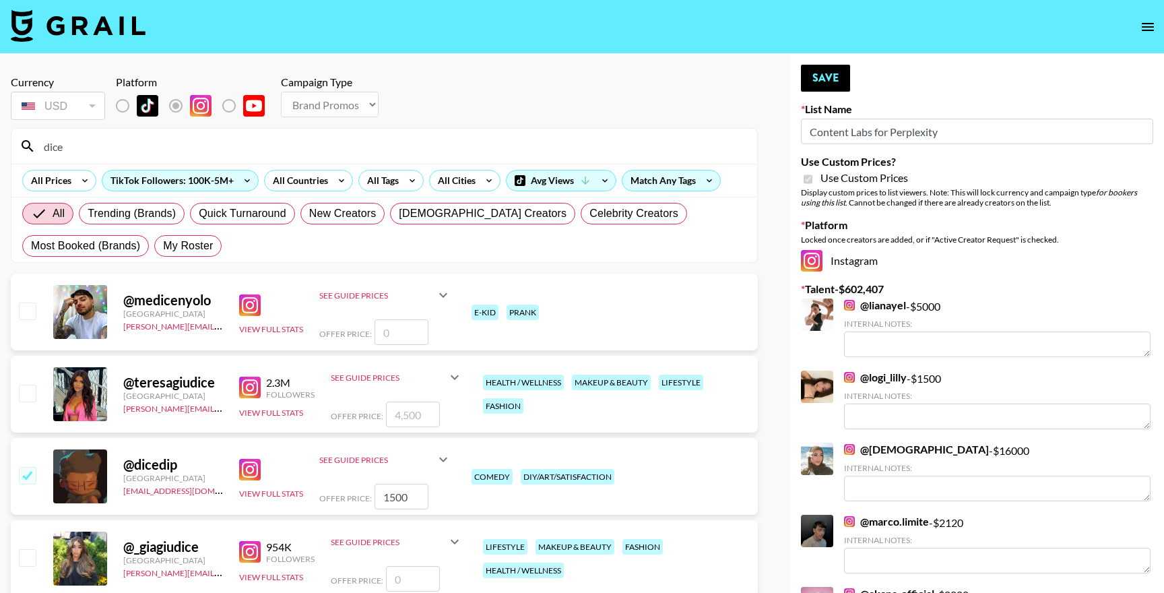
click at [126, 147] on input "dice" at bounding box center [392, 146] width 713 height 22
click at [126, 148] on input "dice" at bounding box center [392, 146] width 713 height 22
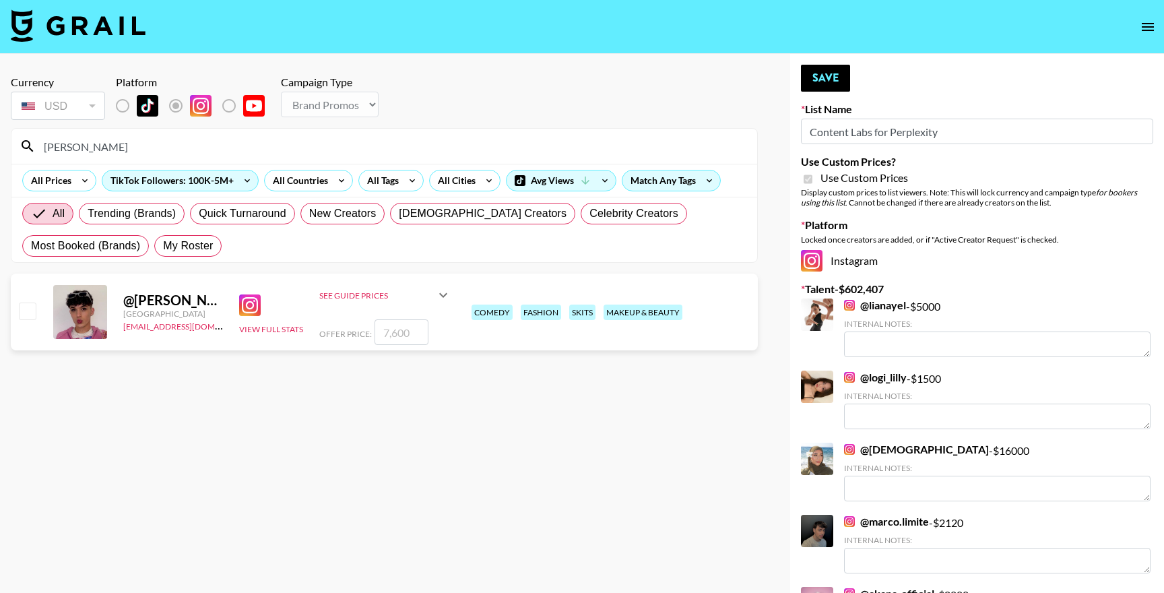
type input "mathew"
click at [28, 322] on div at bounding box center [26, 311] width 21 height 23
click at [31, 317] on input "checkbox" at bounding box center [27, 310] width 16 height 16
checkbox input "true"
type input "7600"
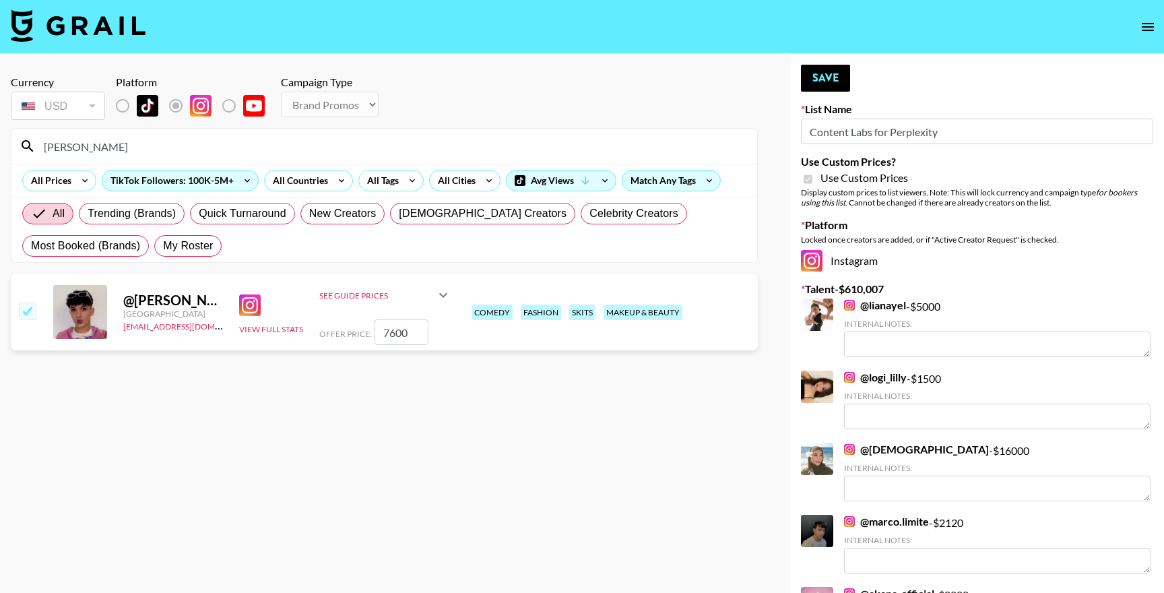
click at [141, 147] on input "mathew" at bounding box center [392, 146] width 713 height 22
type input "grayski"
click at [25, 309] on input "checkbox" at bounding box center [27, 310] width 16 height 16
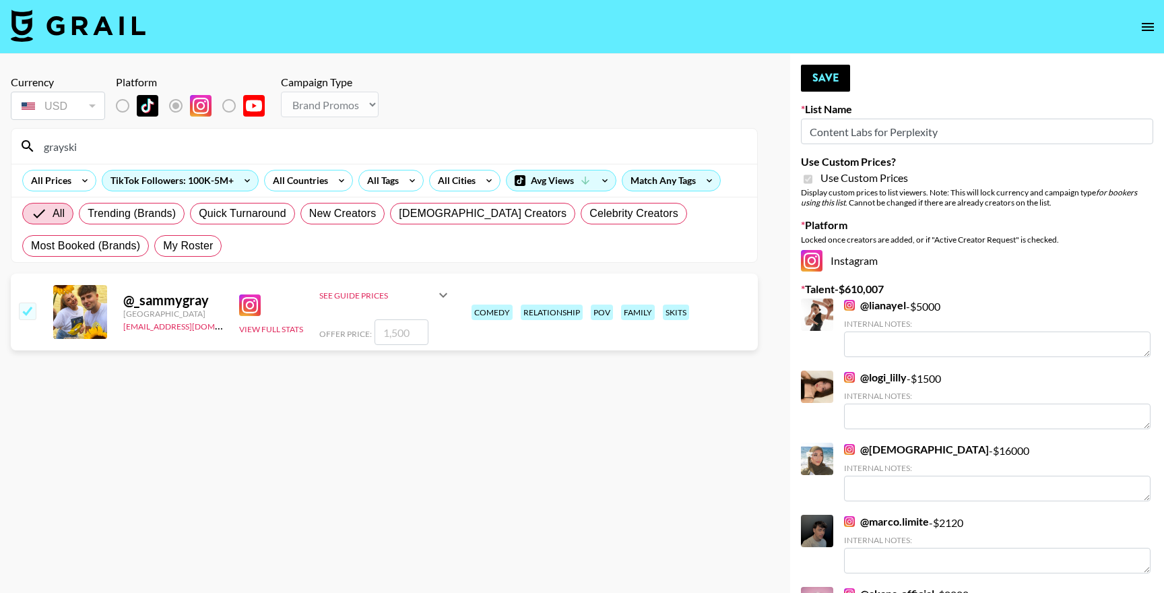
checkbox input "true"
click at [395, 335] on input "1500" at bounding box center [402, 332] width 54 height 26
type input "1"
checkbox input "false"
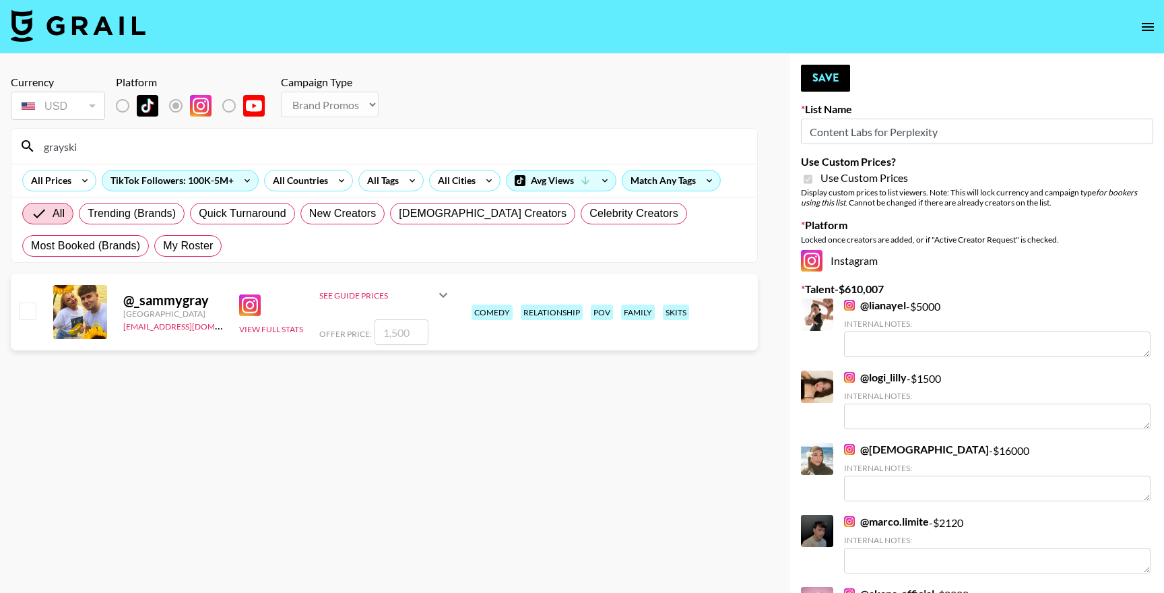
click at [447, 298] on icon at bounding box center [443, 295] width 16 height 16
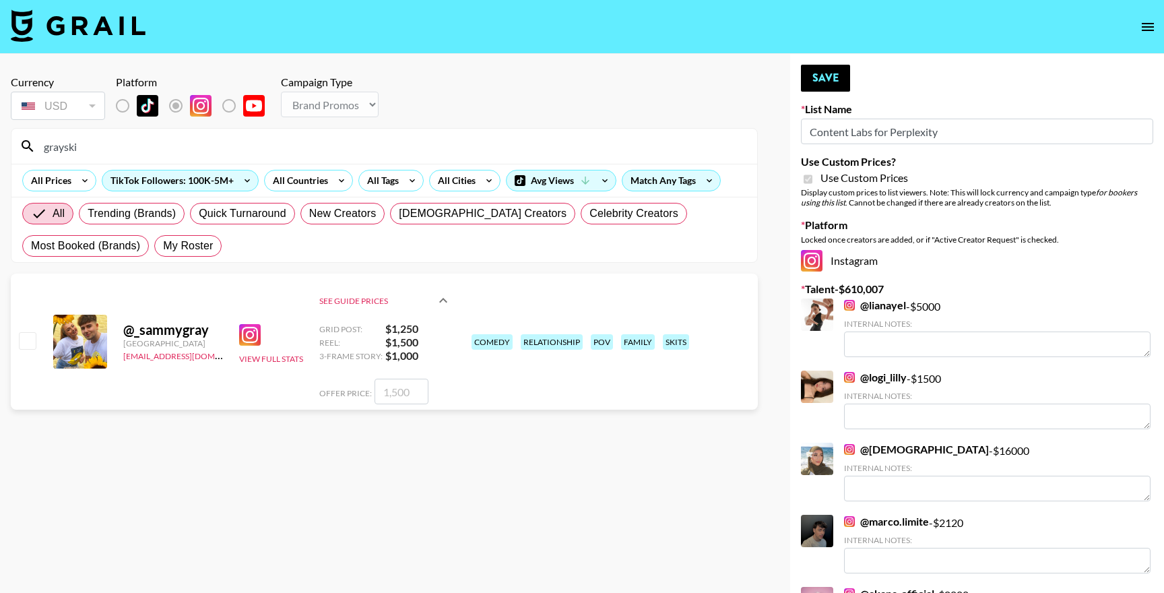
click at [447, 298] on icon at bounding box center [443, 300] width 16 height 16
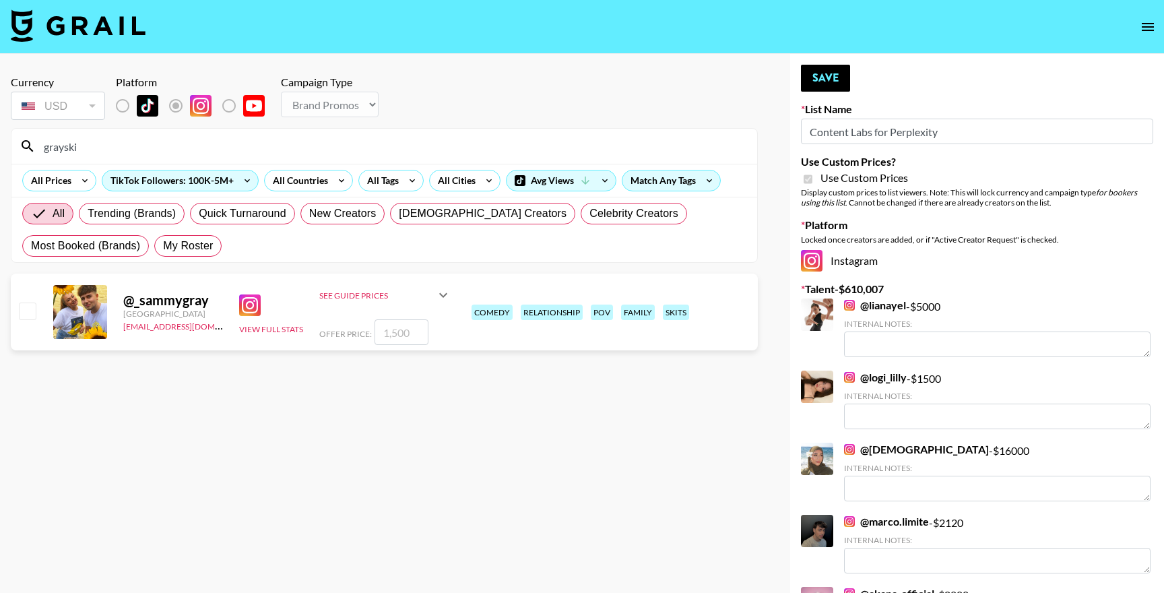
click at [412, 336] on input "number" at bounding box center [402, 332] width 54 height 26
checkbox input "true"
type input "1500"
click at [200, 422] on section "Currency USD USD ​ Platform Campaign Type Choose Type... Song Promos Brand Prom…" at bounding box center [384, 307] width 747 height 485
click at [30, 311] on input "checkbox" at bounding box center [27, 310] width 16 height 16
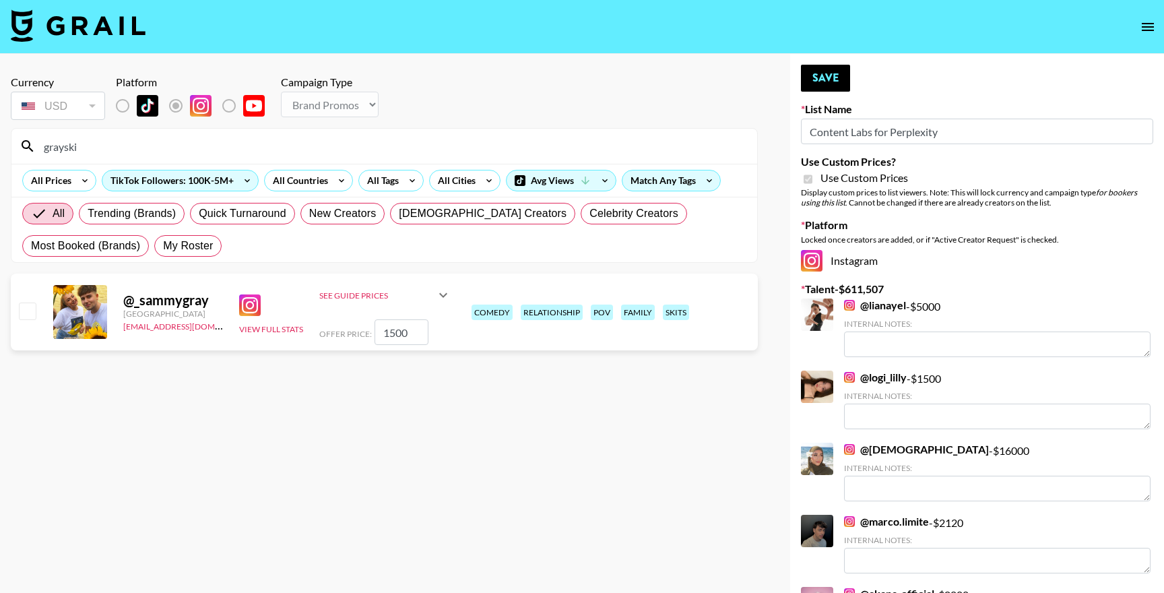
checkbox input "false"
click at [30, 311] on input "checkbox" at bounding box center [27, 310] width 16 height 16
checkbox input "true"
type input "1500"
click at [22, 314] on input "checkbox" at bounding box center [27, 310] width 16 height 16
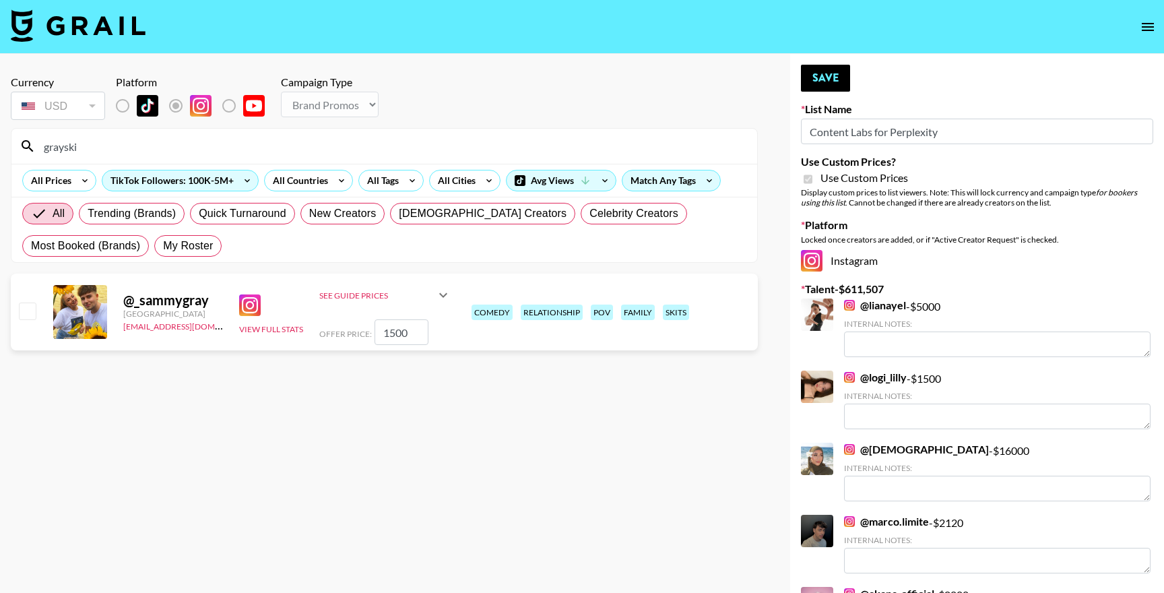
checkbox input "false"
click at [264, 140] on input "grayski" at bounding box center [392, 146] width 713 height 22
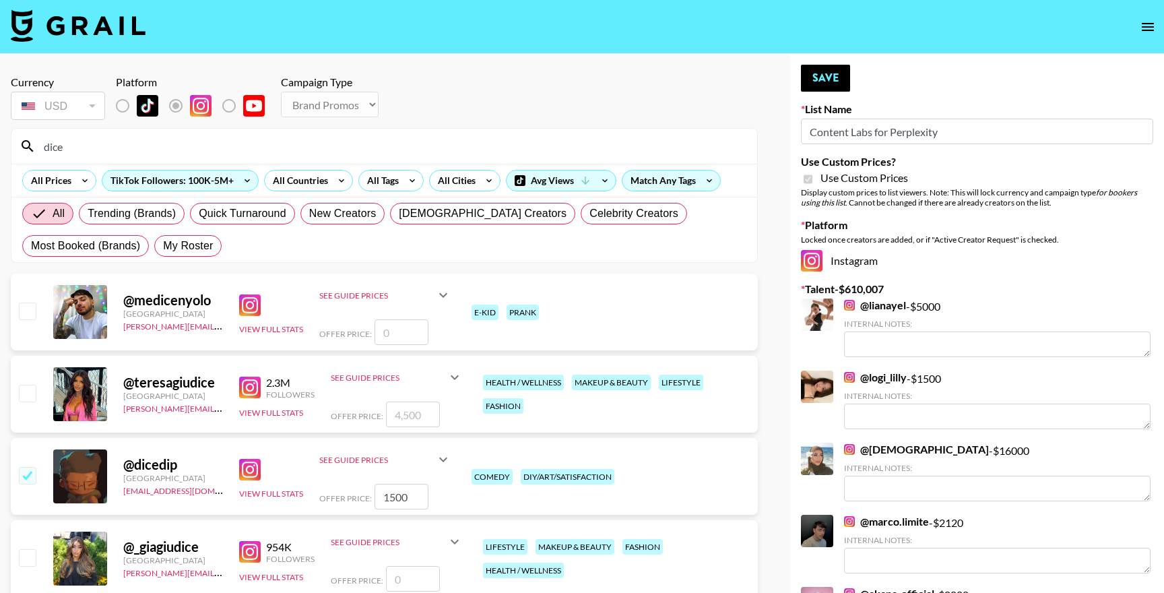
click at [213, 148] on input "dice" at bounding box center [392, 146] width 713 height 22
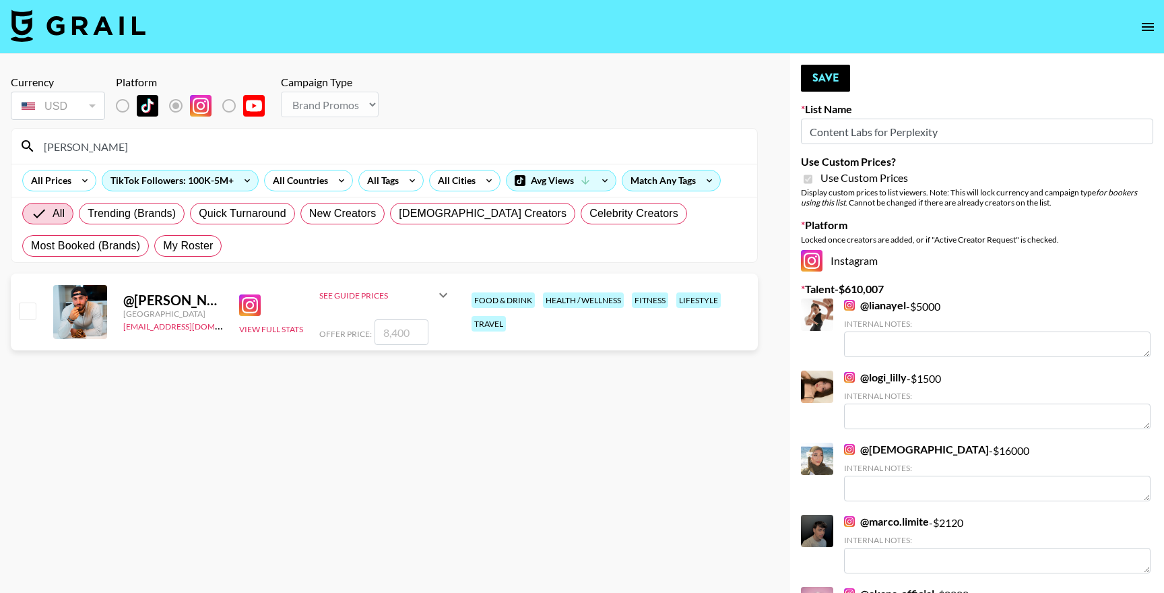
type input "joeywel"
click at [23, 301] on div at bounding box center [26, 311] width 21 height 23
click at [24, 318] on input "checkbox" at bounding box center [27, 310] width 16 height 16
checkbox input "true"
type input "8400"
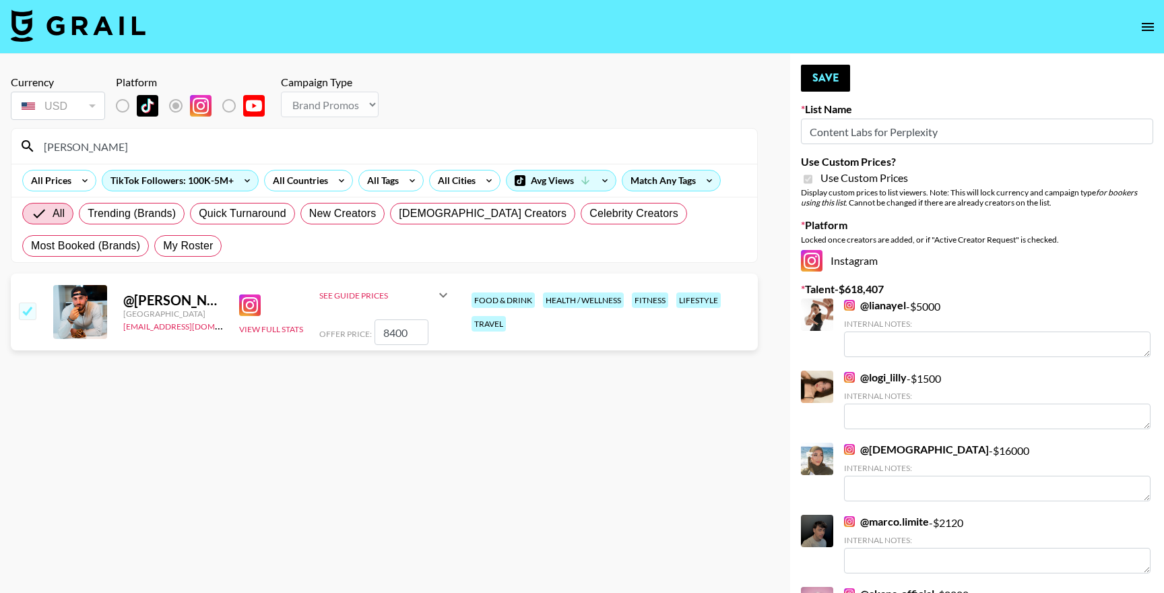
click at [155, 142] on input "joeywel" at bounding box center [392, 146] width 713 height 22
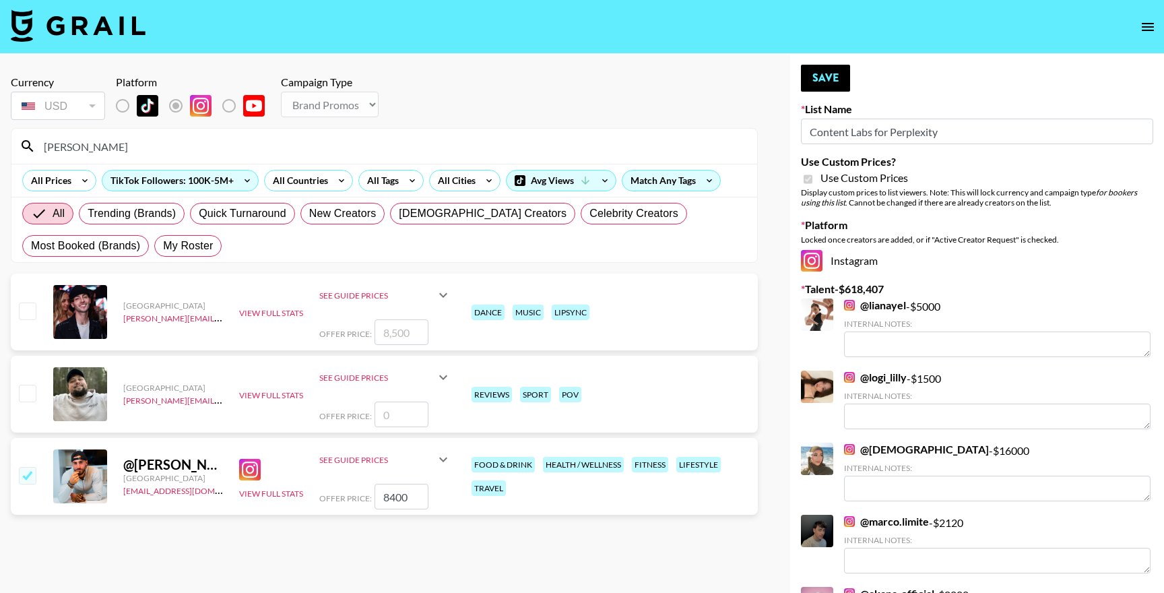
type input "joey"
click at [402, 497] on input "8400" at bounding box center [402, 497] width 54 height 26
click at [160, 153] on input "joey" at bounding box center [392, 146] width 713 height 22
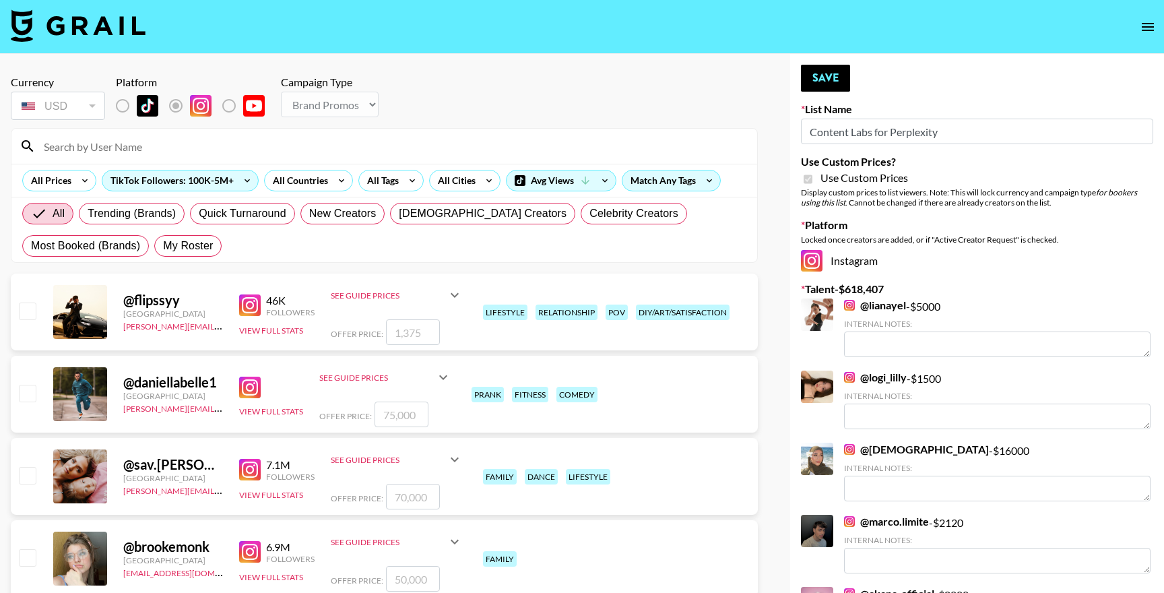
click at [139, 153] on input at bounding box center [392, 146] width 713 height 22
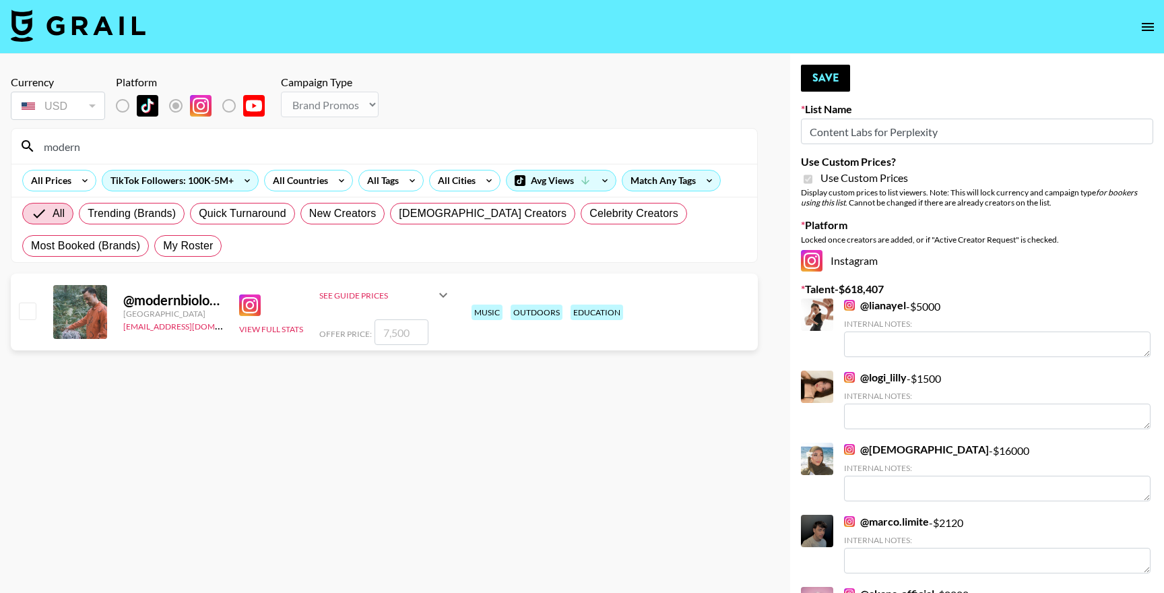
type input "modern"
click at [24, 308] on input "checkbox" at bounding box center [27, 310] width 16 height 16
checkbox input "true"
type input "7500"
click at [202, 146] on input "modern" at bounding box center [392, 146] width 713 height 22
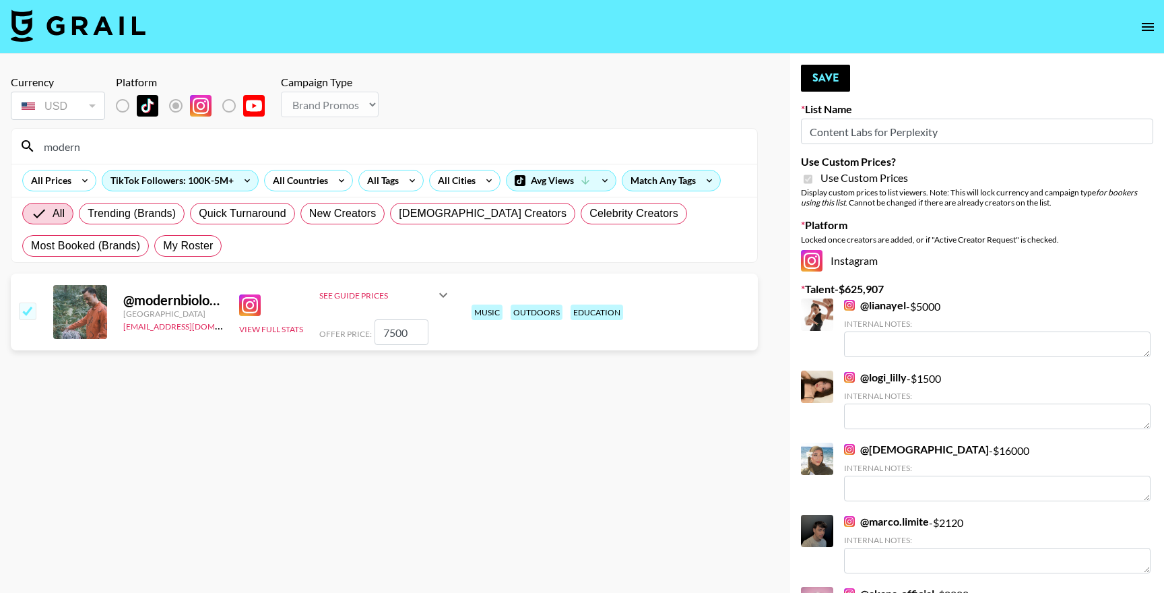
click at [202, 146] on input "modern" at bounding box center [392, 146] width 713 height 22
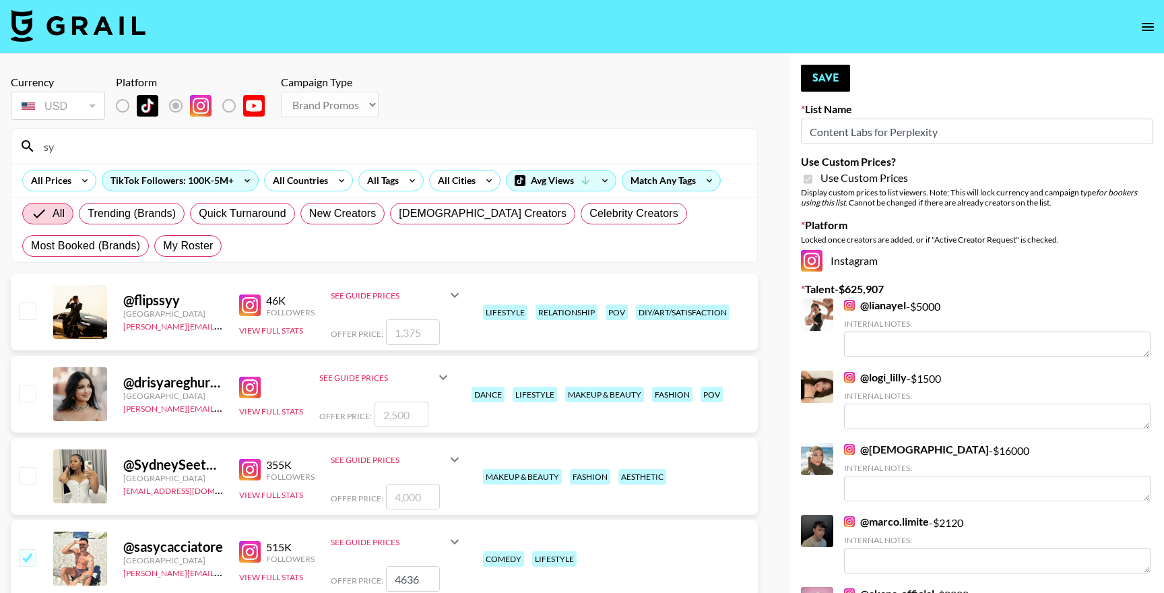
click at [131, 150] on input "sy" at bounding box center [392, 146] width 713 height 22
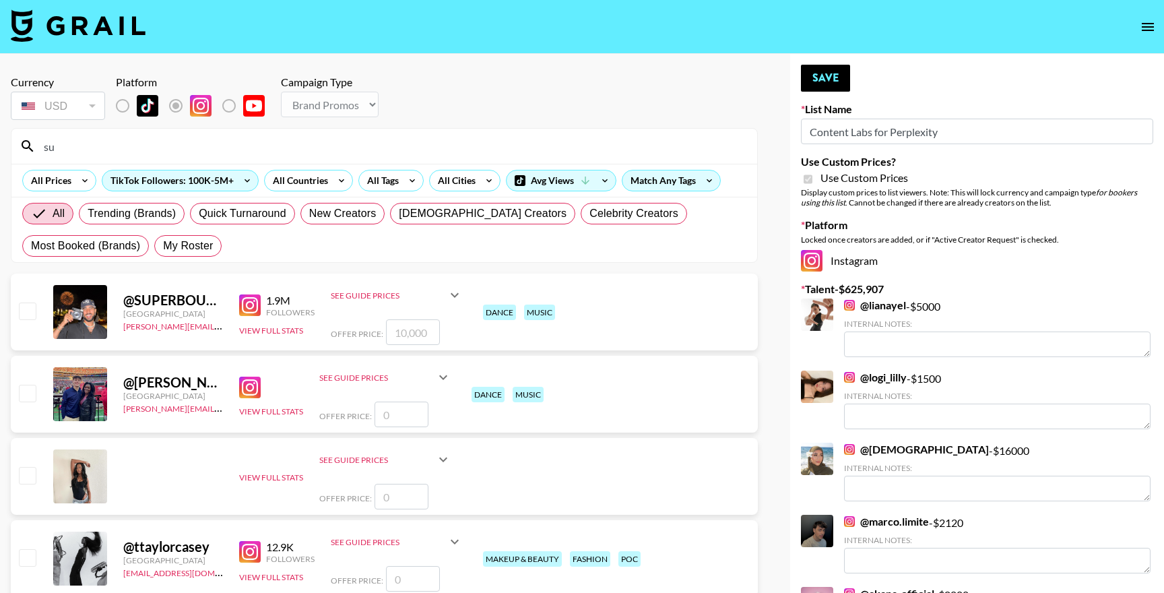
type input "s"
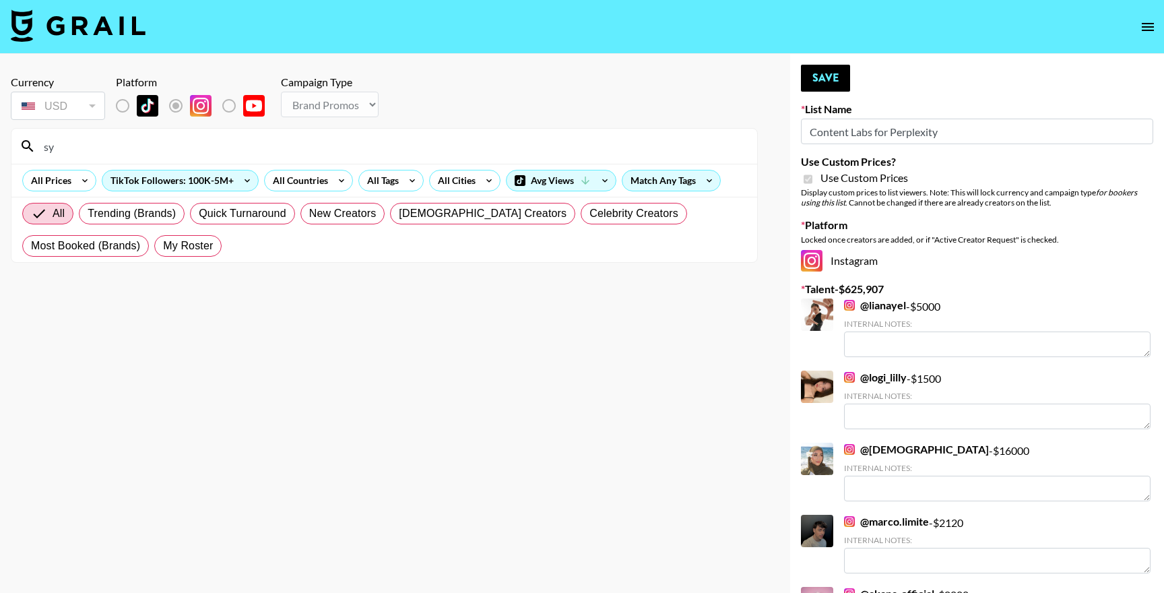
type input "s"
click at [141, 137] on input "supreme" at bounding box center [392, 146] width 713 height 22
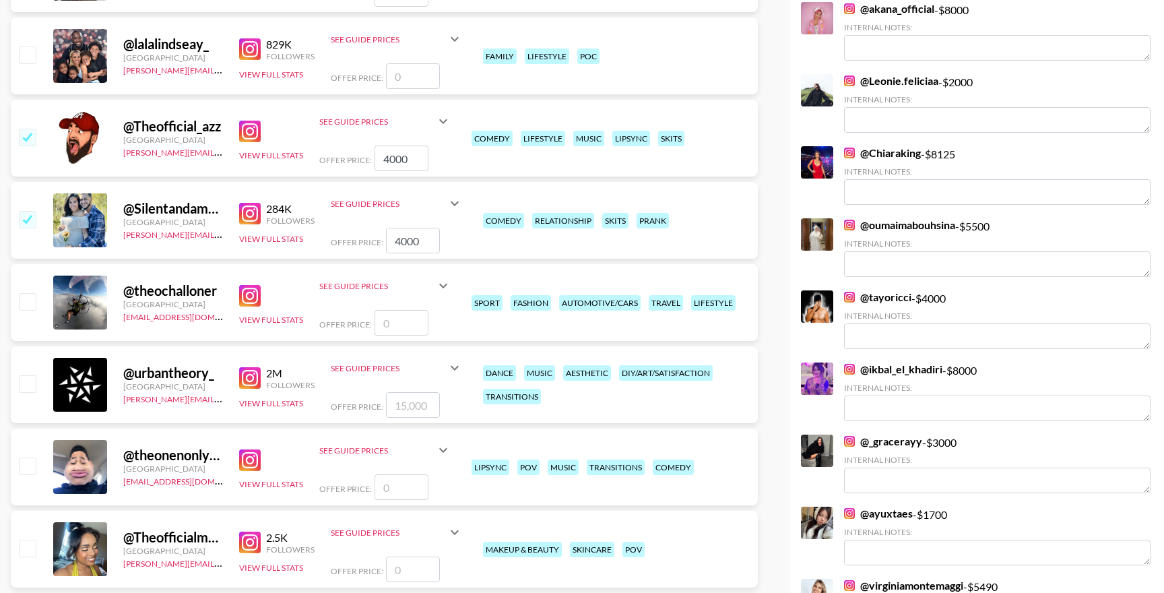
scroll to position [594, 0]
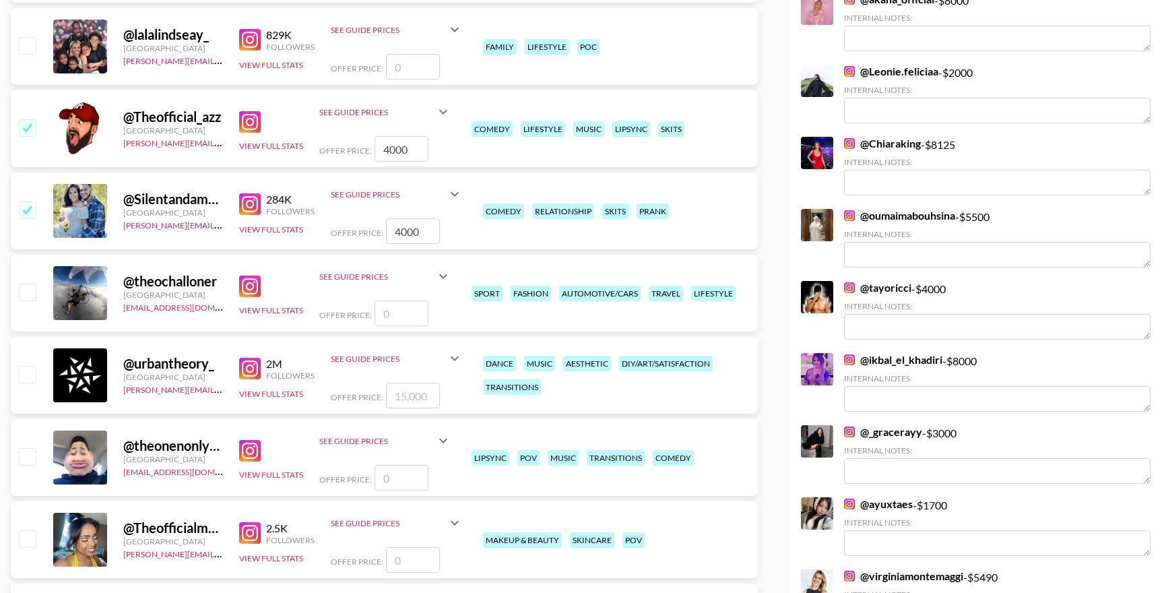
type input "theo"
click at [32, 288] on input "checkbox" at bounding box center [27, 292] width 16 height 16
click at [358, 276] on div "See Guide Prices" at bounding box center [377, 276] width 116 height 10
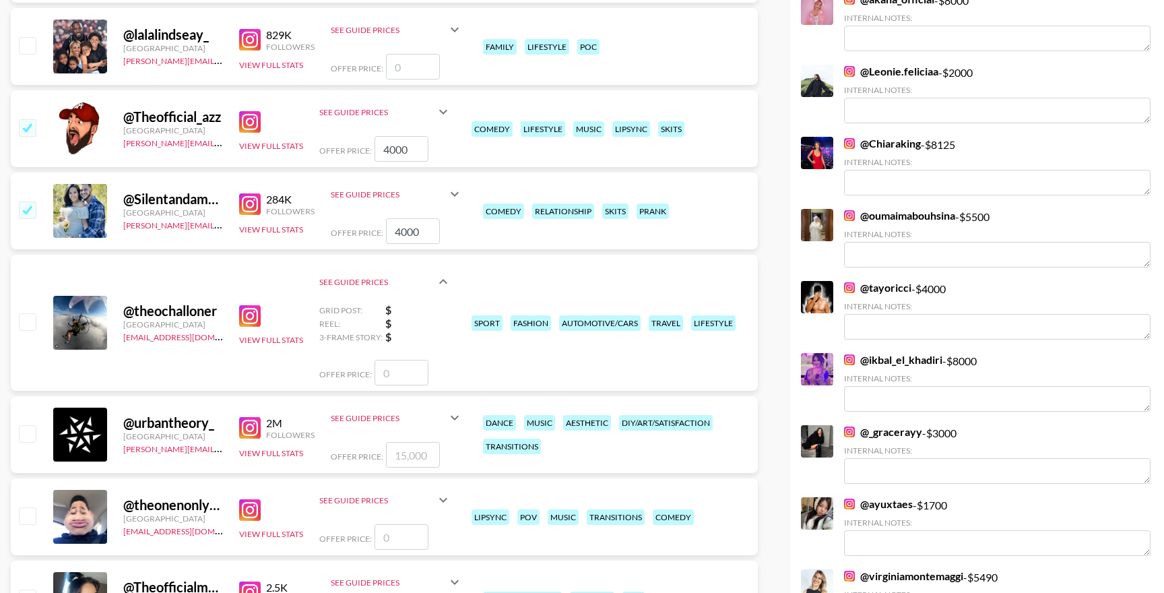
scroll to position [622, 0]
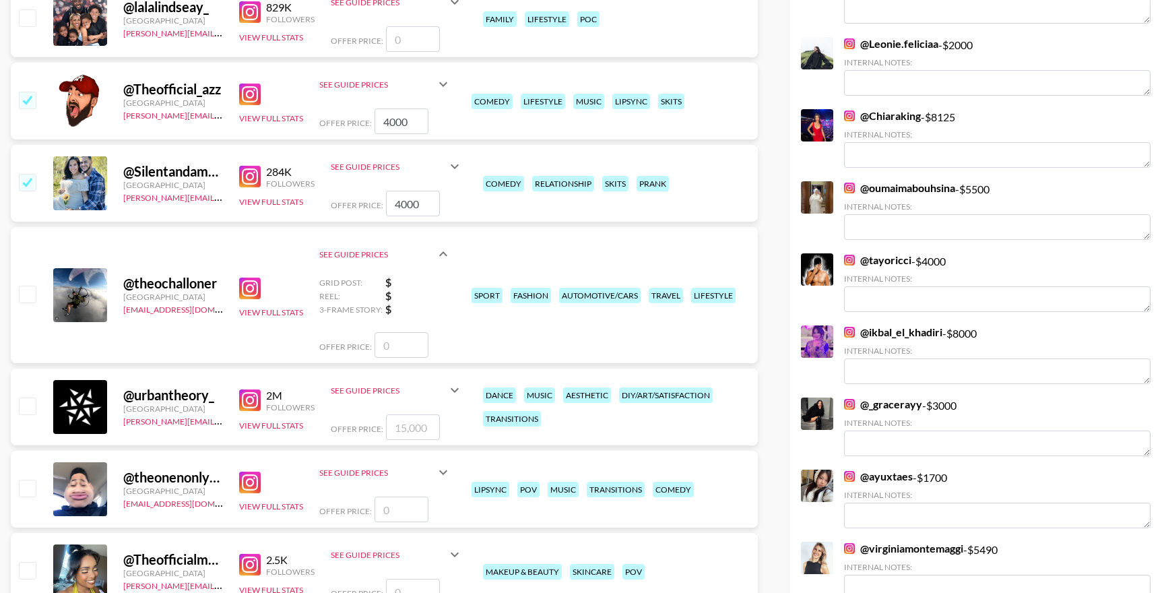
click at [408, 345] on input "number" at bounding box center [402, 345] width 54 height 26
click at [32, 289] on input "checkbox" at bounding box center [27, 294] width 16 height 16
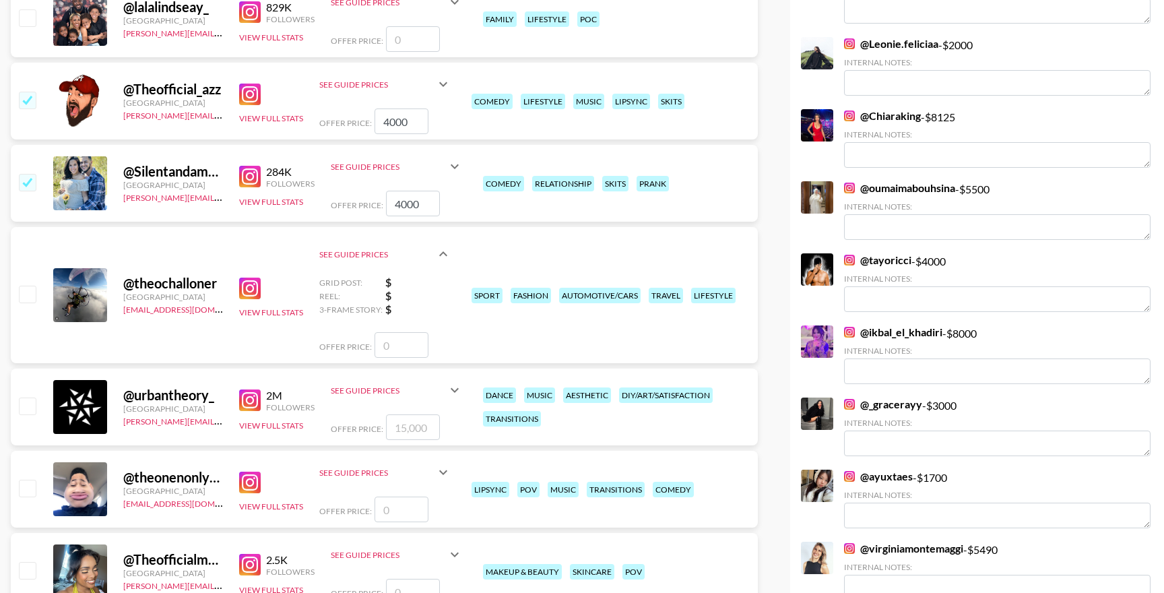
click at [32, 289] on input "checkbox" at bounding box center [27, 294] width 16 height 16
click at [410, 340] on input "number" at bounding box center [402, 345] width 54 height 26
checkbox input "true"
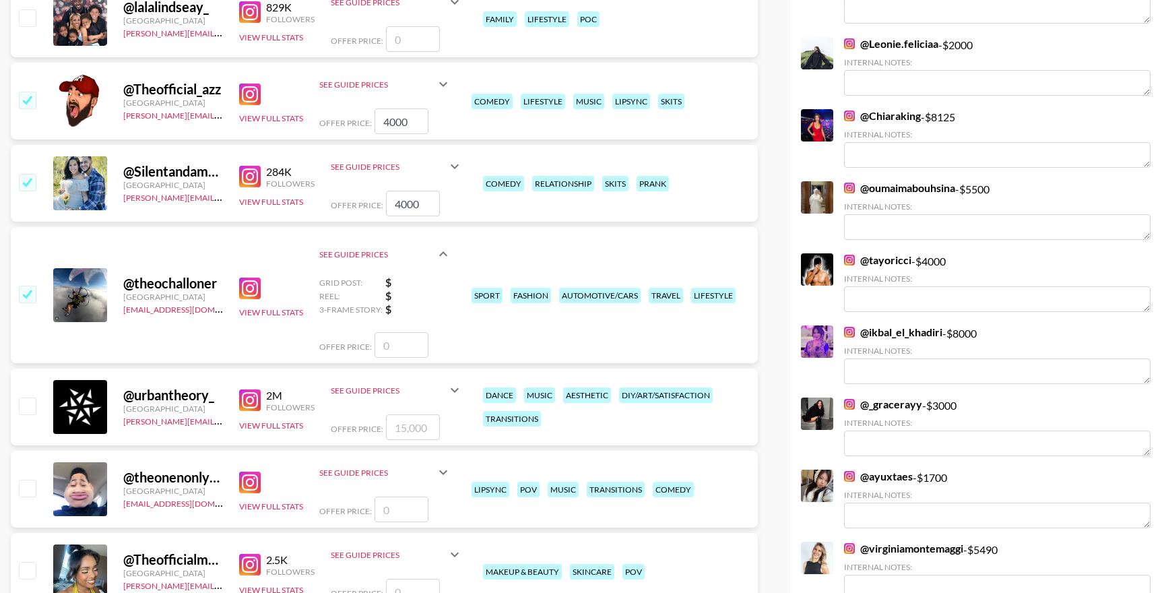
type input "1"
checkbox input "true"
type input "1"
checkbox input "false"
type input "9"
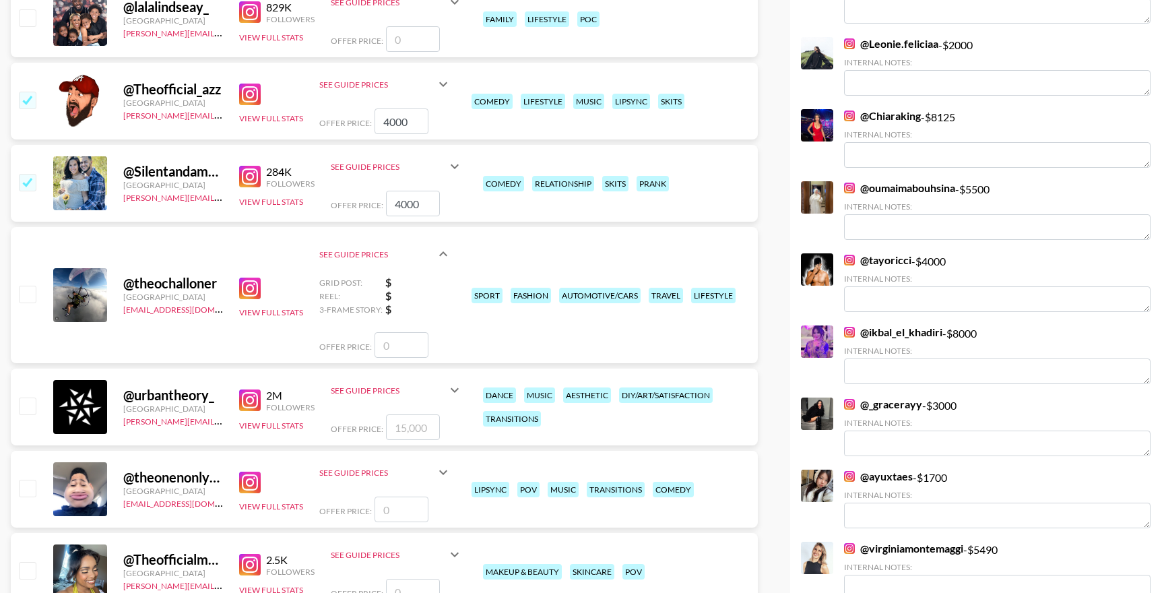
checkbox input "true"
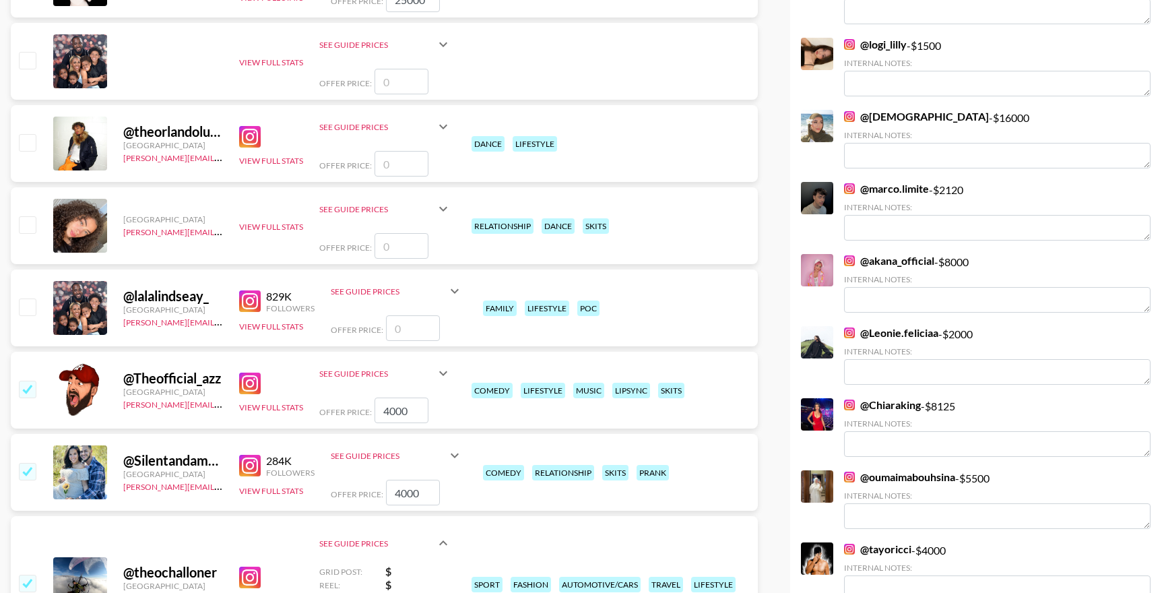
scroll to position [214, 0]
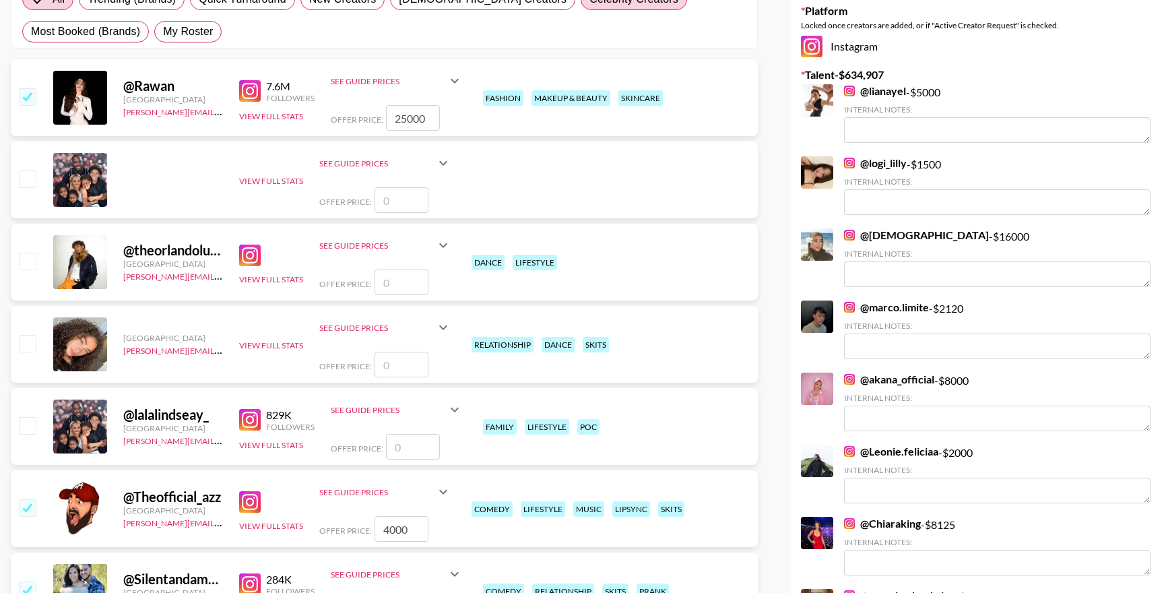
type input "9000"
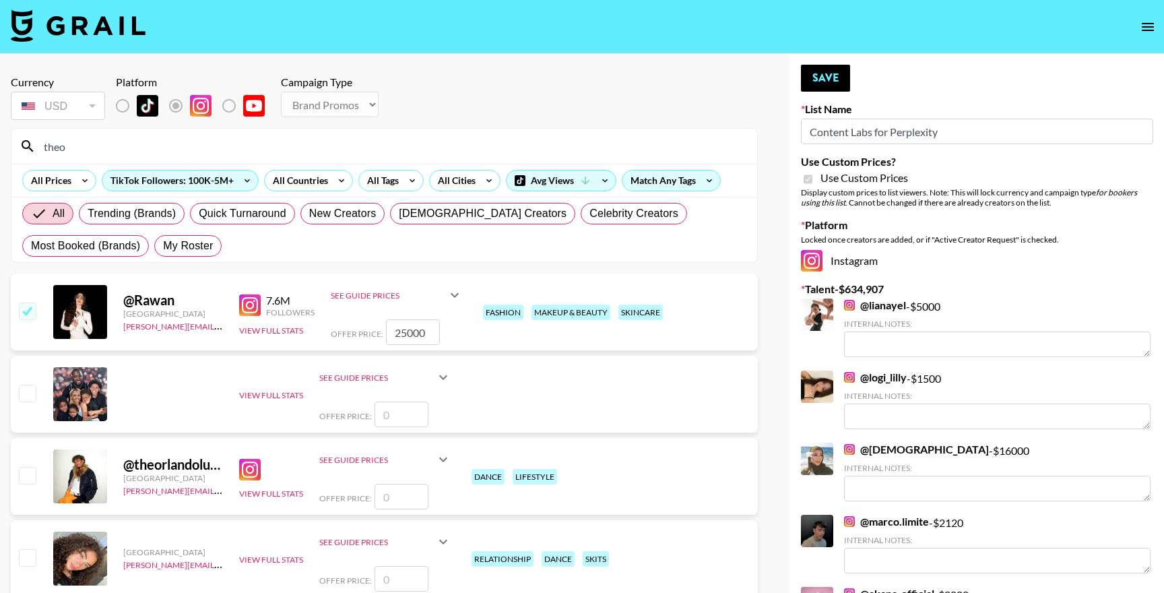
click at [176, 148] on input "theo" at bounding box center [392, 146] width 713 height 22
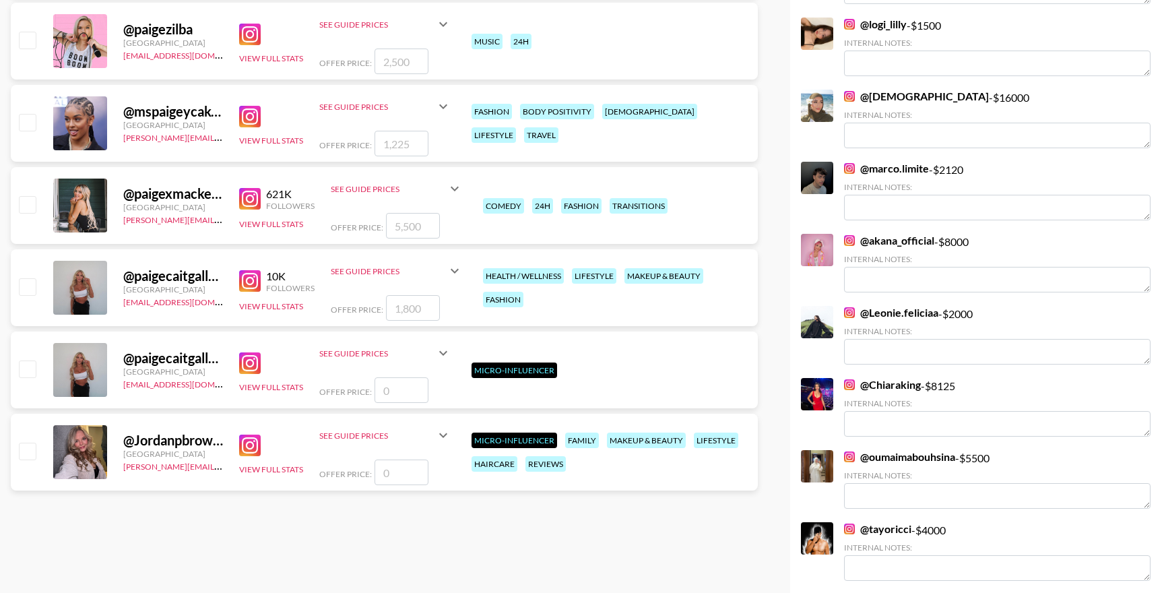
scroll to position [397, 0]
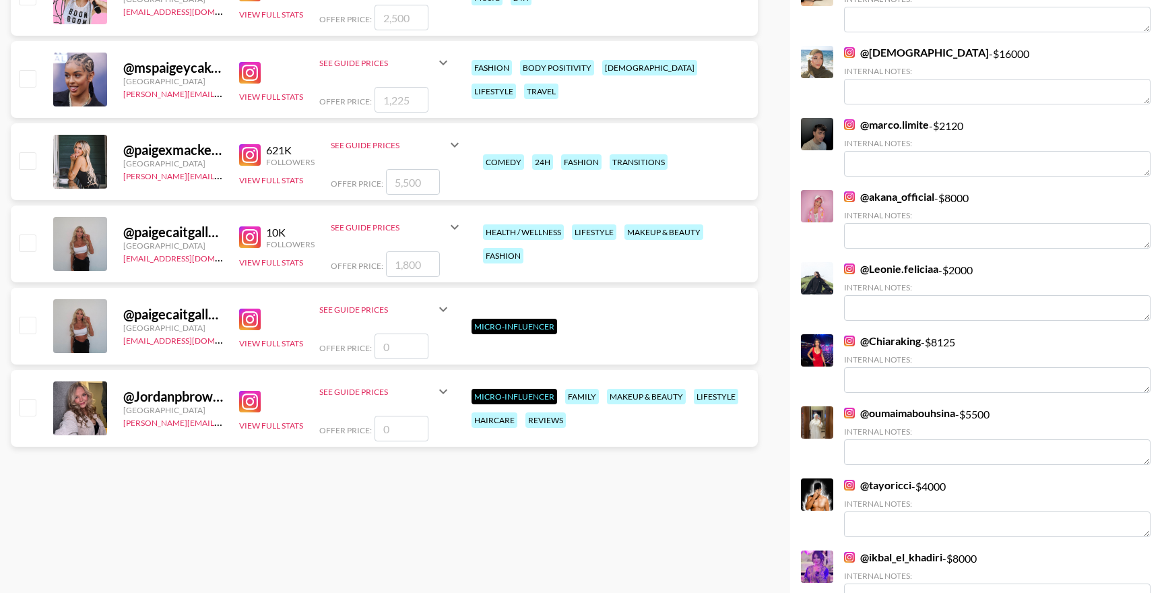
type input "paige"
click at [26, 240] on input "checkbox" at bounding box center [27, 242] width 16 height 16
checkbox input "true"
type input "1800"
